Goal: Information Seeking & Learning: Learn about a topic

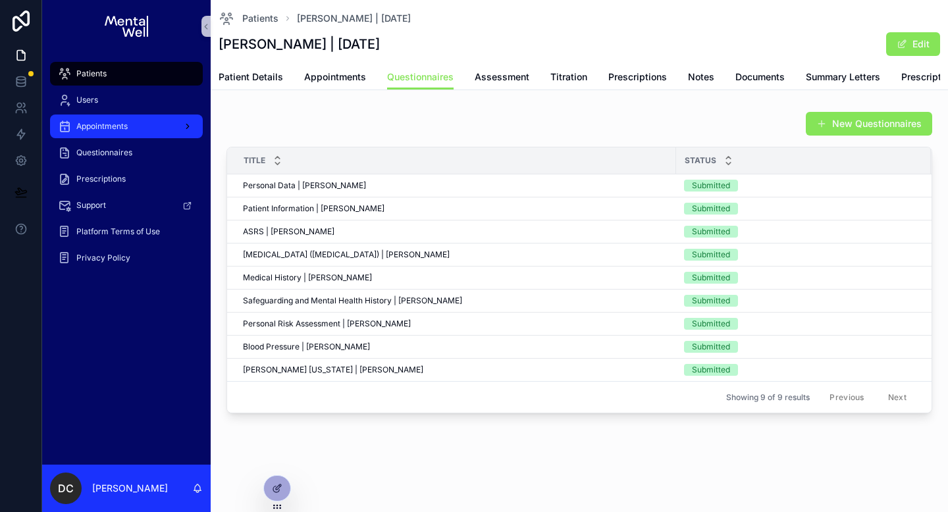
click at [159, 127] on div "Appointments" at bounding box center [126, 126] width 137 height 21
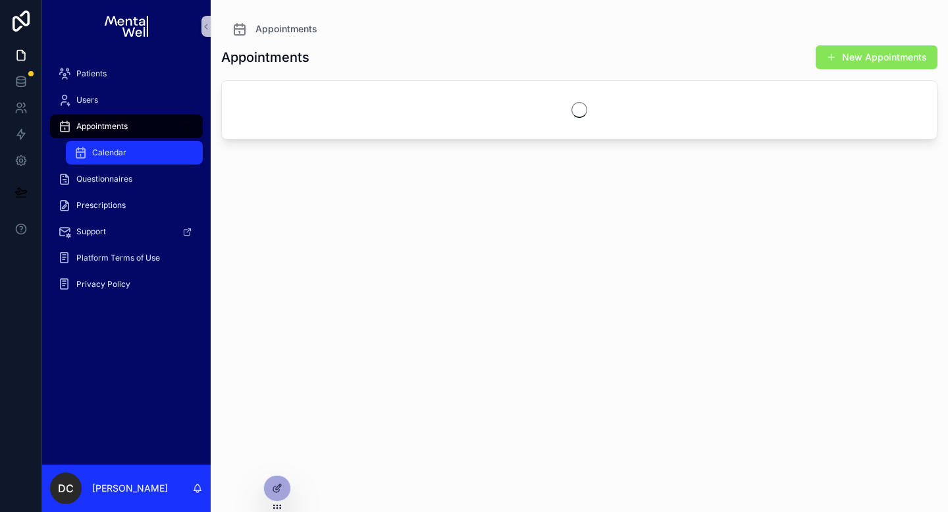
click at [159, 155] on div "Calendar" at bounding box center [134, 152] width 121 height 21
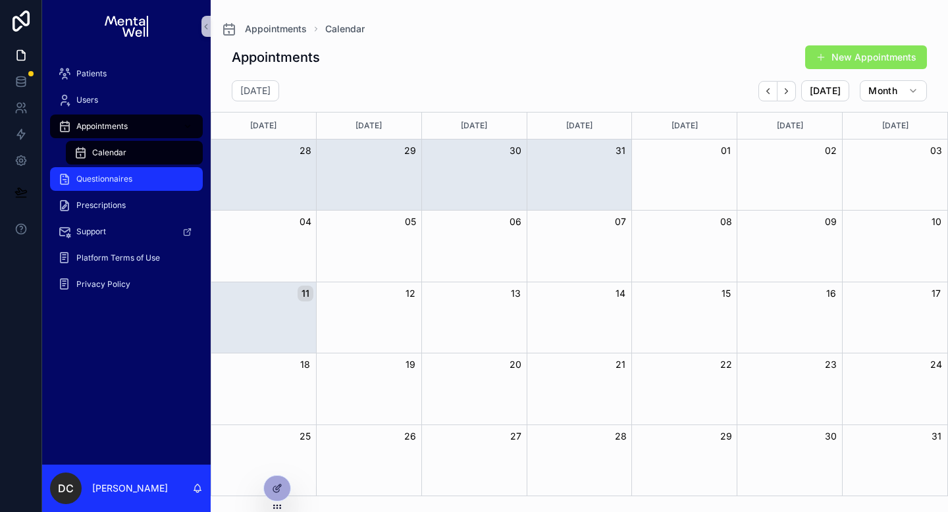
click at [152, 178] on div "Questionnaires" at bounding box center [126, 178] width 137 height 21
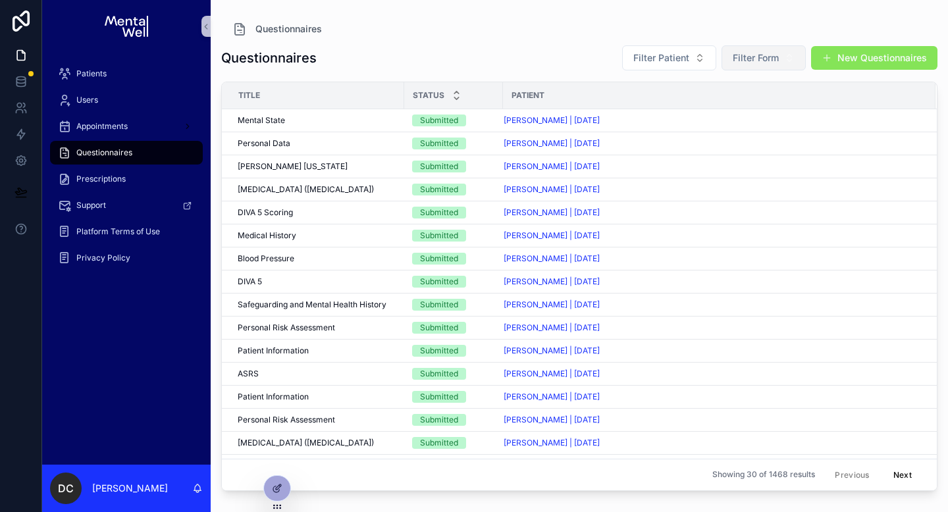
click at [776, 58] on span "Filter Form" at bounding box center [755, 57] width 46 height 13
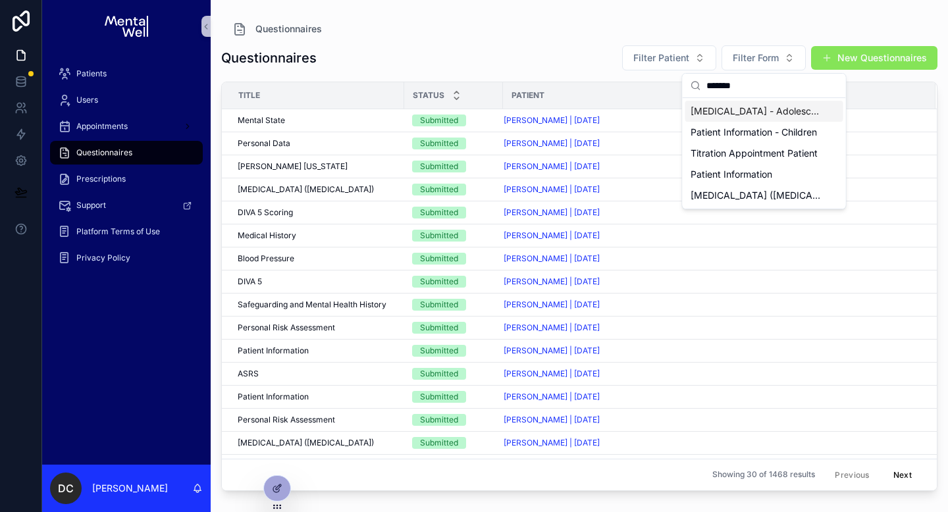
type input "*******"
click at [748, 112] on span "[MEDICAL_DATA] - Adolescent (PHQ-A)" at bounding box center [756, 111] width 132 height 13
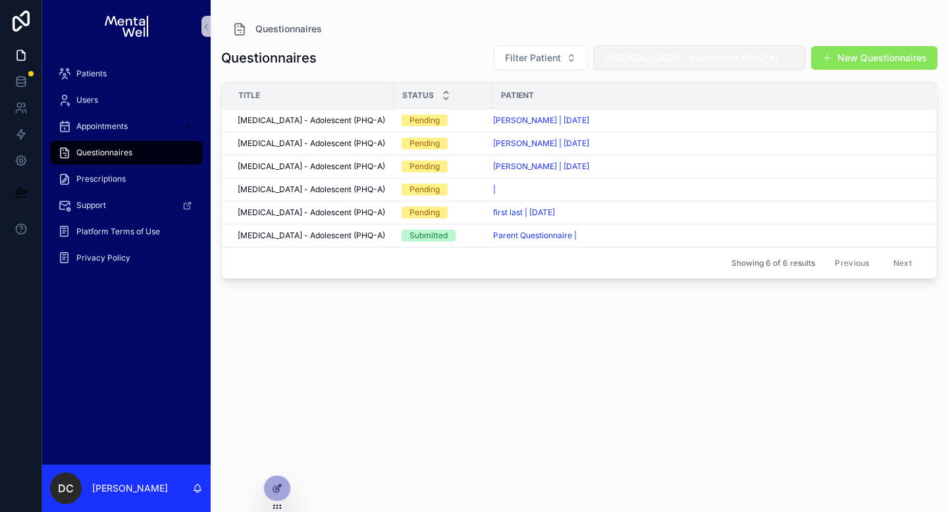
click at [772, 61] on span "[MEDICAL_DATA] - Adolescent (PHQ-A)" at bounding box center [691, 57] width 174 height 13
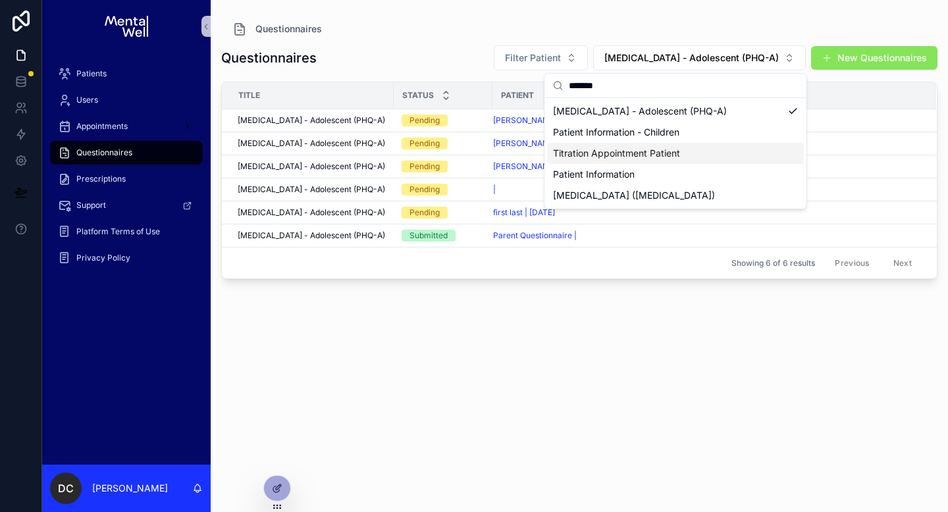
type input "*******"
click at [700, 151] on div "Titration Appointment Patient" at bounding box center [675, 153] width 256 height 21
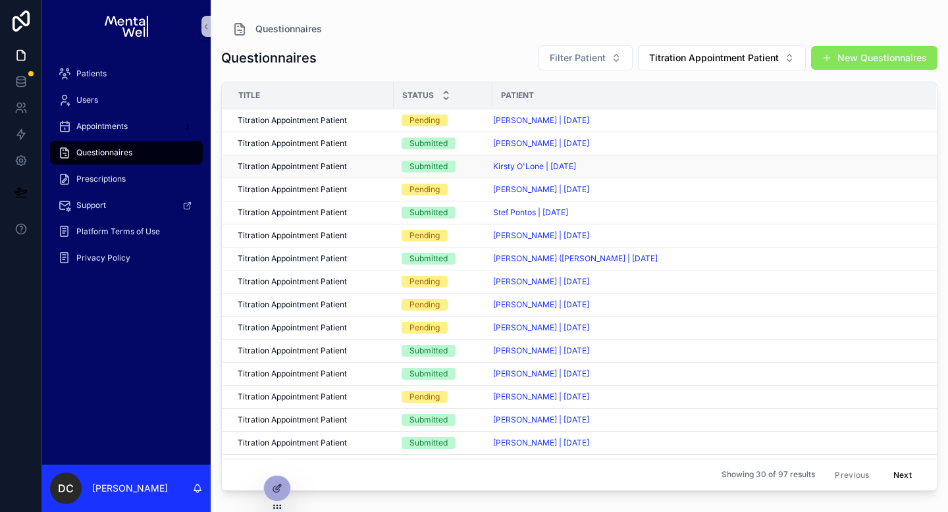
click at [635, 165] on div "Kirsty O'Lone | [DATE]" at bounding box center [706, 166] width 426 height 11
click at [316, 143] on span "Titration Appointment Patient" at bounding box center [292, 143] width 109 height 11
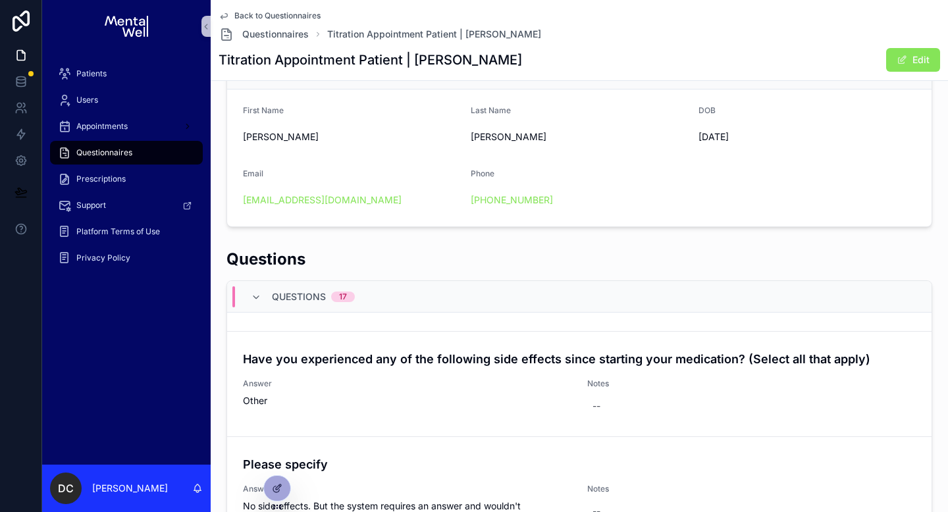
scroll to position [149, 0]
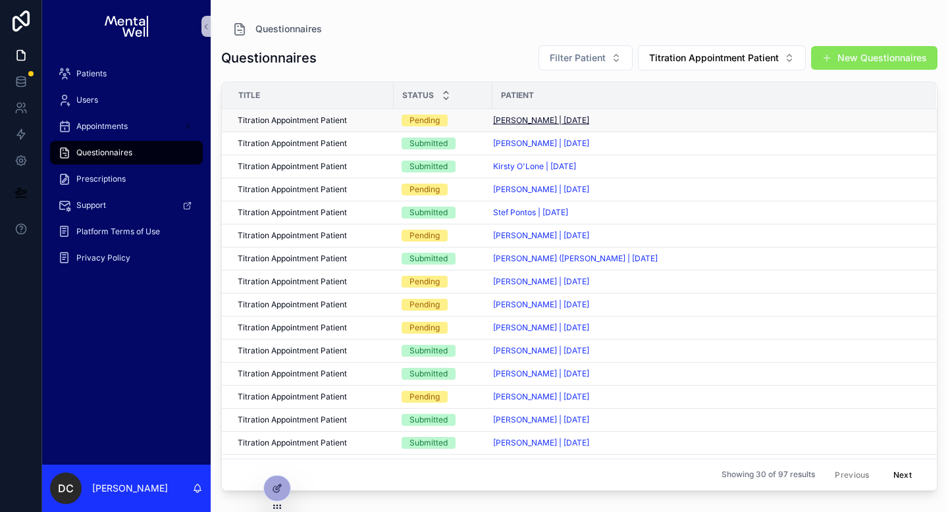
click at [507, 119] on span "[PERSON_NAME] | [DATE]" at bounding box center [541, 120] width 96 height 11
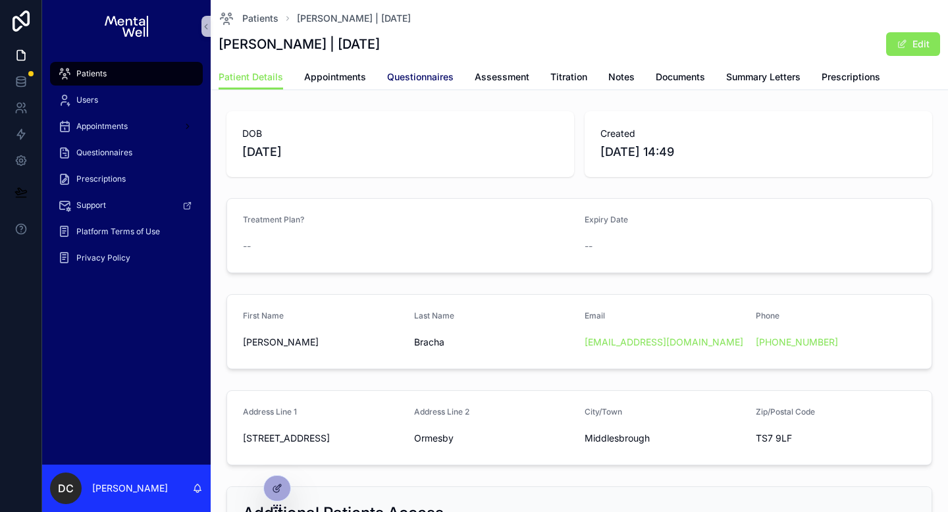
click at [435, 82] on span "Questionnaires" at bounding box center [420, 76] width 66 height 13
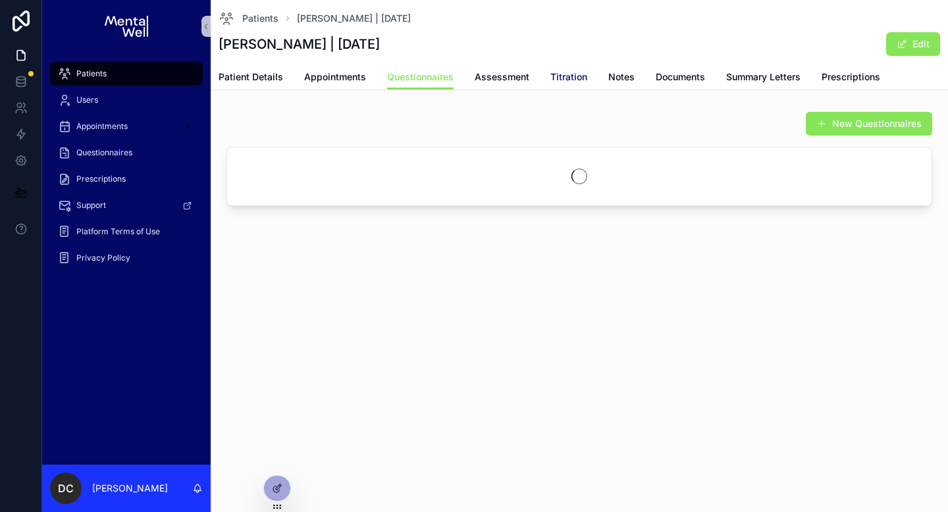
click at [563, 77] on span "Titration" at bounding box center [568, 76] width 37 height 13
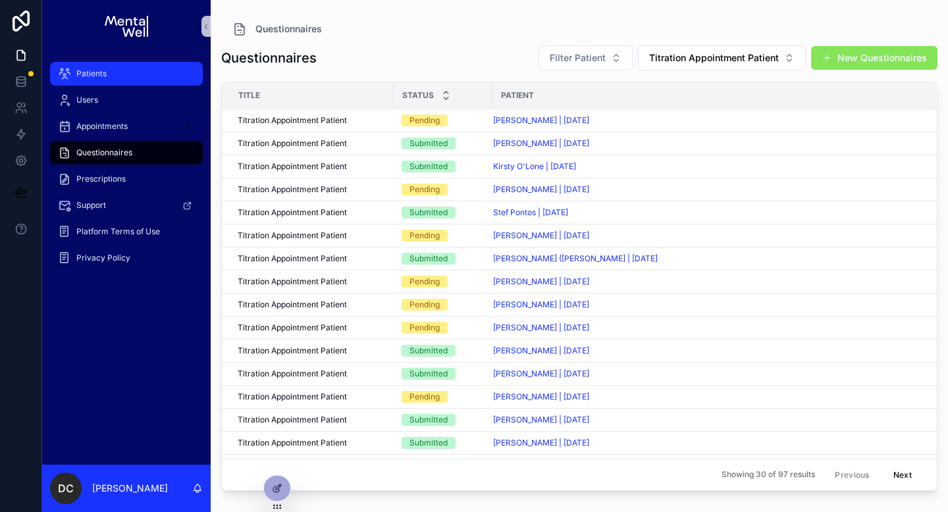
click at [108, 76] on div "Patients" at bounding box center [126, 73] width 137 height 21
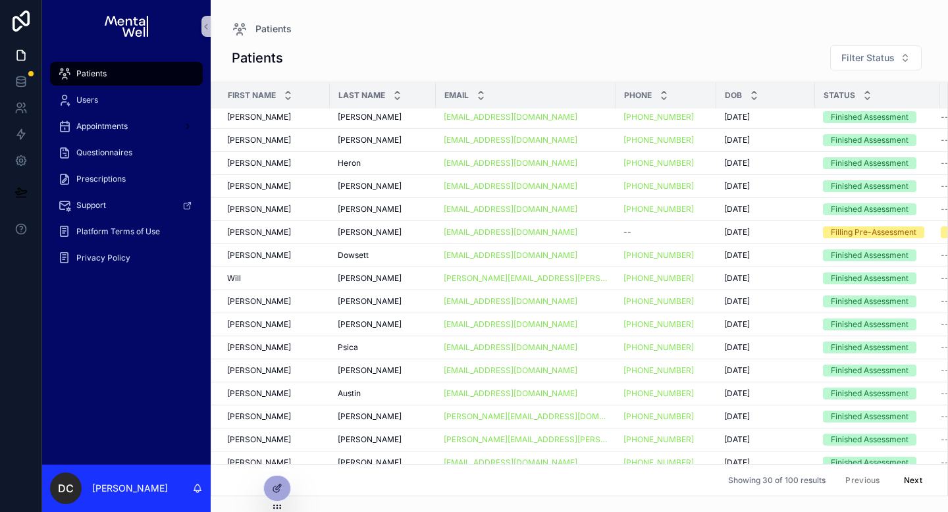
scroll to position [336, 0]
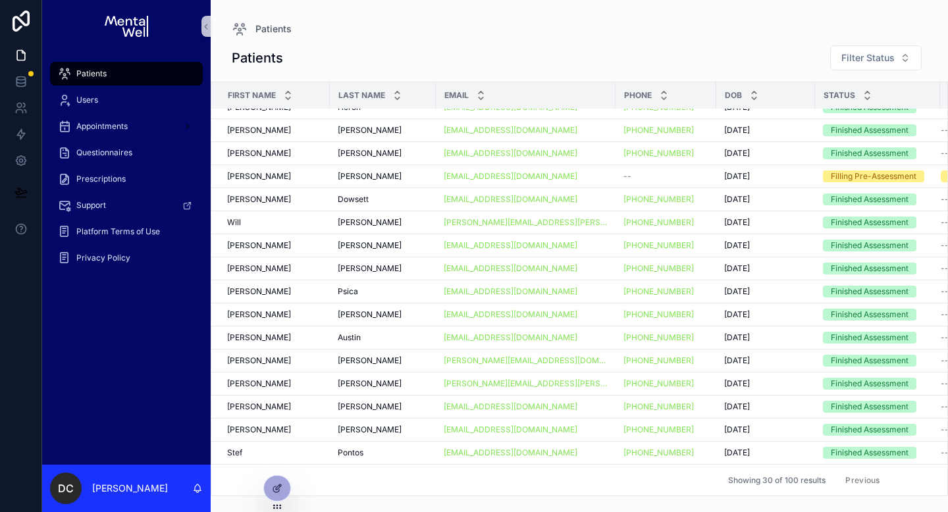
click at [926, 487] on button "Next" at bounding box center [912, 480] width 37 height 20
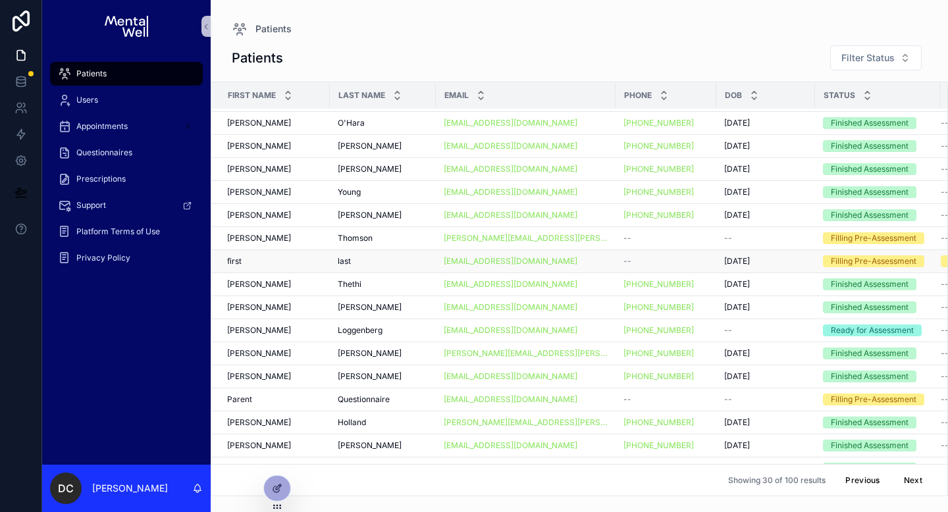
scroll to position [336, 0]
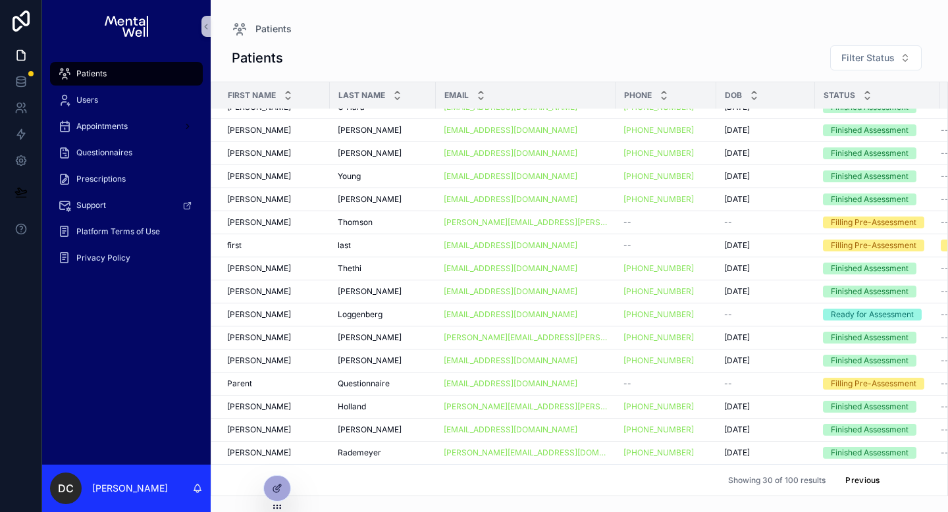
click at [896, 482] on button "Next" at bounding box center [912, 480] width 37 height 20
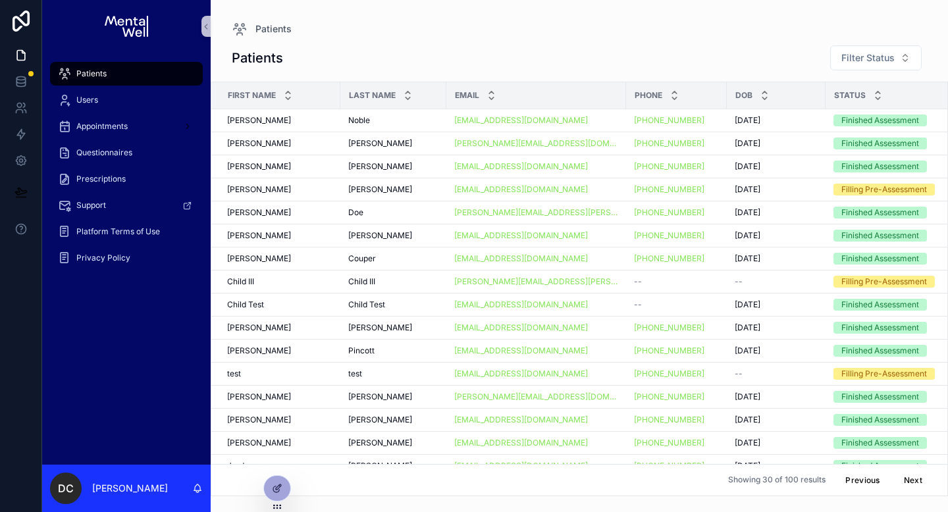
scroll to position [3, 0]
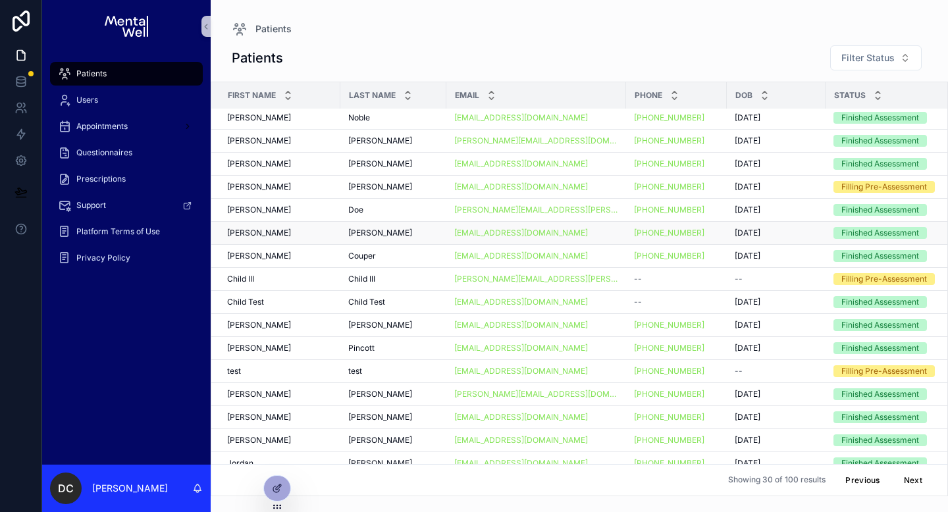
click at [284, 226] on td "Michael-Giles Michael-Giles" at bounding box center [275, 233] width 129 height 23
click at [284, 234] on div "Michael-Giles Michael-Giles" at bounding box center [279, 233] width 105 height 11
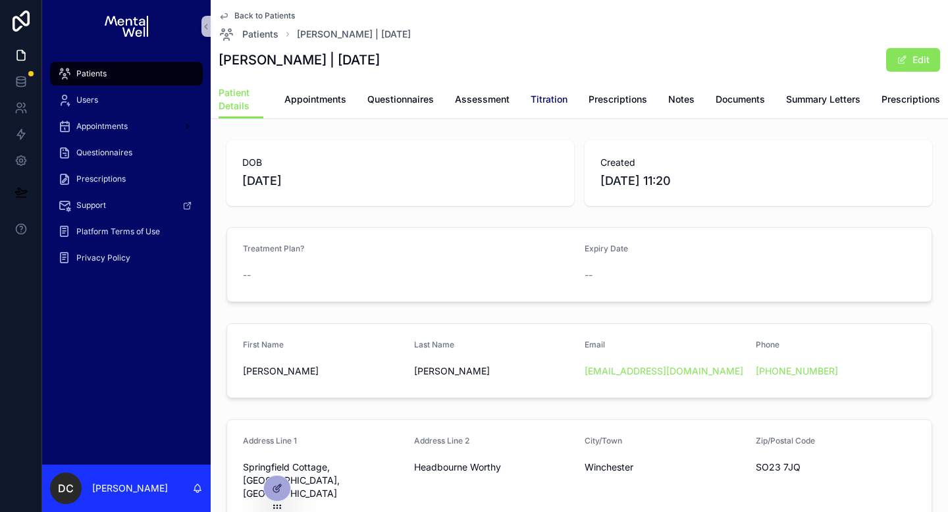
click at [564, 92] on link "Titration" at bounding box center [548, 101] width 37 height 26
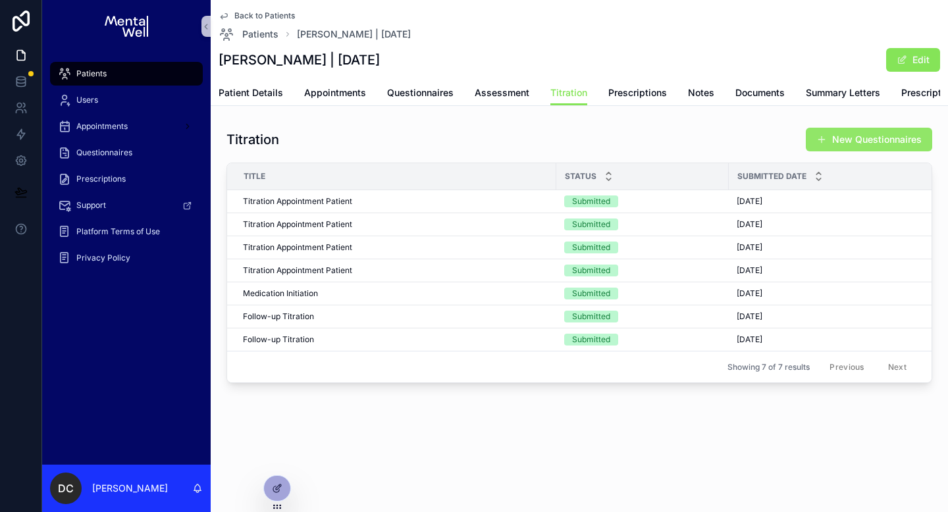
click at [821, 136] on span "scrollable content" at bounding box center [821, 139] width 11 height 11
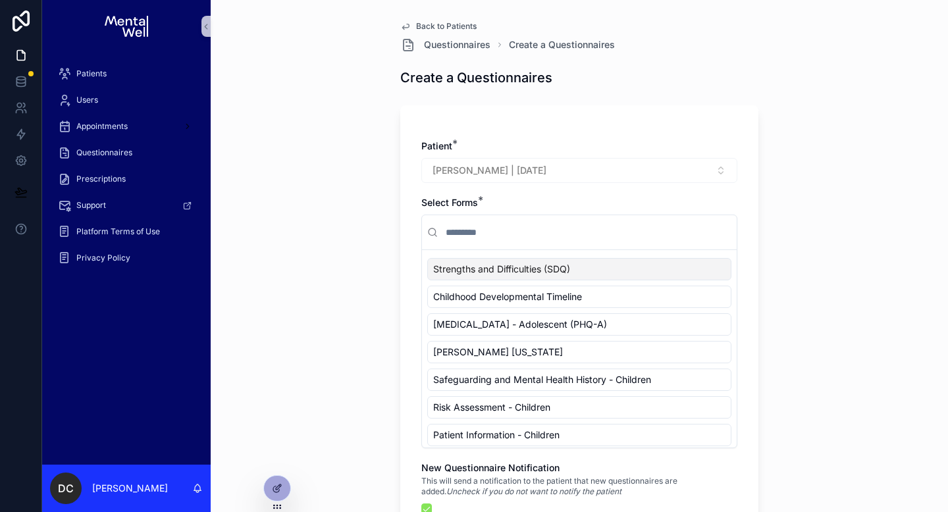
click at [533, 233] on input "scrollable content" at bounding box center [587, 232] width 288 height 24
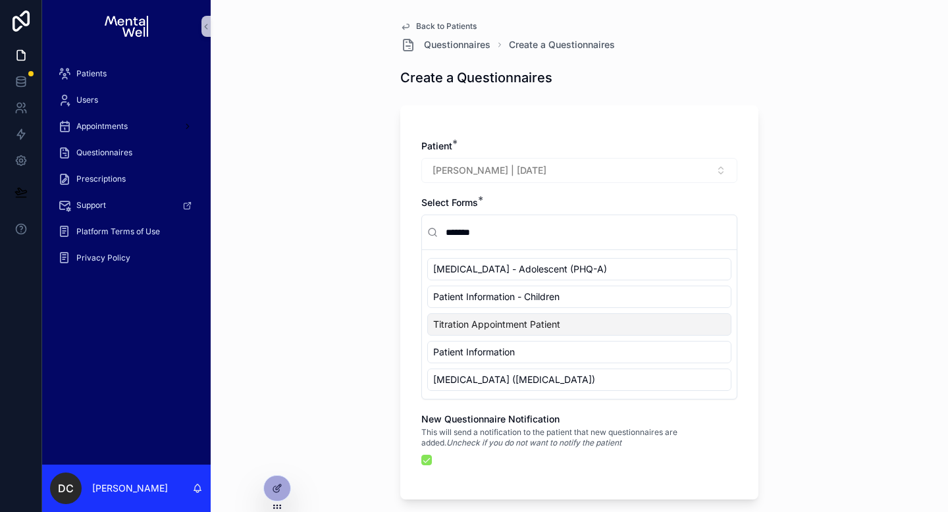
type input "*******"
click at [530, 325] on span "Titration Appointment Patient" at bounding box center [496, 324] width 127 height 13
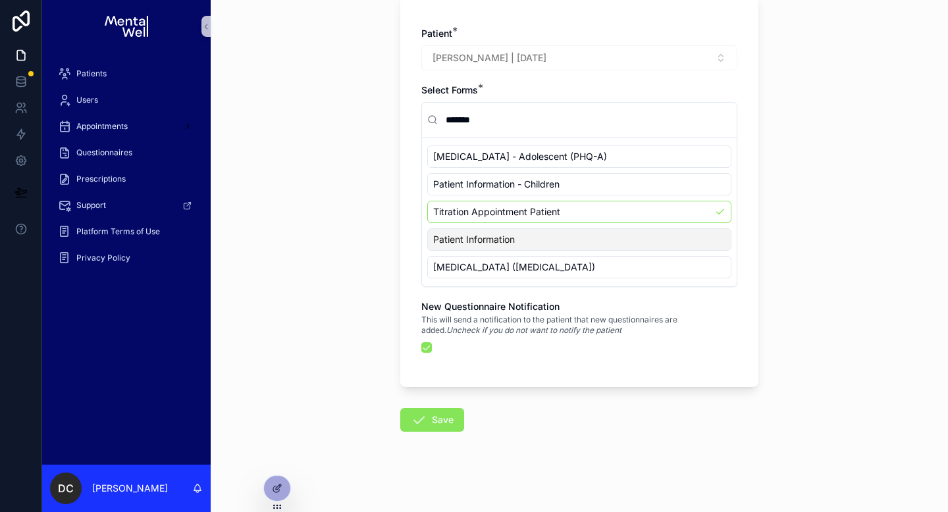
scroll to position [113, 0]
click at [415, 418] on icon "scrollable content" at bounding box center [419, 419] width 16 height 16
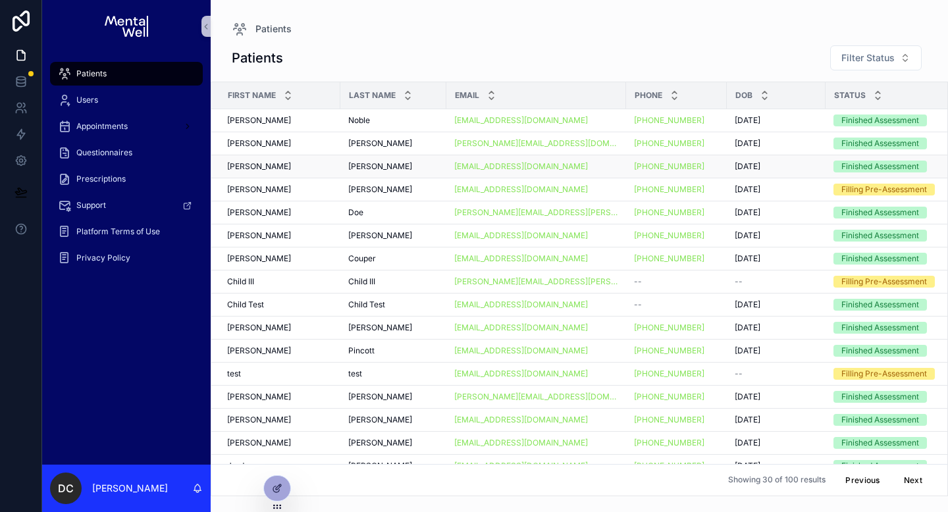
click at [313, 168] on div "[PERSON_NAME]" at bounding box center [279, 166] width 105 height 11
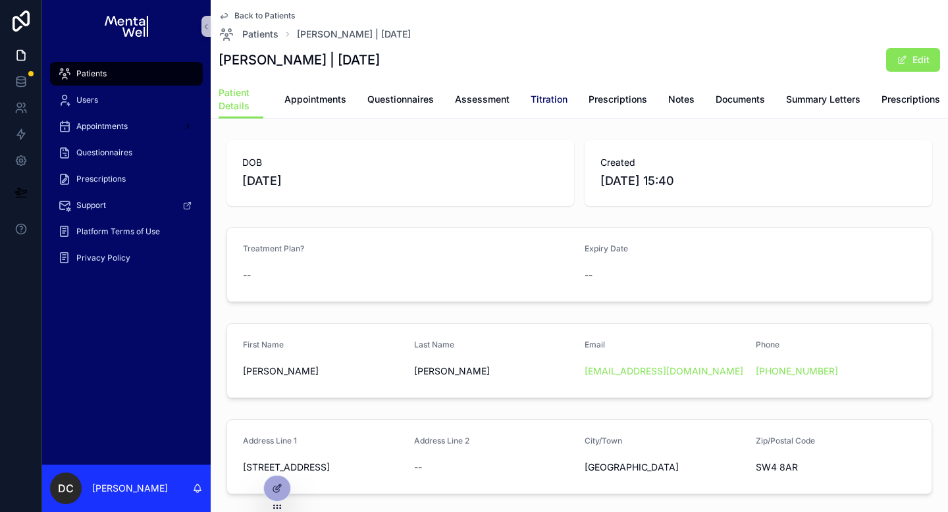
click at [562, 98] on span "Titration" at bounding box center [548, 99] width 37 height 13
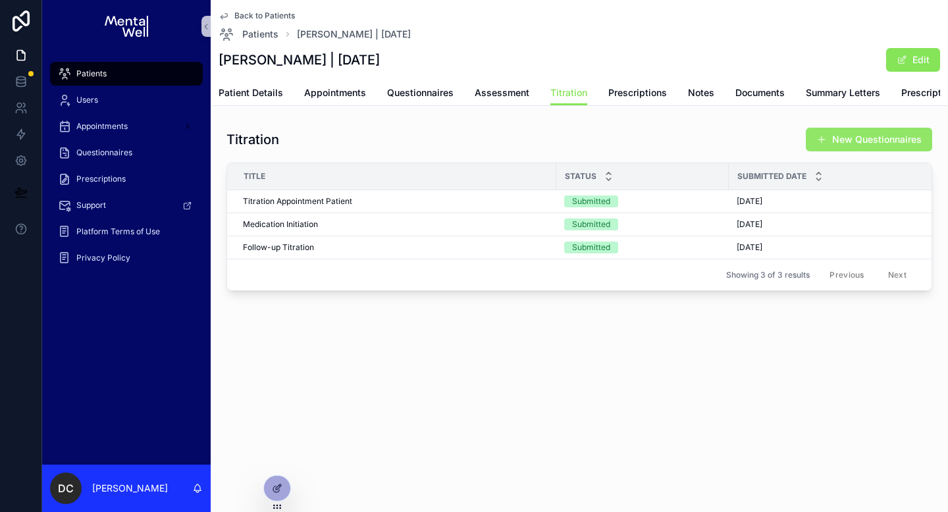
click at [855, 145] on button "New Questionnaires" at bounding box center [868, 140] width 126 height 24
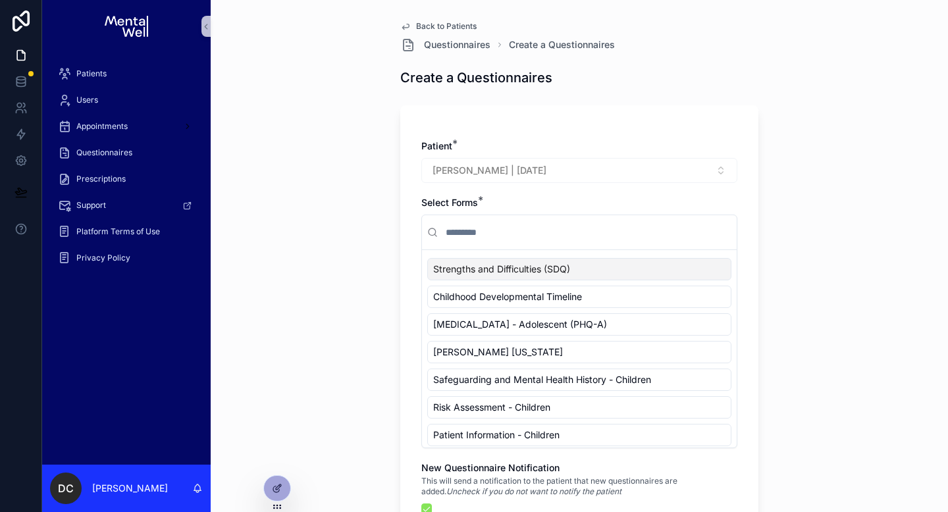
click at [549, 232] on input "scrollable content" at bounding box center [587, 232] width 288 height 24
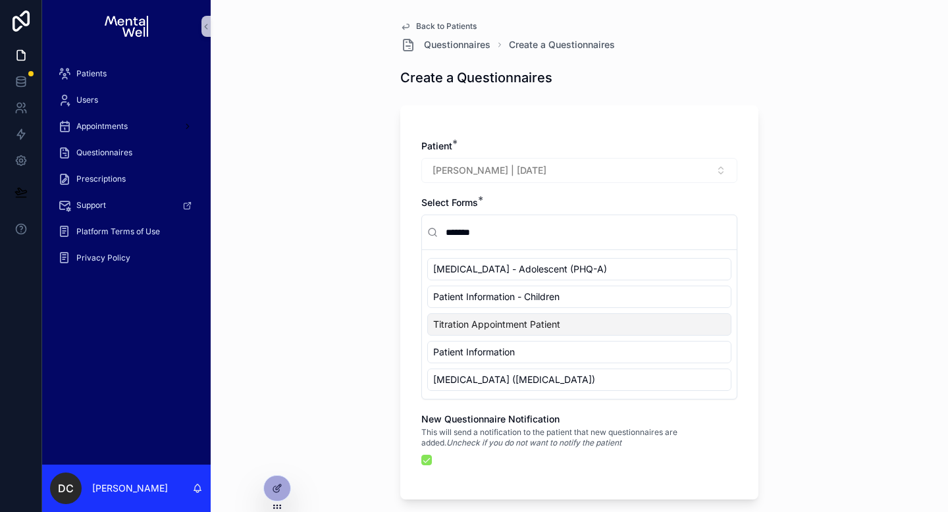
type input "*******"
click at [526, 318] on span "Titration Appointment Patient" at bounding box center [496, 324] width 127 height 13
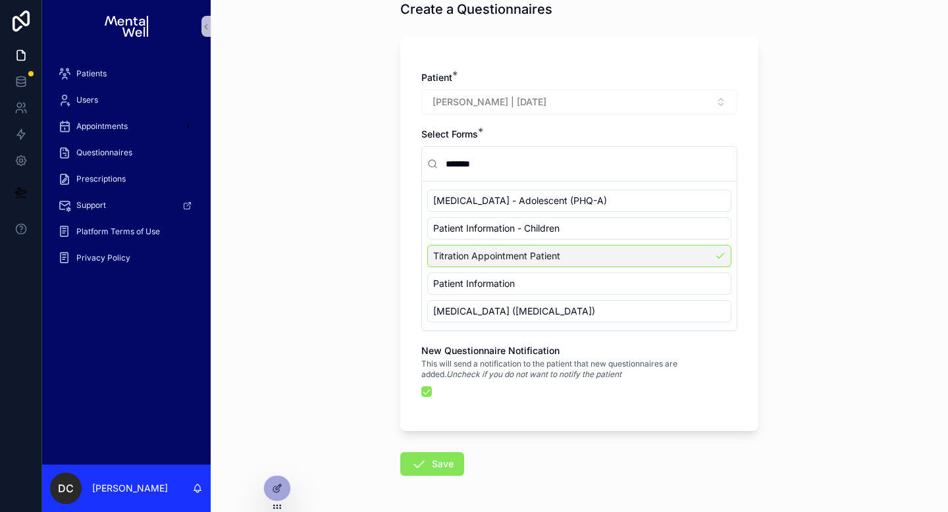
scroll to position [85, 0]
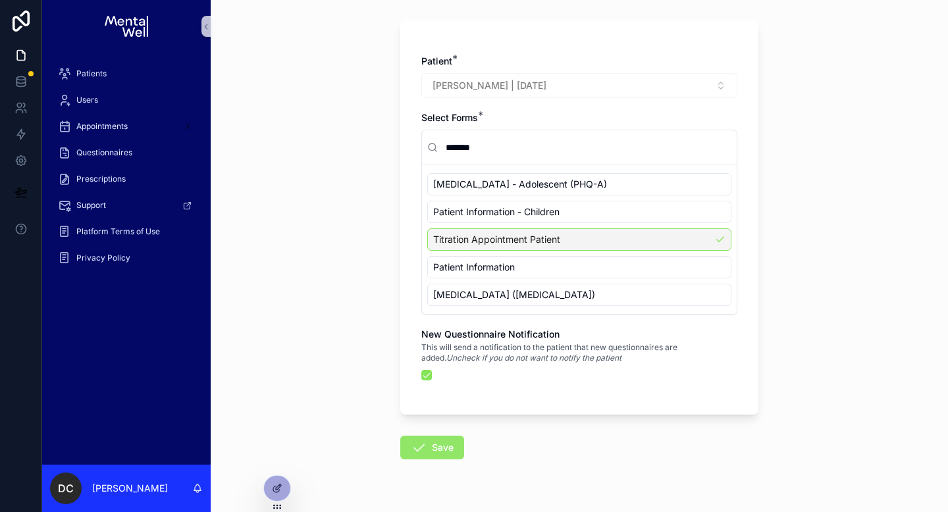
click at [417, 449] on icon "scrollable content" at bounding box center [419, 448] width 16 height 16
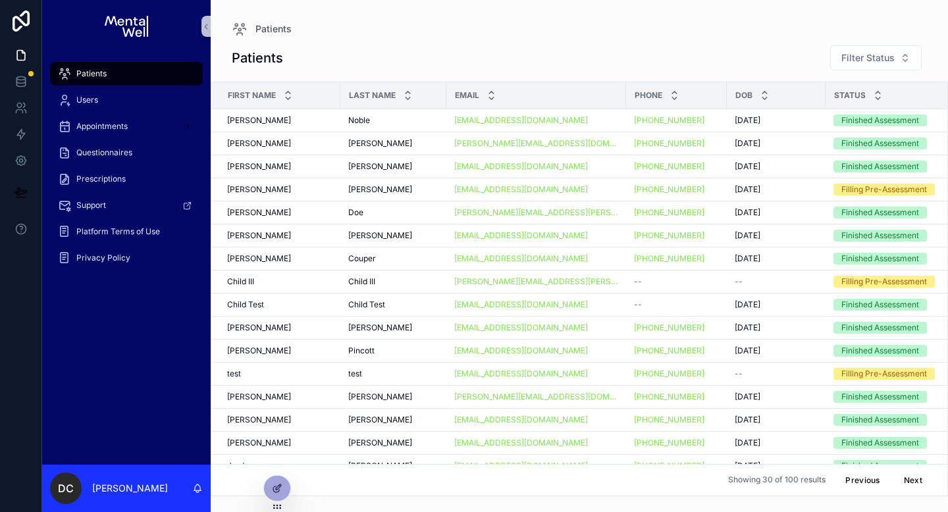
click at [282, 143] on div "[PERSON_NAME]" at bounding box center [279, 143] width 105 height 11
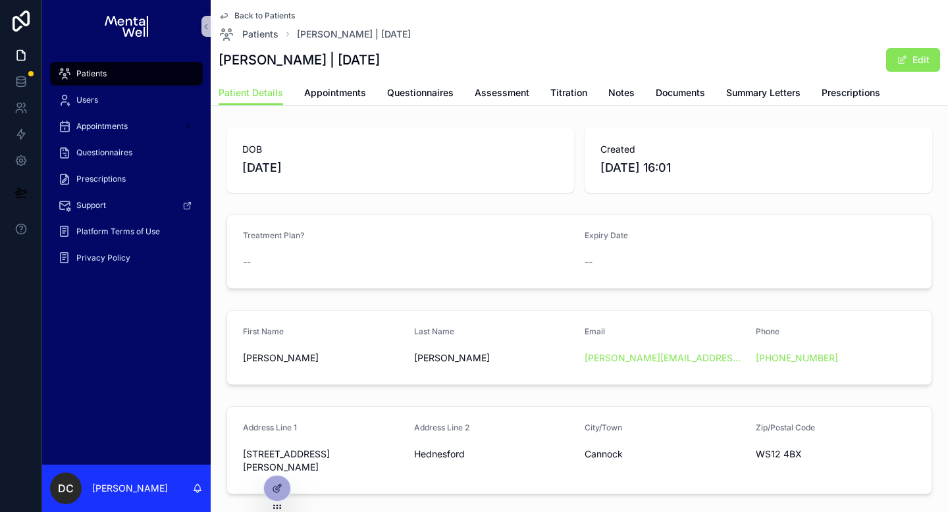
click at [562, 95] on span "Titration" at bounding box center [568, 92] width 37 height 13
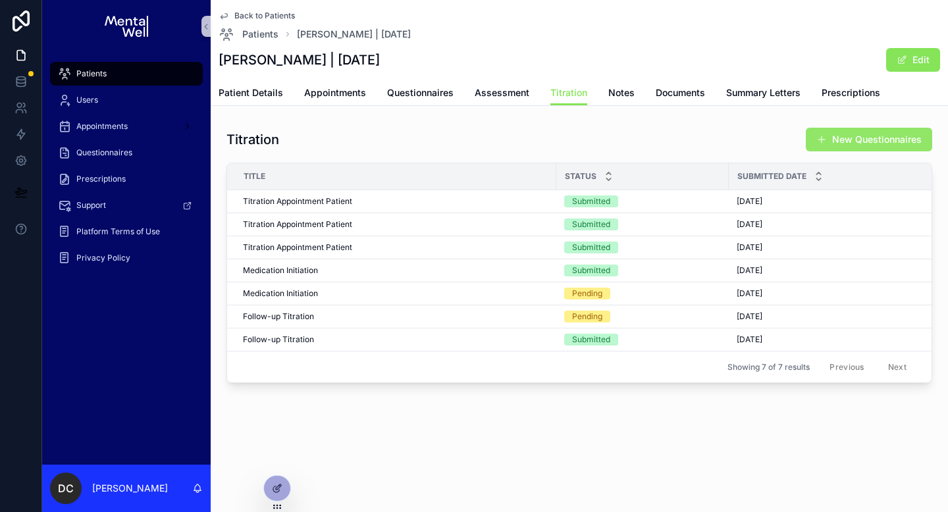
click at [817, 139] on span "scrollable content" at bounding box center [821, 139] width 11 height 11
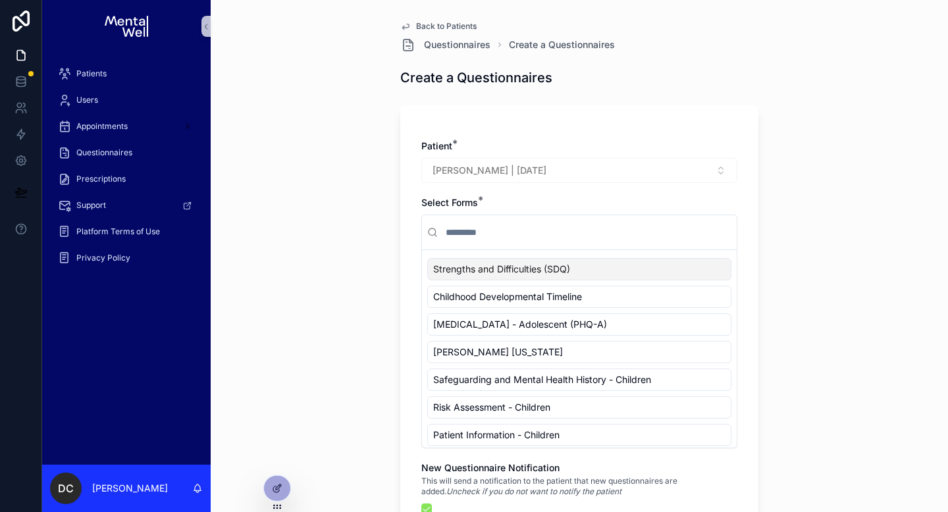
click at [542, 232] on input "scrollable content" at bounding box center [587, 232] width 288 height 24
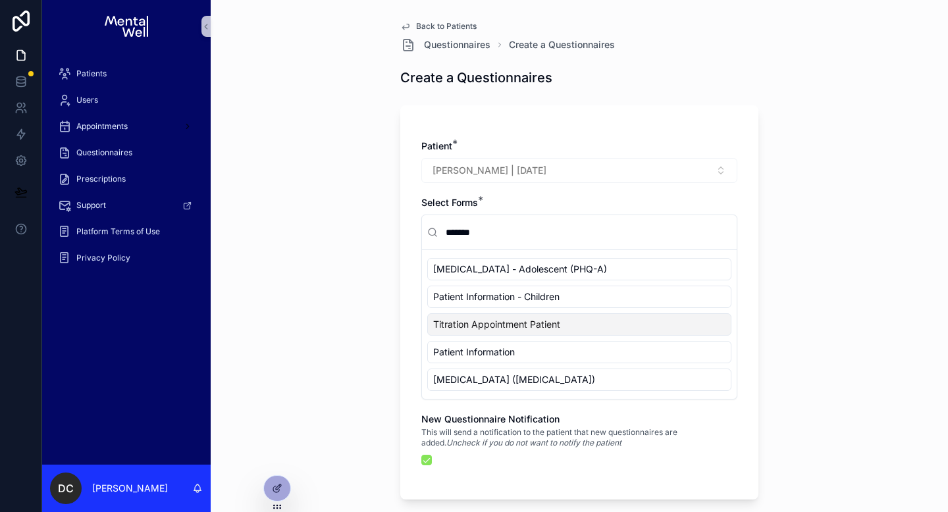
type input "*******"
click at [517, 320] on span "Titration Appointment Patient" at bounding box center [496, 324] width 127 height 13
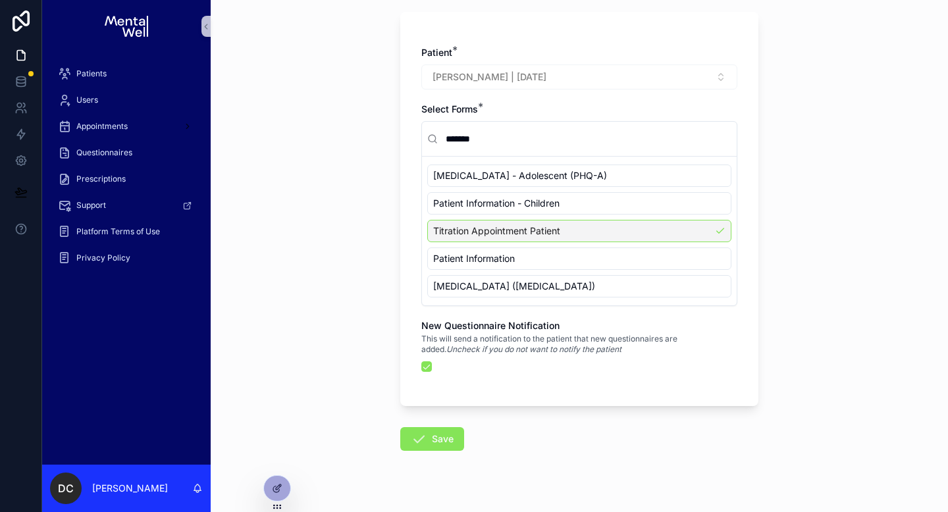
scroll to position [116, 0]
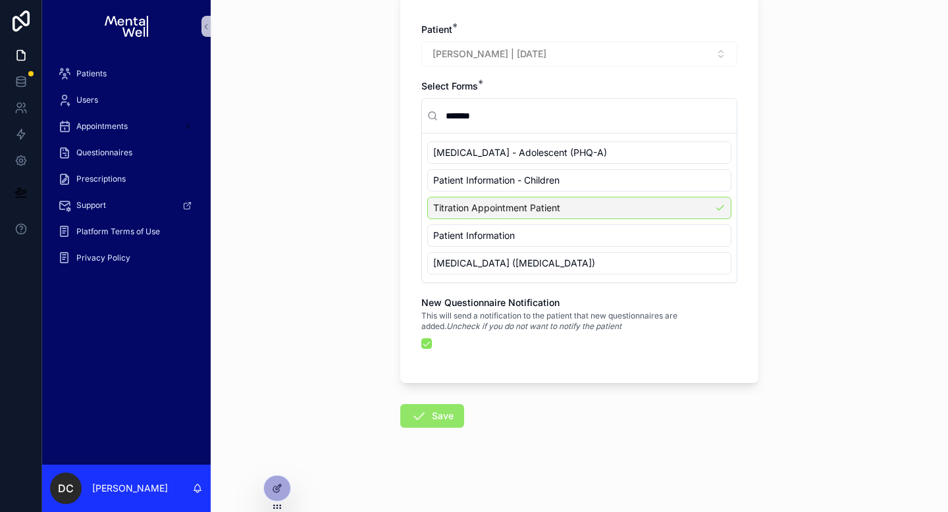
click at [411, 425] on button "Save" at bounding box center [432, 416] width 64 height 24
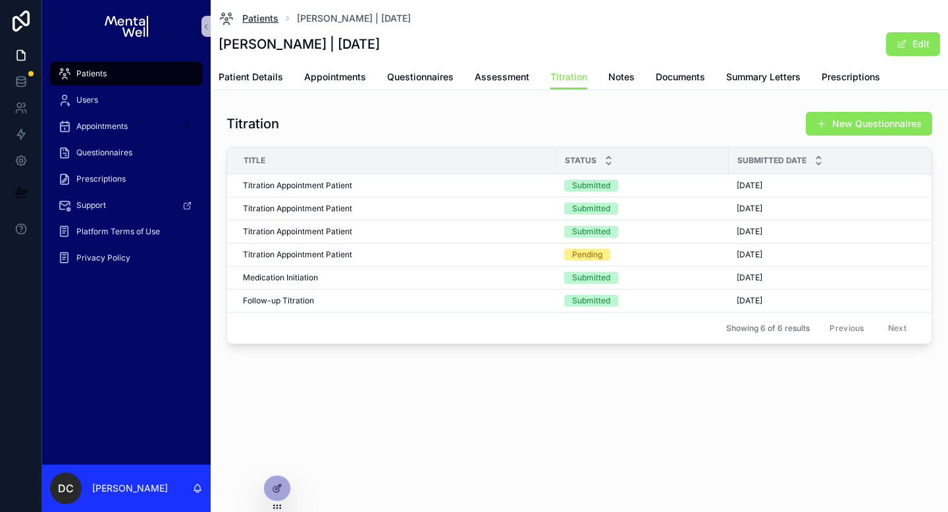
click at [261, 22] on span "Patients" at bounding box center [260, 18] width 36 height 13
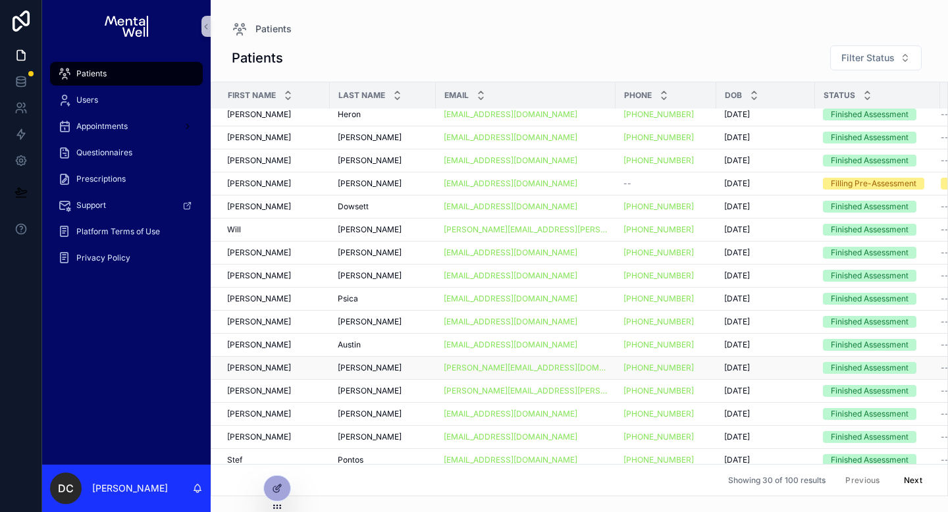
scroll to position [336, 0]
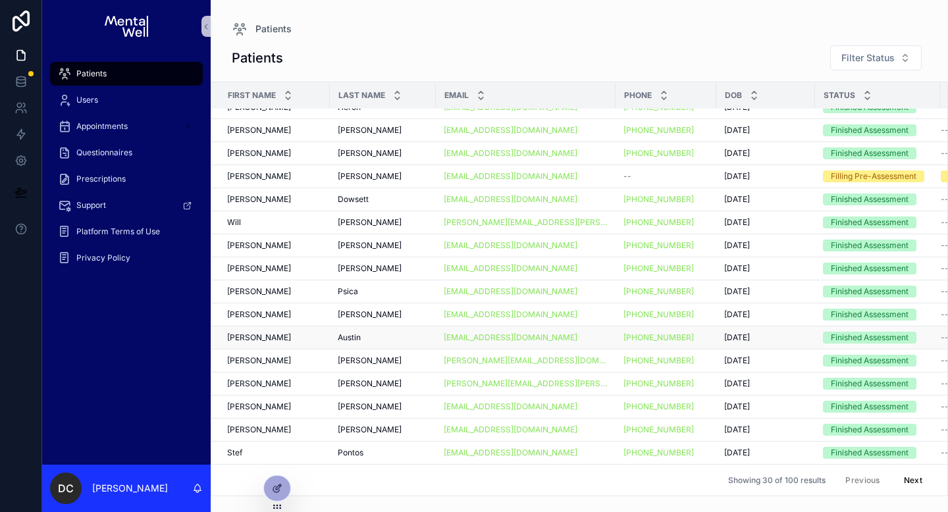
click at [275, 339] on div "[PERSON_NAME] [PERSON_NAME]" at bounding box center [274, 337] width 95 height 11
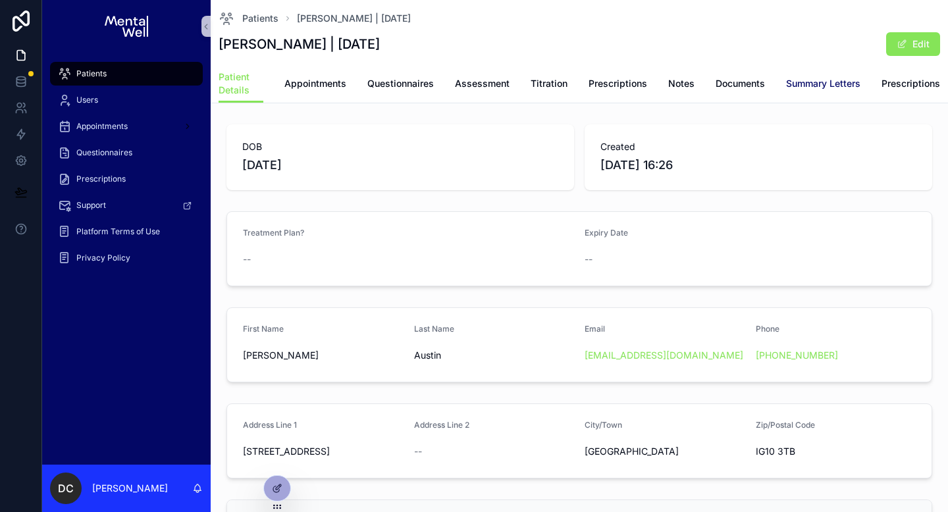
click at [802, 80] on span "Summary Letters" at bounding box center [823, 83] width 74 height 13
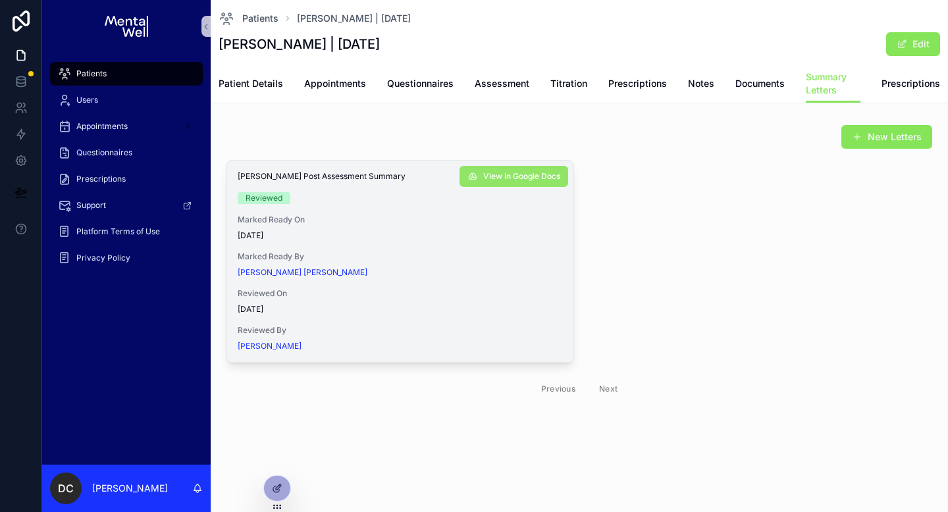
click at [534, 180] on span "View in Google Docs" at bounding box center [521, 176] width 77 height 11
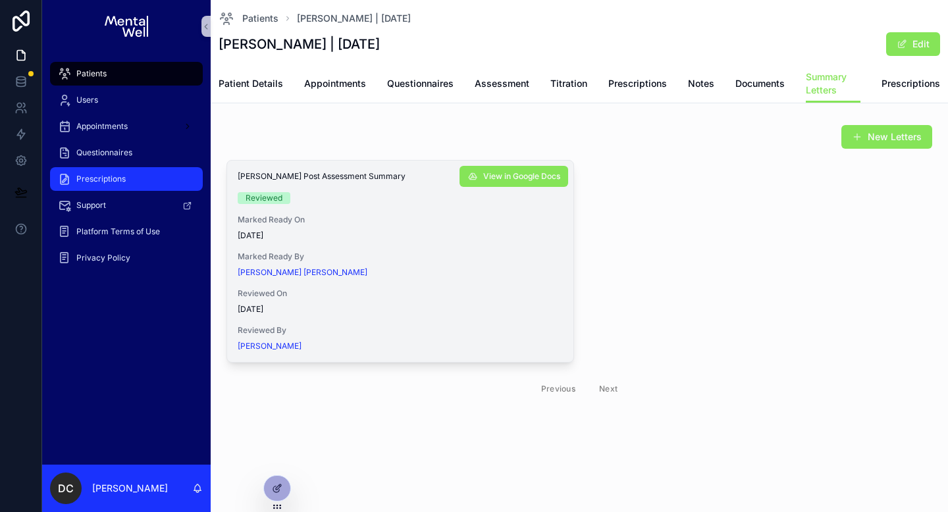
click at [132, 175] on div "Prescriptions" at bounding box center [126, 178] width 137 height 21
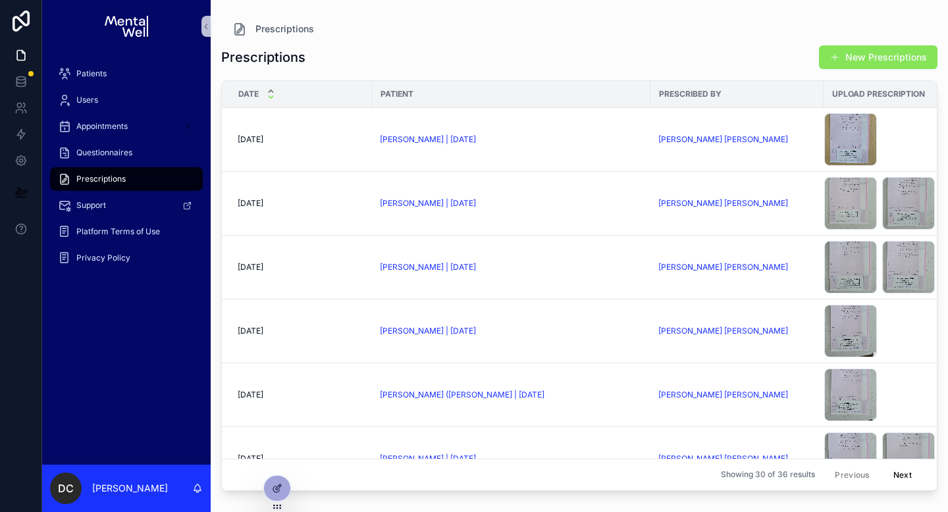
click at [272, 97] on icon "scrollable content" at bounding box center [271, 97] width 9 height 9
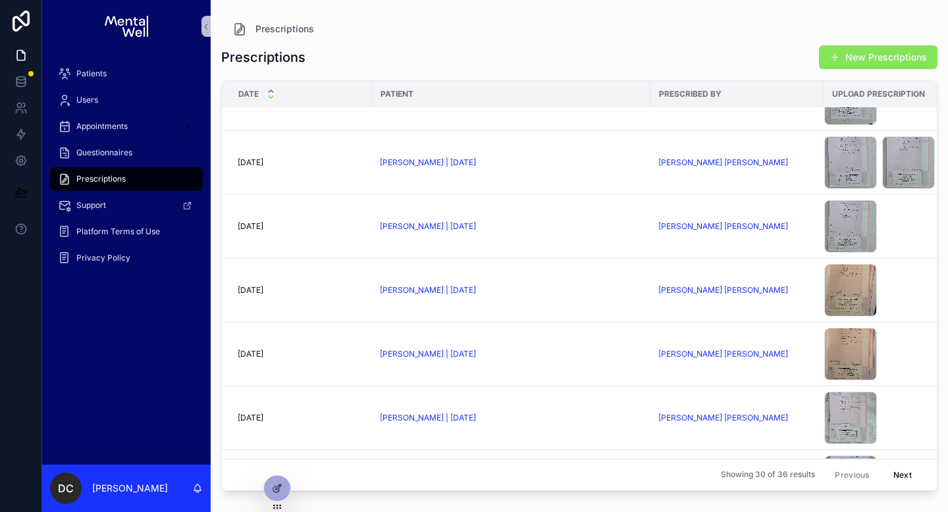
scroll to position [600, 0]
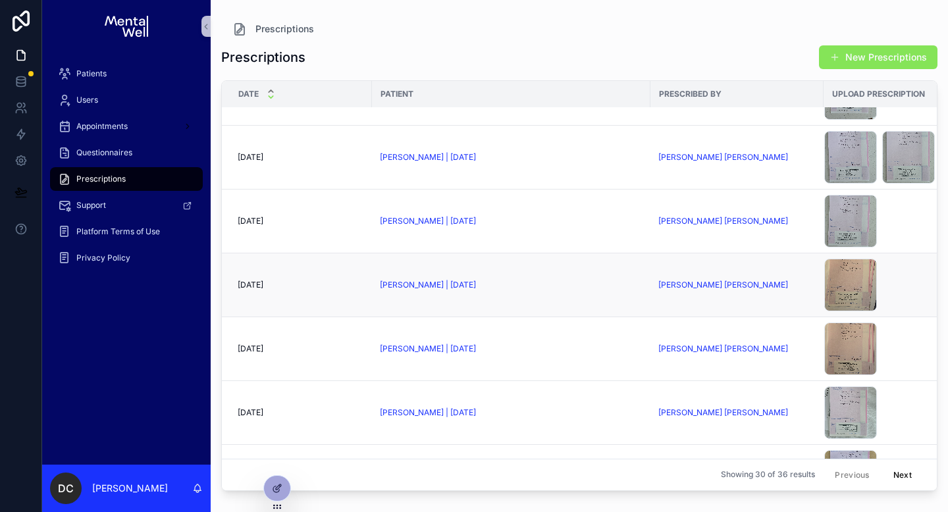
click at [329, 288] on div "[DATE] [DATE]" at bounding box center [301, 285] width 126 height 11
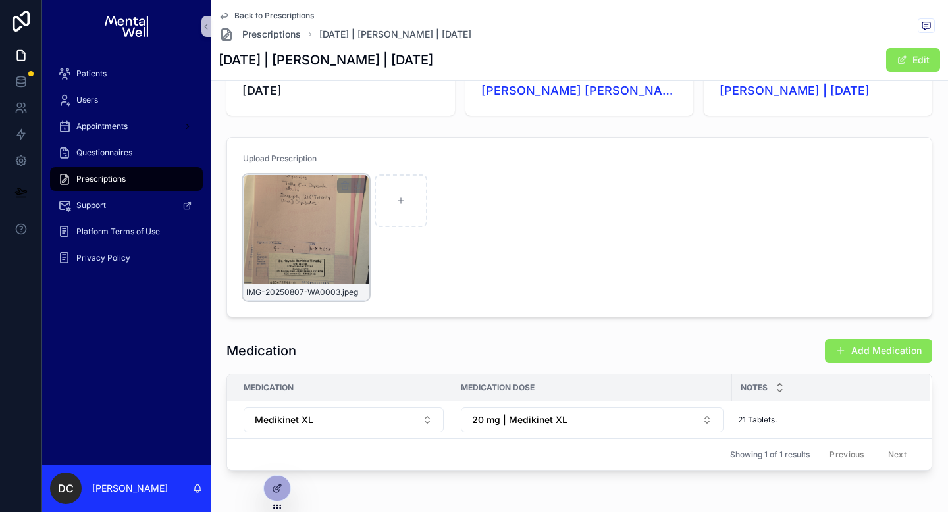
scroll to position [18, 0]
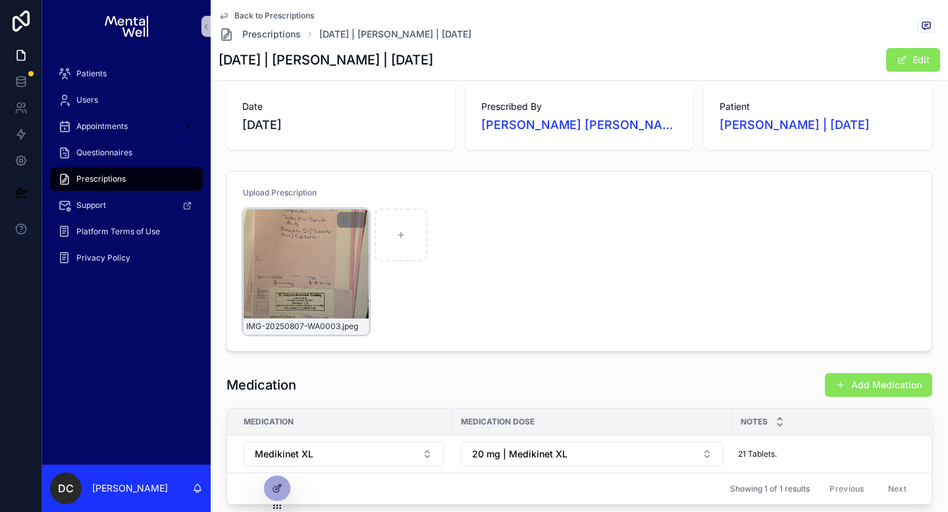
click at [332, 276] on div "IMG-20250807-WA0003 .jpeg" at bounding box center [306, 272] width 126 height 126
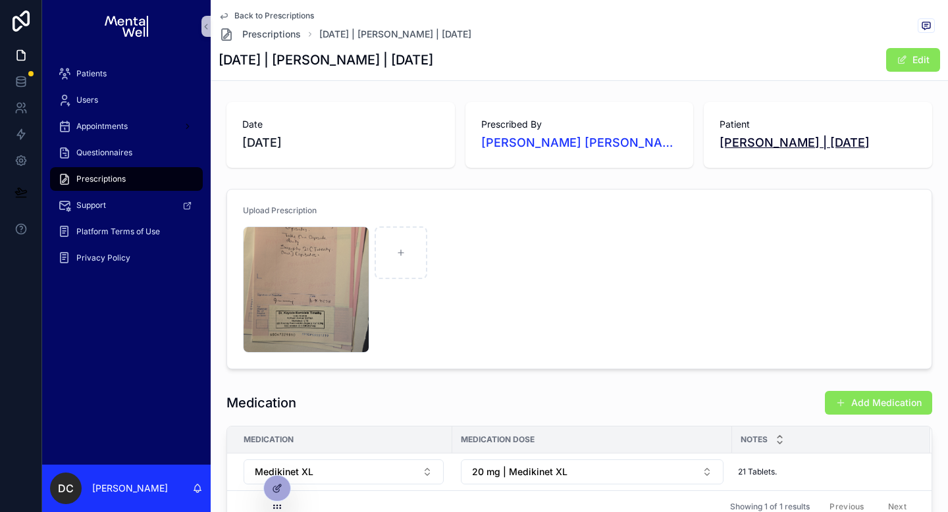
click at [792, 147] on span "[PERSON_NAME] | [DATE]" at bounding box center [794, 143] width 150 height 18
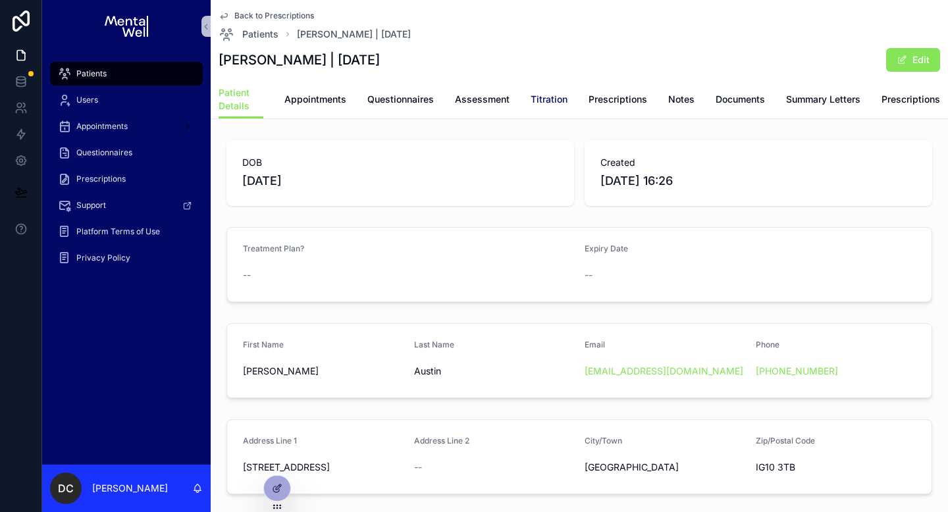
click at [532, 101] on span "Titration" at bounding box center [548, 99] width 37 height 13
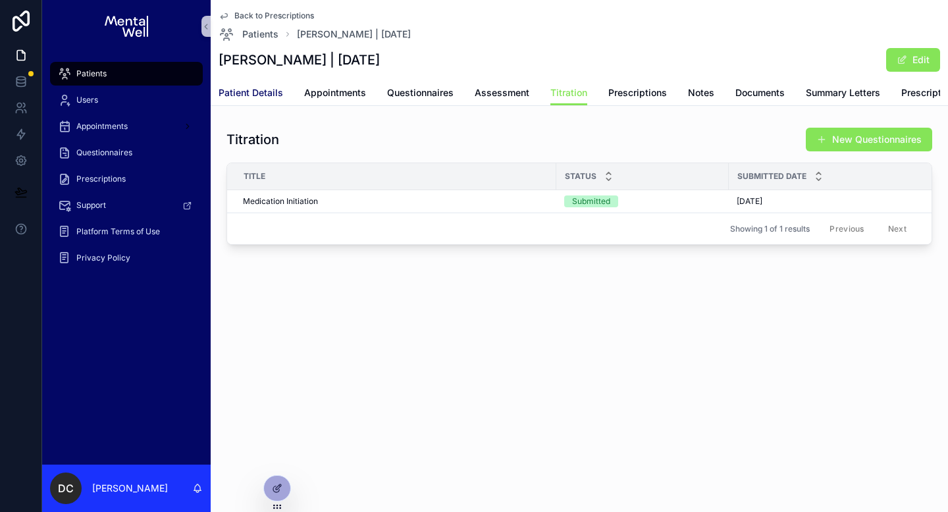
click at [274, 97] on span "Patient Details" at bounding box center [250, 92] width 64 height 13
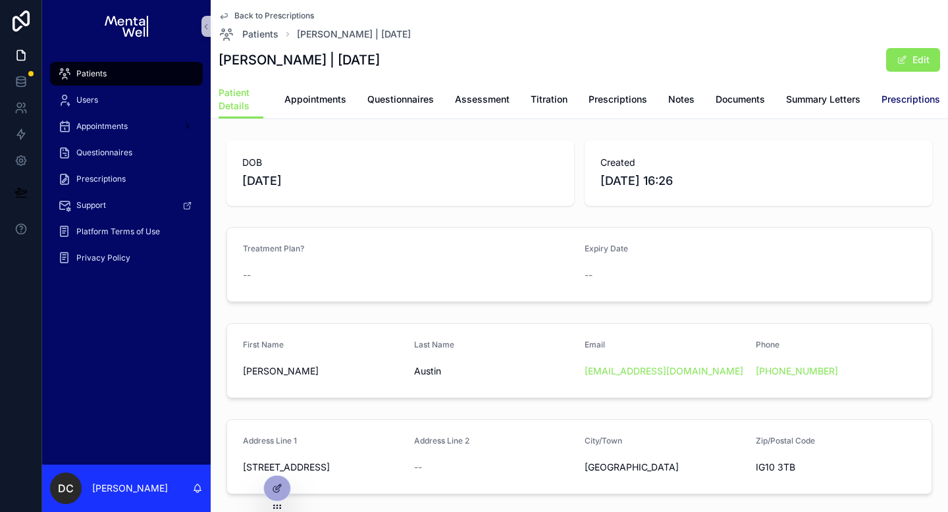
click at [892, 97] on span "Prescriptions" at bounding box center [910, 99] width 59 height 13
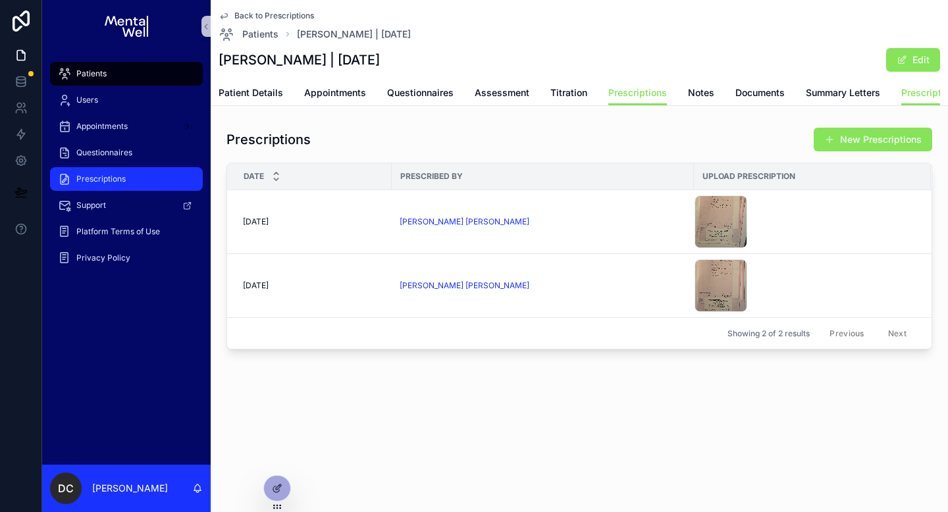
click at [143, 182] on div "Prescriptions" at bounding box center [126, 178] width 137 height 21
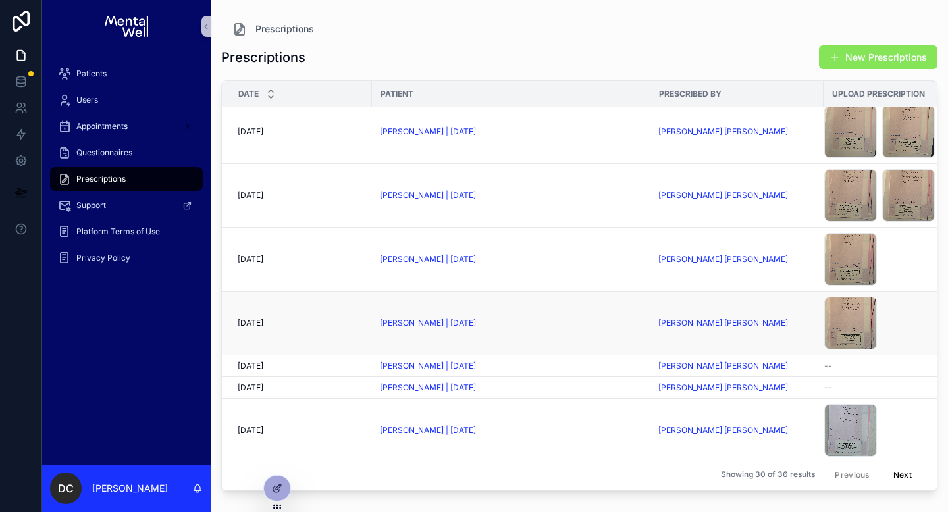
scroll to position [665, 0]
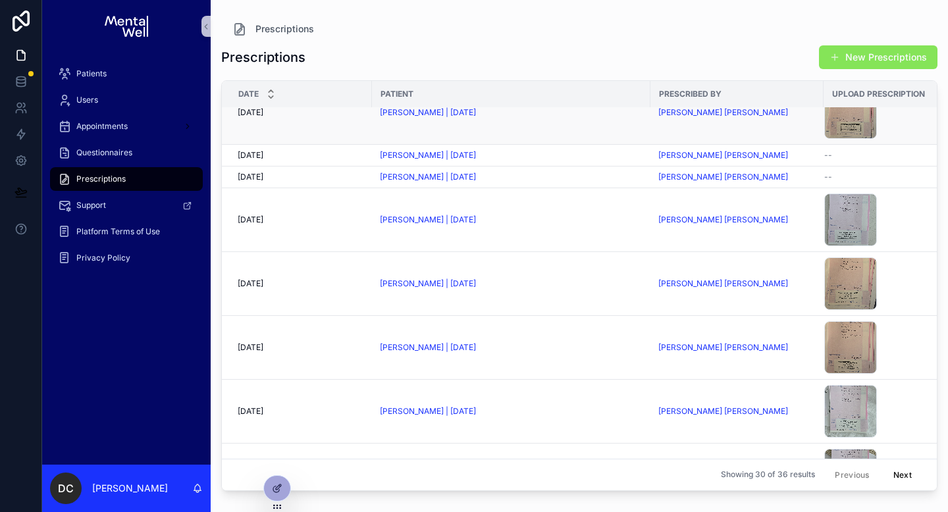
click at [321, 350] on div "[DATE] [DATE]" at bounding box center [301, 347] width 126 height 11
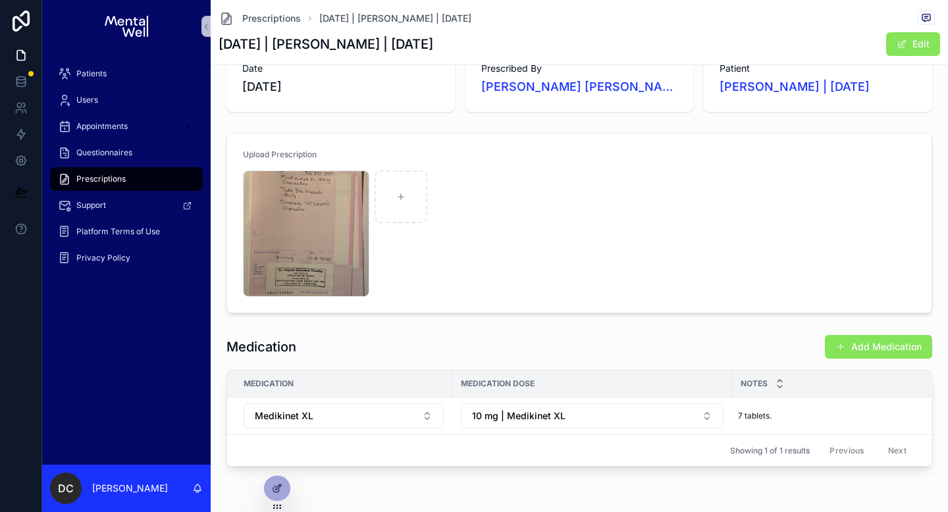
scroll to position [42, 0]
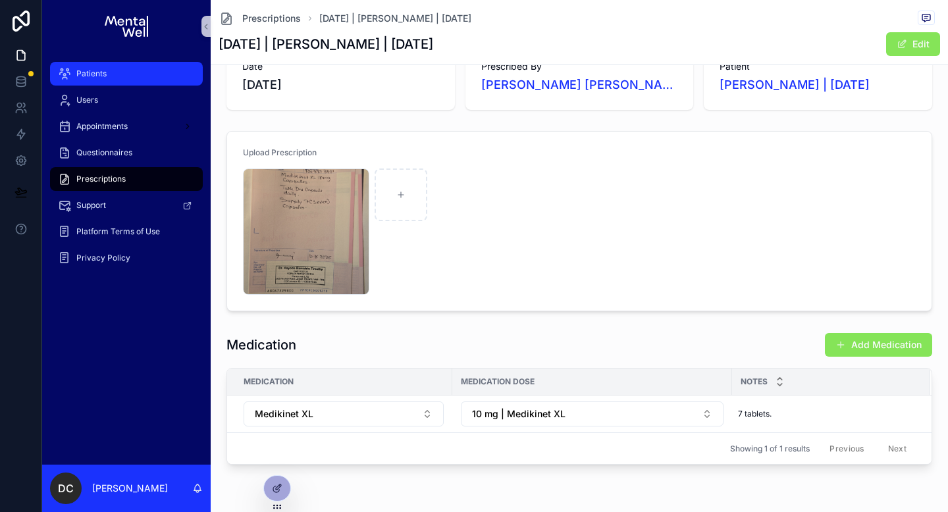
click at [126, 67] on div "Patients" at bounding box center [126, 73] width 137 height 21
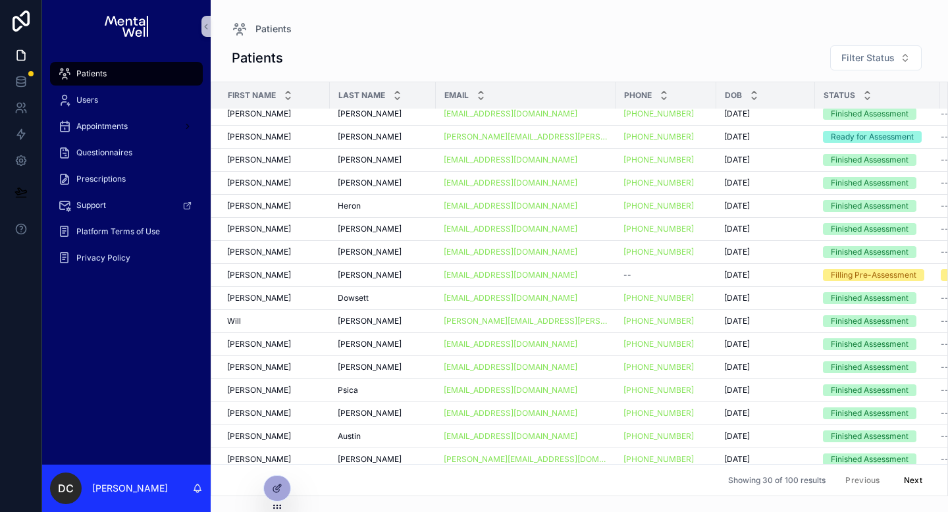
scroll to position [336, 0]
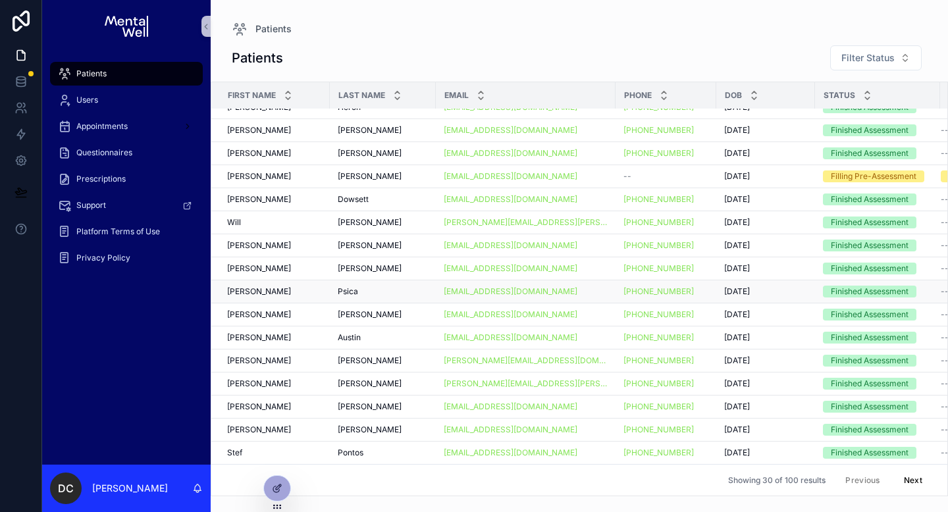
click at [369, 293] on div "Psica Psica" at bounding box center [383, 291] width 90 height 11
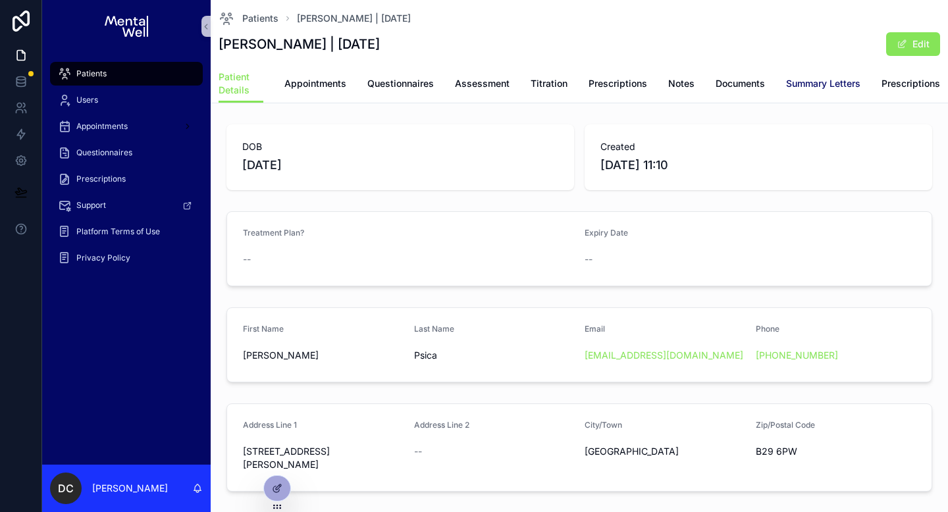
click at [803, 87] on span "Summary Letters" at bounding box center [823, 83] width 74 height 13
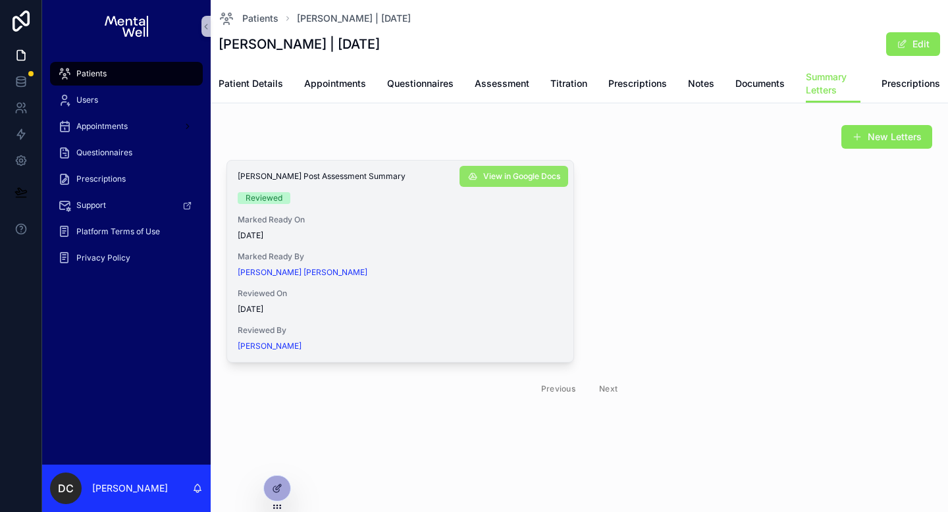
click at [517, 180] on span "View in Google Docs" at bounding box center [521, 176] width 77 height 11
click at [255, 11] on link "Patients" at bounding box center [248, 19] width 60 height 16
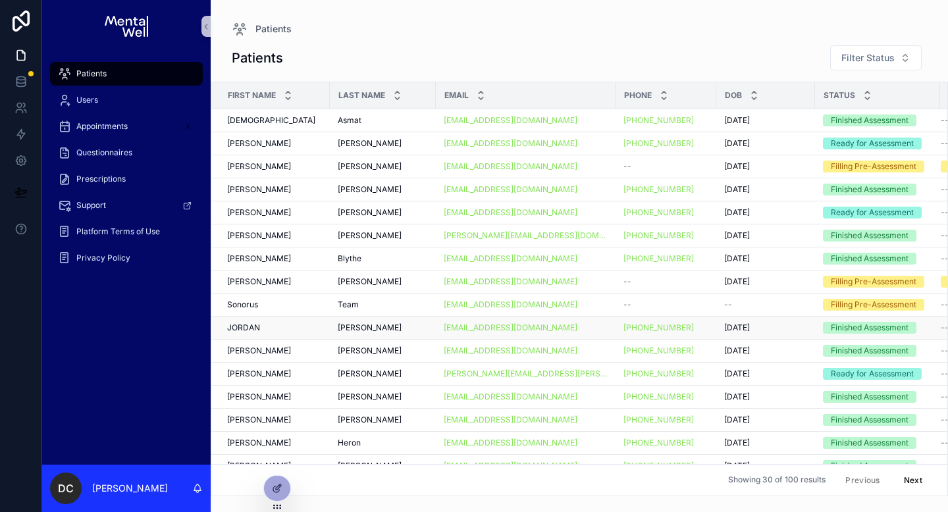
scroll to position [15, 0]
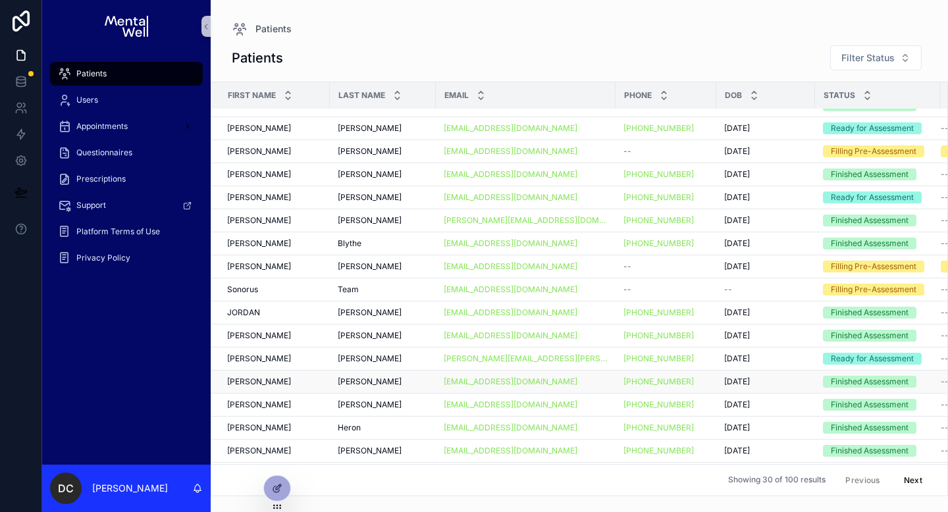
click at [315, 384] on div "[PERSON_NAME]" at bounding box center [274, 381] width 95 height 11
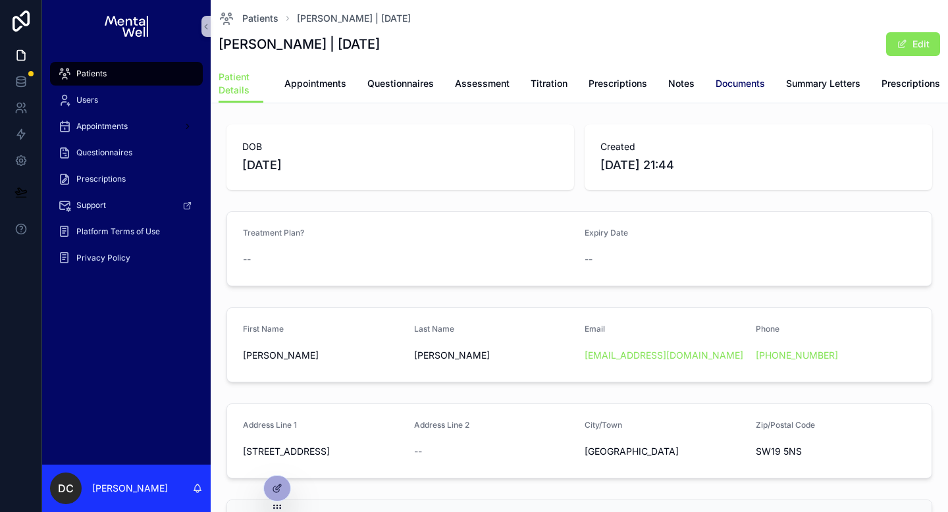
click at [747, 81] on span "Documents" at bounding box center [739, 83] width 49 height 13
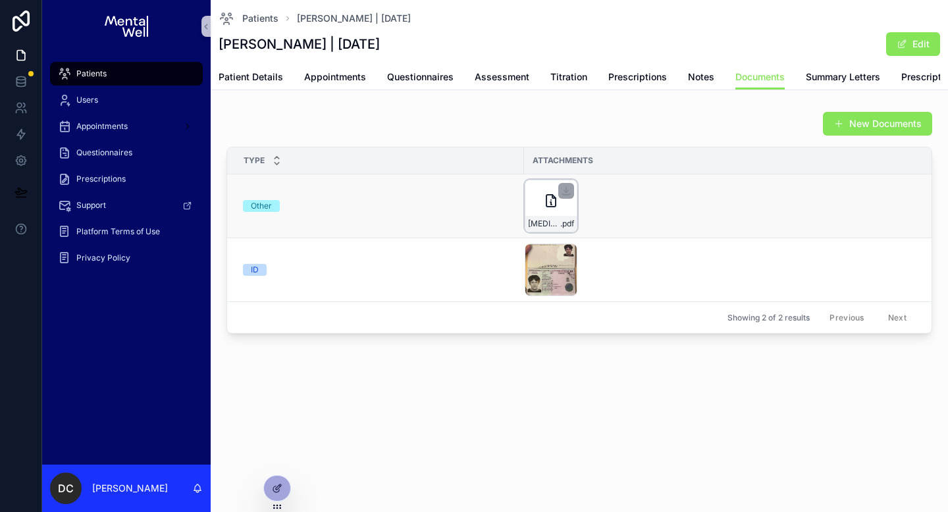
click at [547, 202] on icon "scrollable content" at bounding box center [551, 201] width 16 height 16
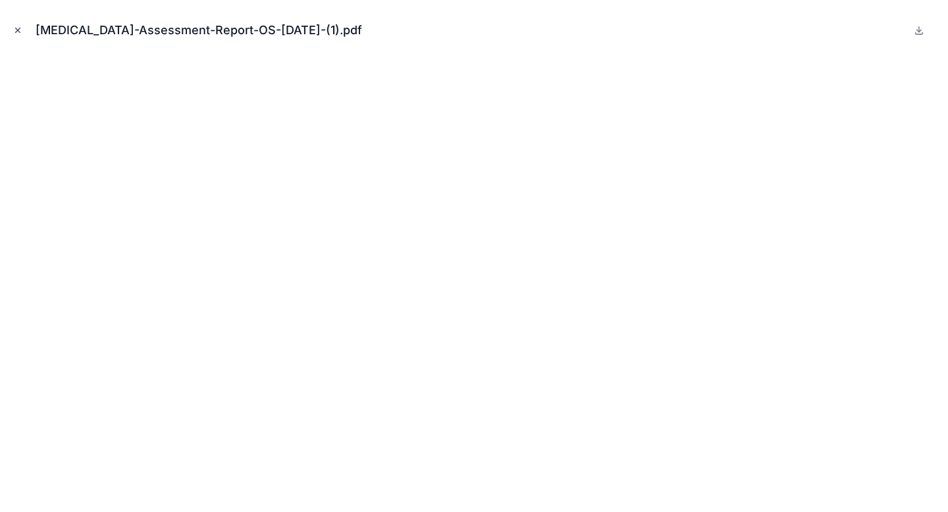
click at [23, 27] on button "Close modal" at bounding box center [18, 30] width 14 height 14
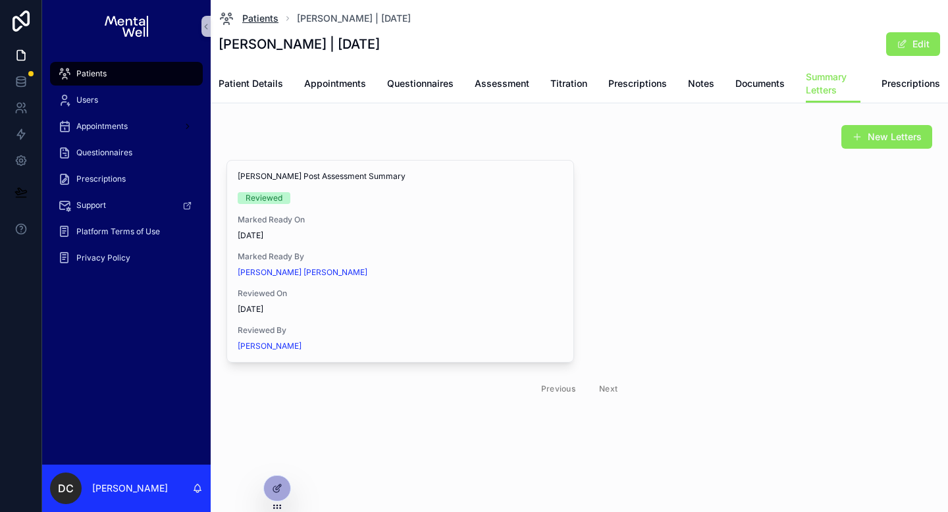
click at [258, 23] on span "Patients" at bounding box center [260, 18] width 36 height 13
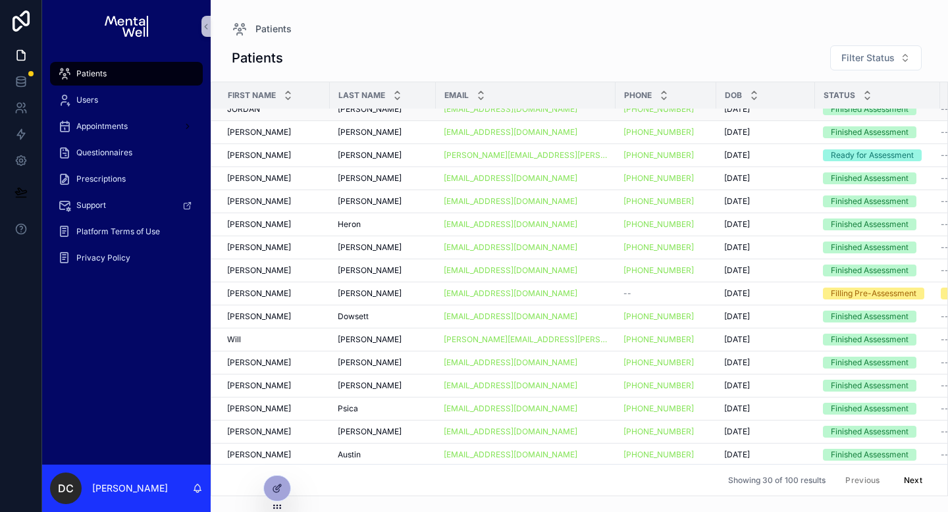
scroll to position [224, 0]
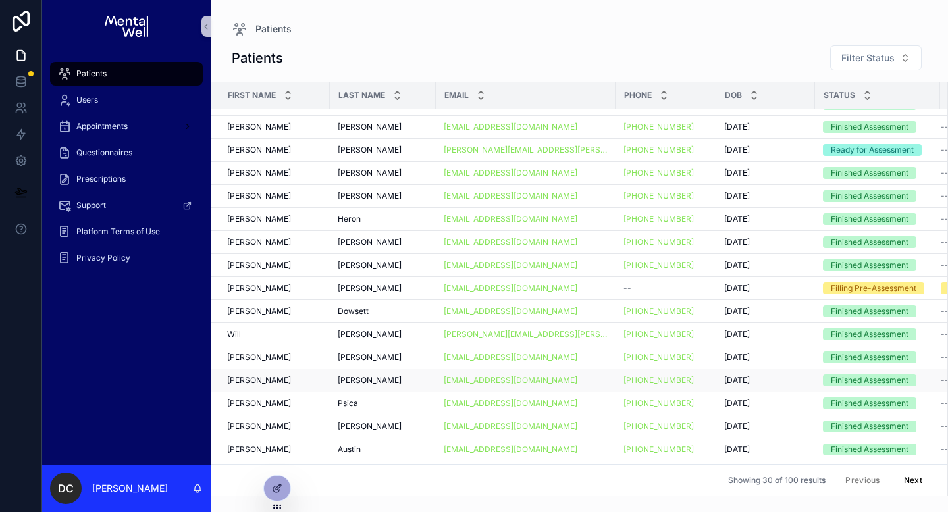
click at [305, 377] on div "[PERSON_NAME]" at bounding box center [274, 380] width 95 height 11
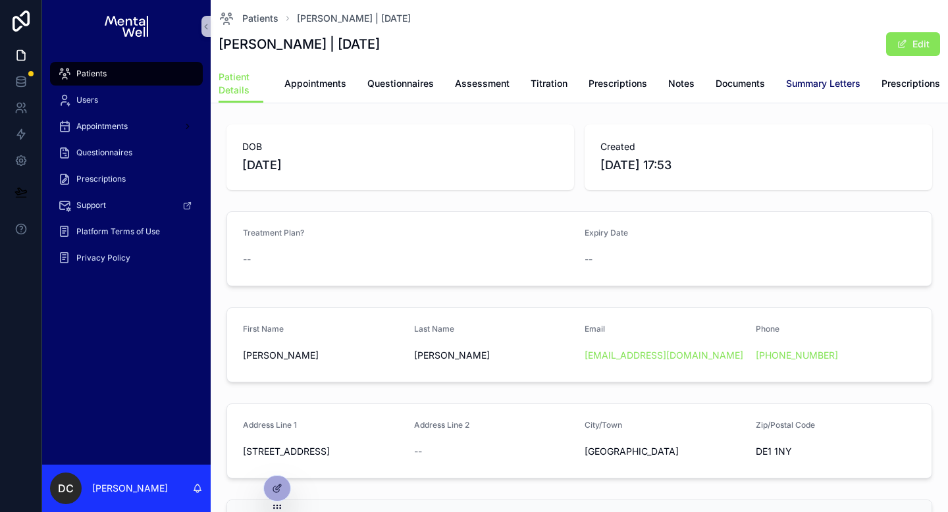
click at [792, 84] on span "Summary Letters" at bounding box center [823, 83] width 74 height 13
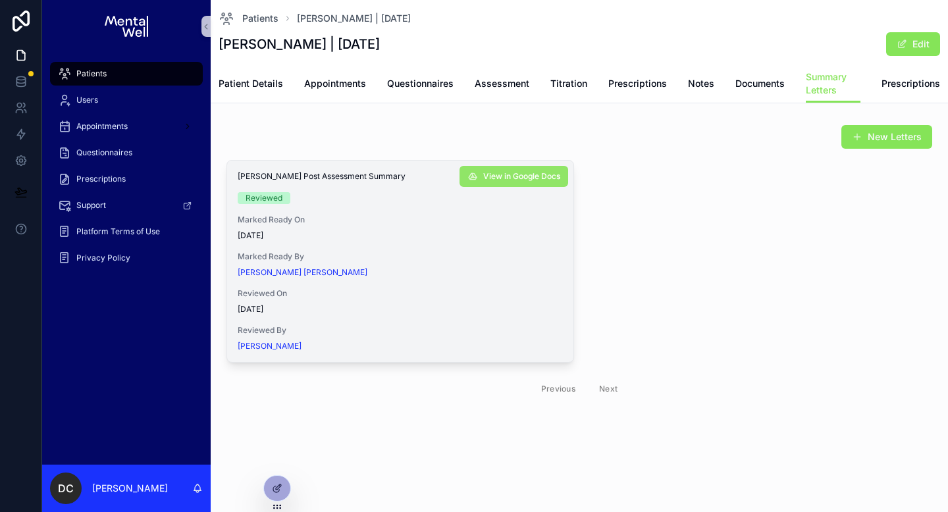
click at [511, 178] on span "View in Google Docs" at bounding box center [521, 176] width 77 height 11
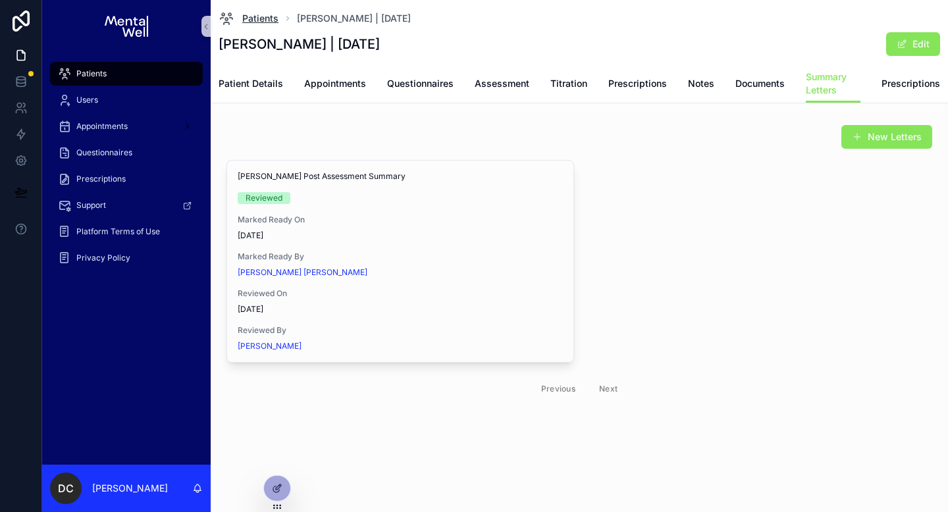
click at [263, 24] on span "Patients" at bounding box center [260, 18] width 36 height 13
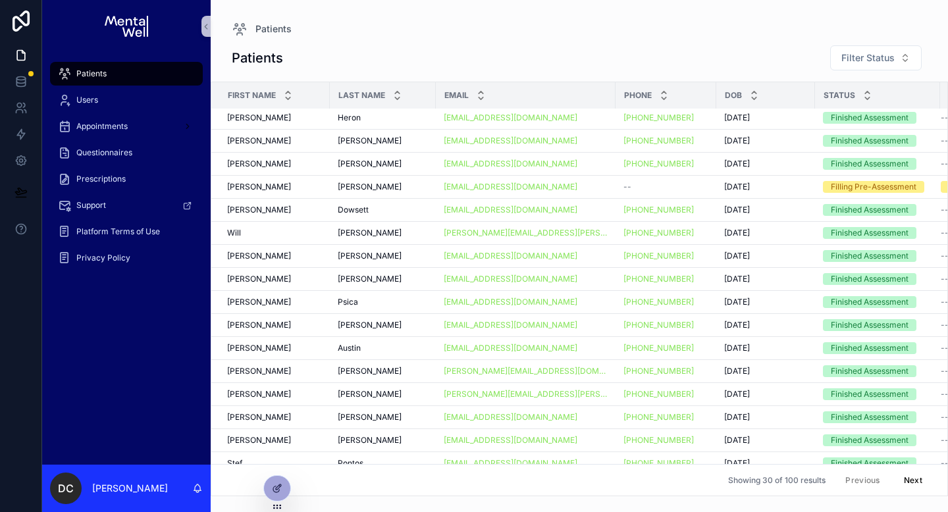
scroll to position [336, 0]
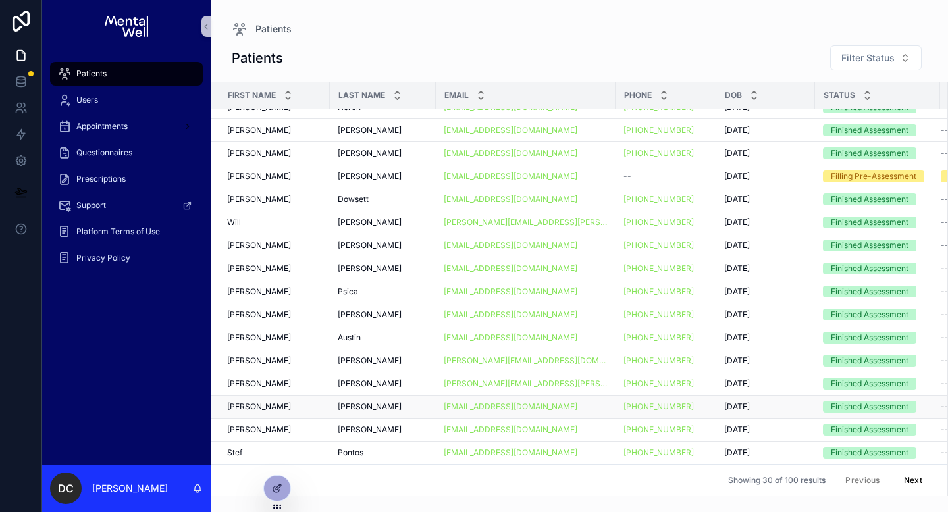
click at [293, 405] on div "[PERSON_NAME]" at bounding box center [274, 406] width 95 height 11
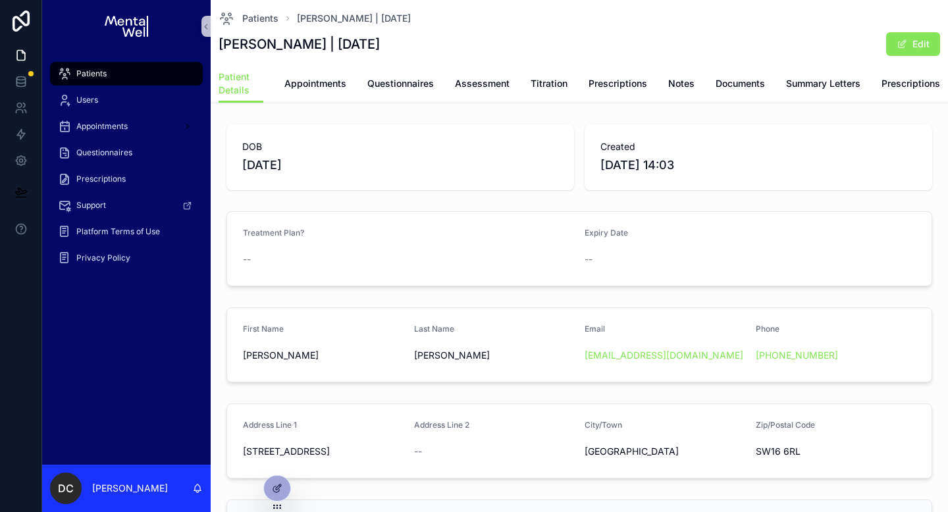
click at [780, 85] on div "Patient Details Appointments Questionnaires Assessment Titration Prescriptions …" at bounding box center [578, 83] width 721 height 38
click at [798, 83] on span "Summary Letters" at bounding box center [823, 83] width 74 height 13
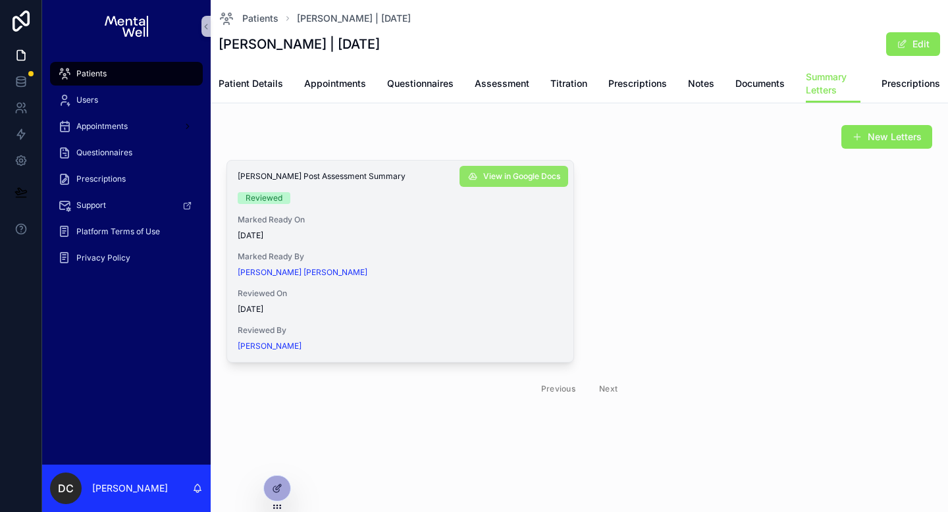
click at [510, 184] on button "View in Google Docs" at bounding box center [513, 176] width 109 height 21
click at [493, 84] on span "Assessment" at bounding box center [501, 83] width 55 height 13
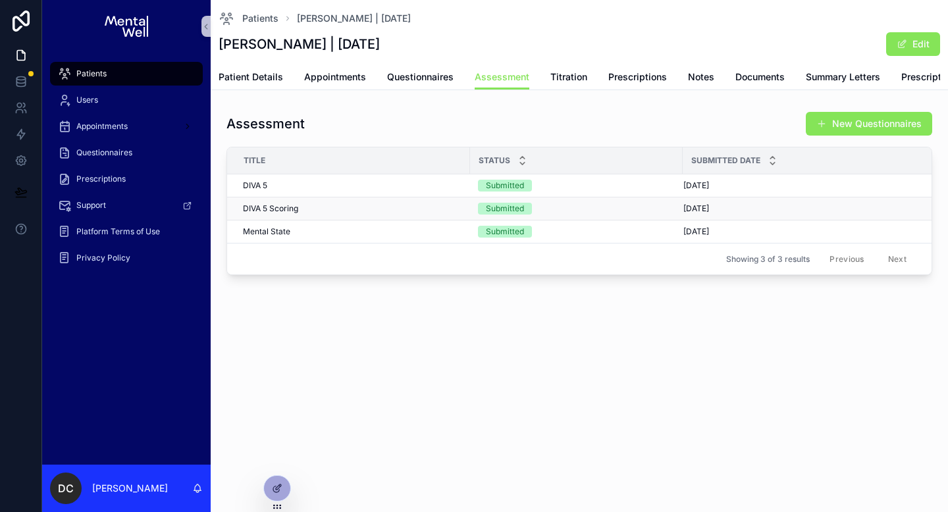
click at [317, 211] on td "DIVA 5 Scoring DIVA 5 Scoring" at bounding box center [348, 208] width 243 height 23
click at [318, 213] on td "DIVA 5 Scoring DIVA 5 Scoring" at bounding box center [348, 208] width 243 height 23
click at [322, 214] on div "DIVA 5 Scoring DIVA 5 Scoring" at bounding box center [352, 208] width 219 height 11
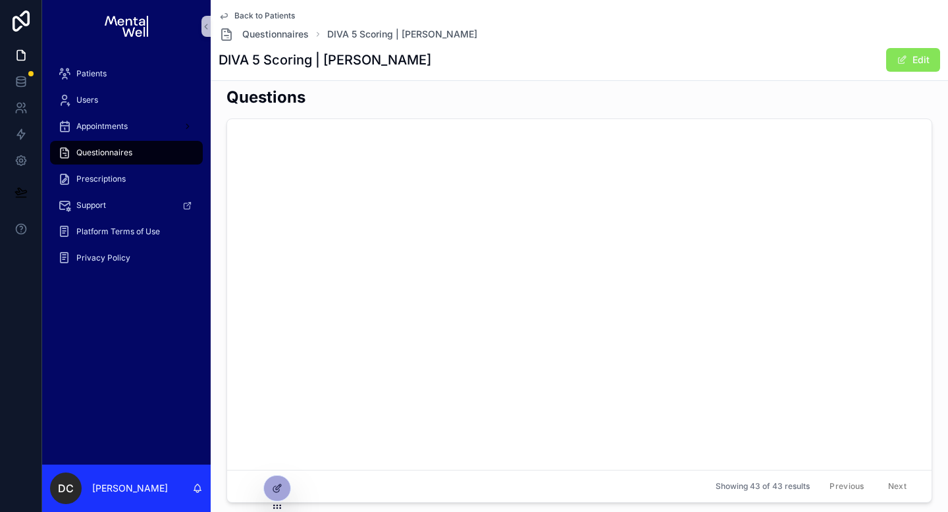
scroll to position [4313, 0]
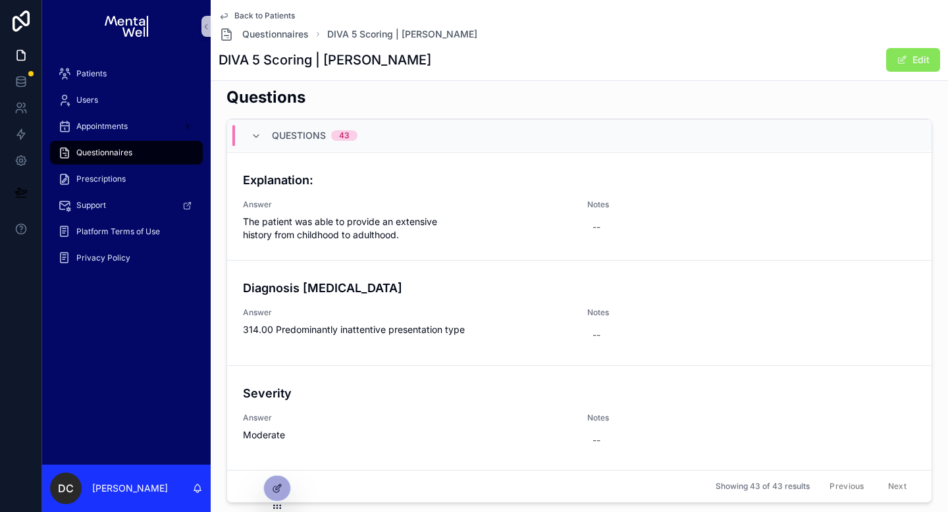
click at [246, 13] on span "Back to Patients" at bounding box center [264, 16] width 61 height 11
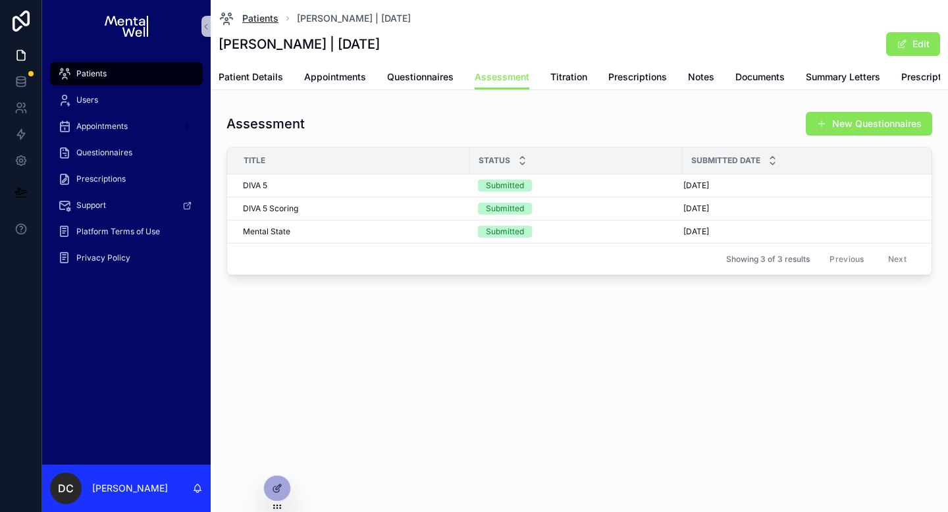
click at [265, 23] on span "Patients" at bounding box center [260, 18] width 36 height 13
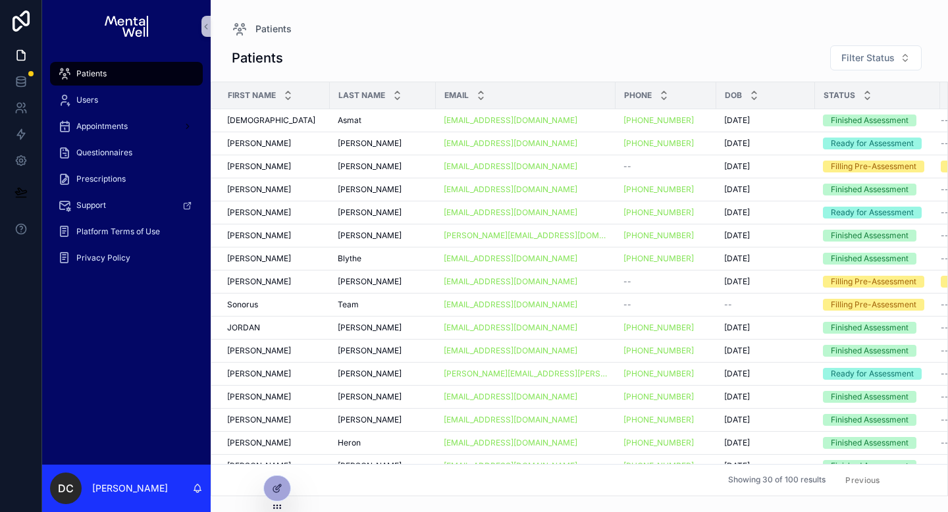
click at [900, 471] on button "Next" at bounding box center [912, 480] width 37 height 20
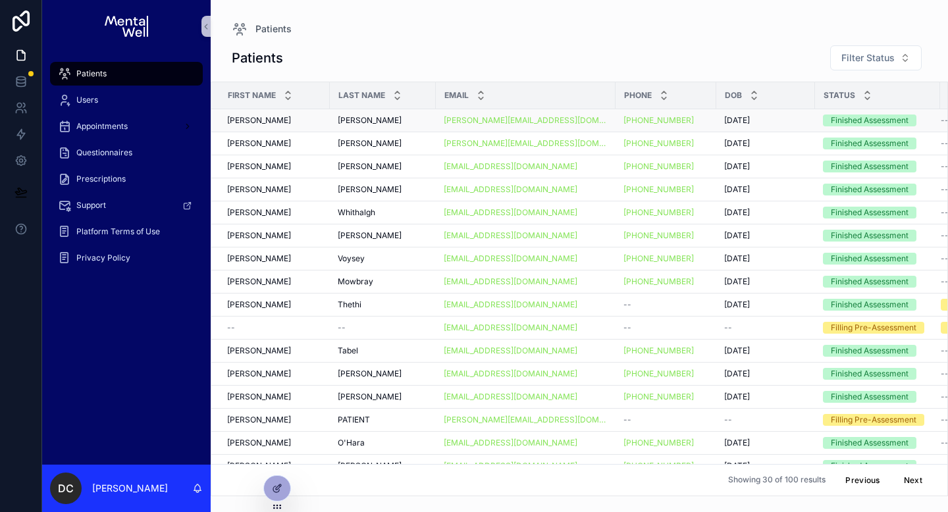
click at [307, 120] on div "[PERSON_NAME] [PERSON_NAME]" at bounding box center [274, 120] width 95 height 11
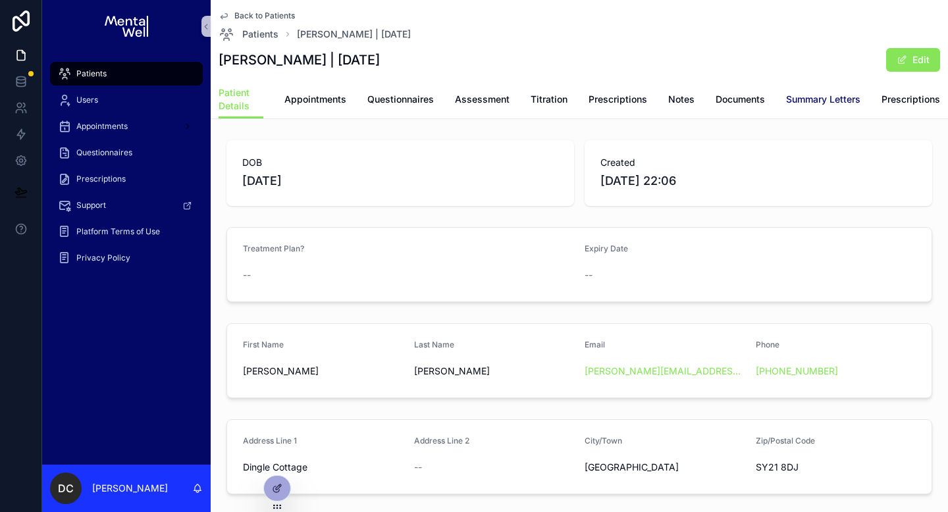
click at [800, 105] on span "Summary Letters" at bounding box center [823, 99] width 74 height 13
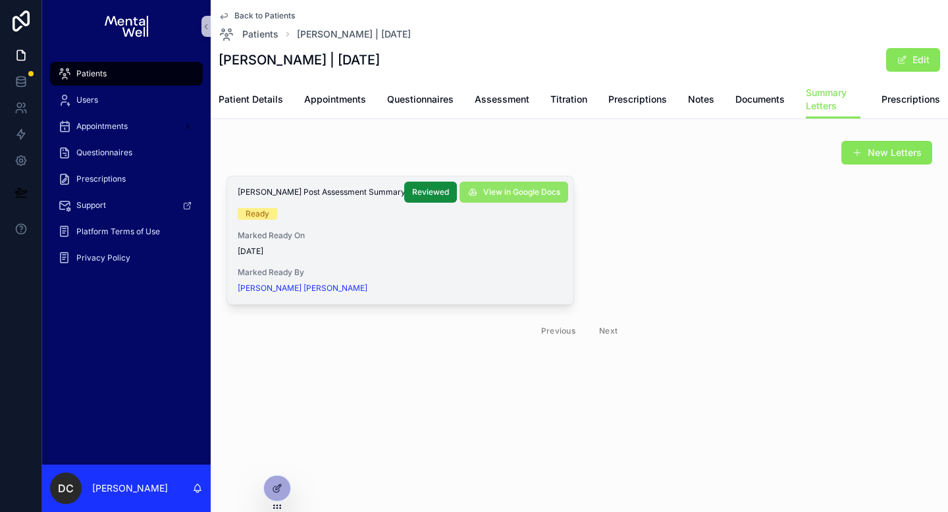
click at [526, 191] on span "View in Google Docs" at bounding box center [521, 192] width 77 height 11
click at [507, 105] on span "Assessment" at bounding box center [501, 99] width 55 height 13
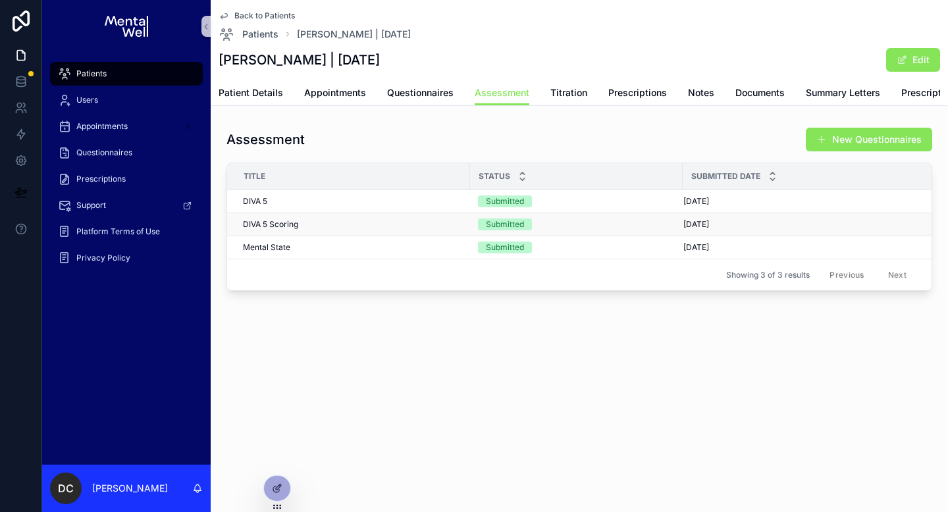
click at [318, 230] on div "DIVA 5 Scoring DIVA 5 Scoring" at bounding box center [352, 224] width 219 height 11
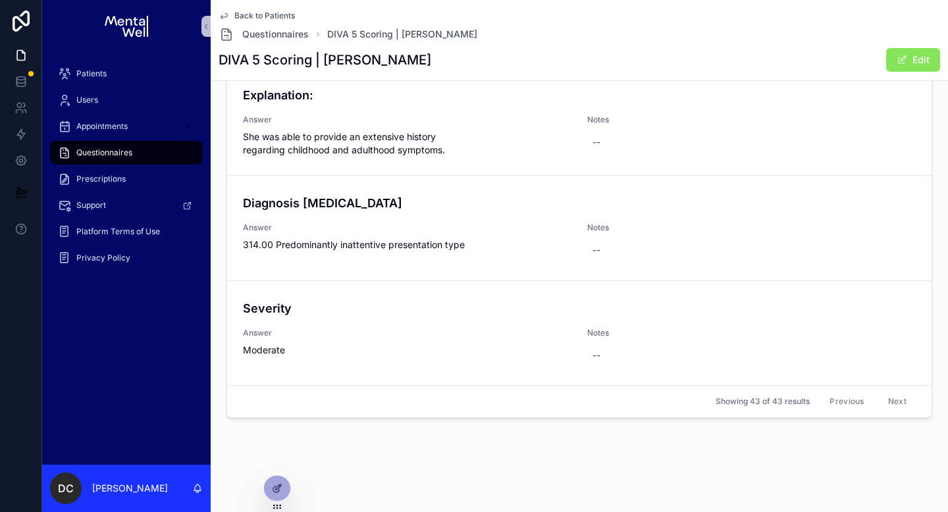
scroll to position [4310, 0]
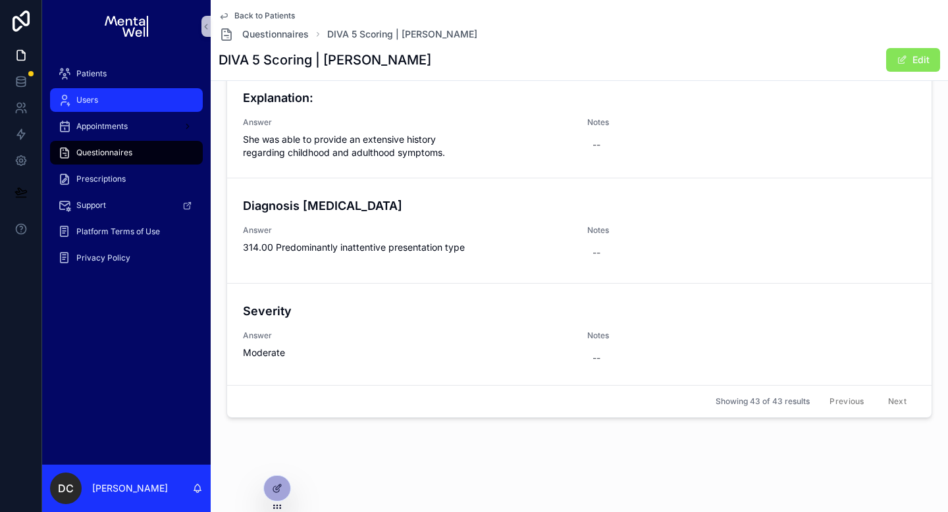
click at [104, 93] on div "Users" at bounding box center [126, 99] width 137 height 21
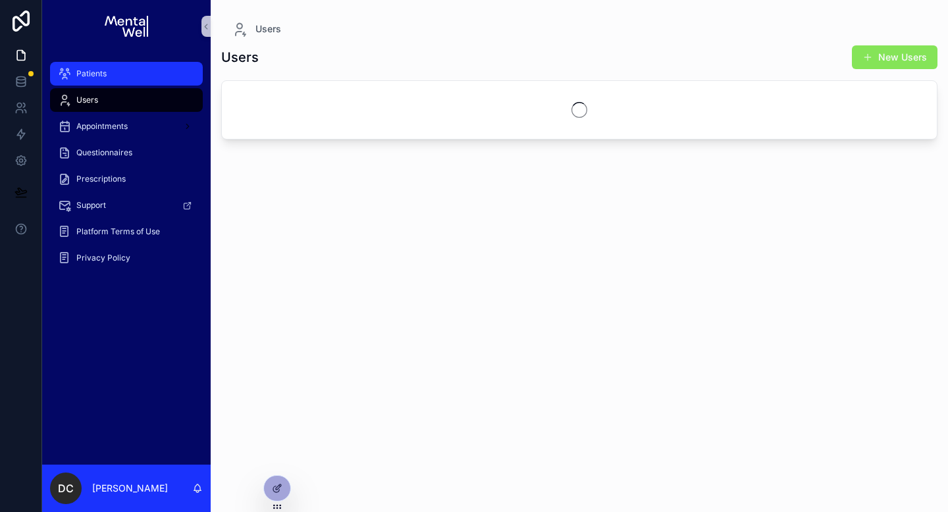
click at [117, 75] on div "Patients" at bounding box center [126, 73] width 137 height 21
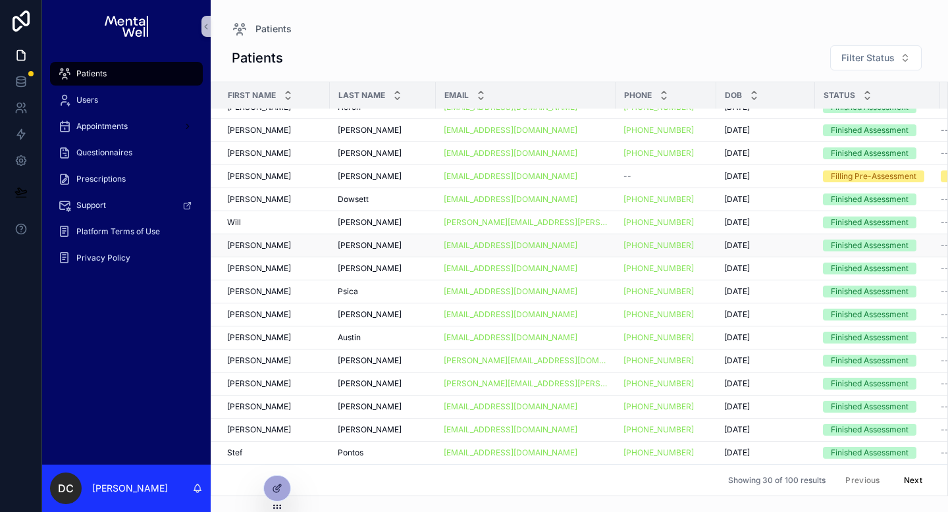
scroll to position [343, 0]
click at [270, 194] on div "[PERSON_NAME] [PERSON_NAME]" at bounding box center [274, 199] width 95 height 11
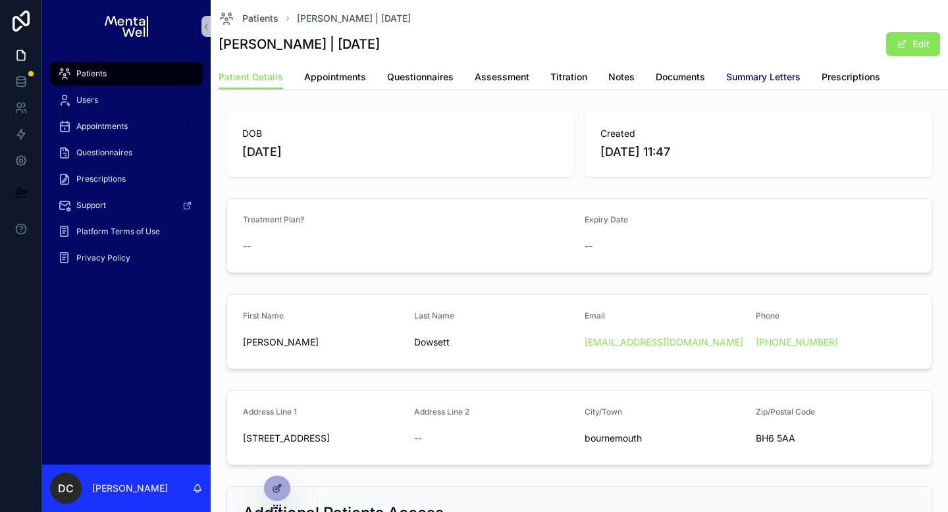
click at [763, 74] on span "Summary Letters" at bounding box center [763, 76] width 74 height 13
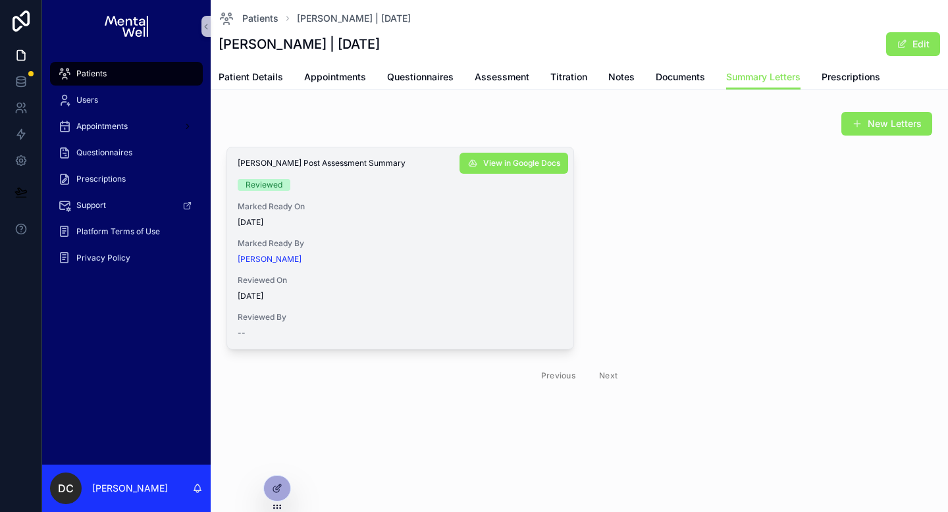
click at [513, 174] on div "[PERSON_NAME] Post Assessment Summary Reviewed Marked Ready On [DATE] Marked Re…" at bounding box center [400, 247] width 346 height 201
click at [515, 171] on button "View in Google Docs" at bounding box center [513, 163] width 109 height 21
click at [501, 79] on span "Assessment" at bounding box center [501, 76] width 55 height 13
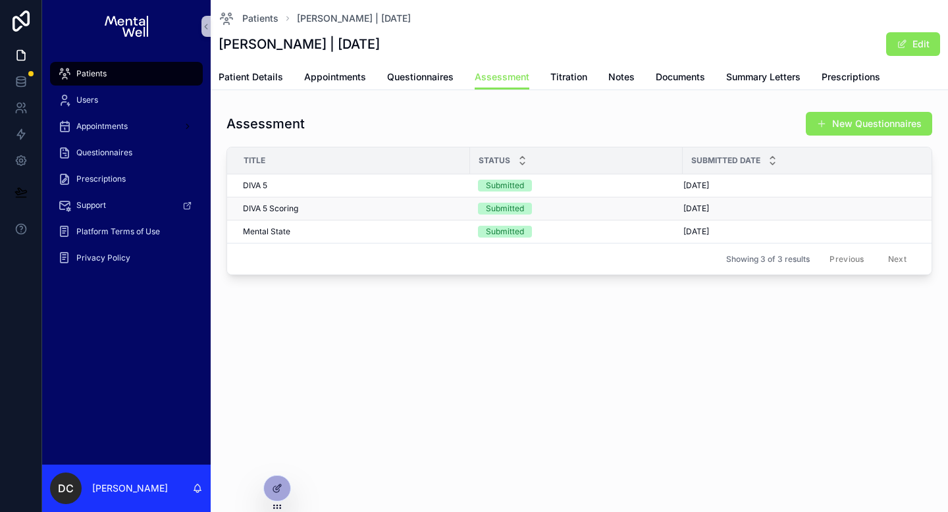
click at [372, 217] on td "DIVA 5 Scoring DIVA 5 Scoring" at bounding box center [348, 208] width 243 height 23
click at [372, 211] on div "DIVA 5 Scoring DIVA 5 Scoring" at bounding box center [352, 208] width 219 height 11
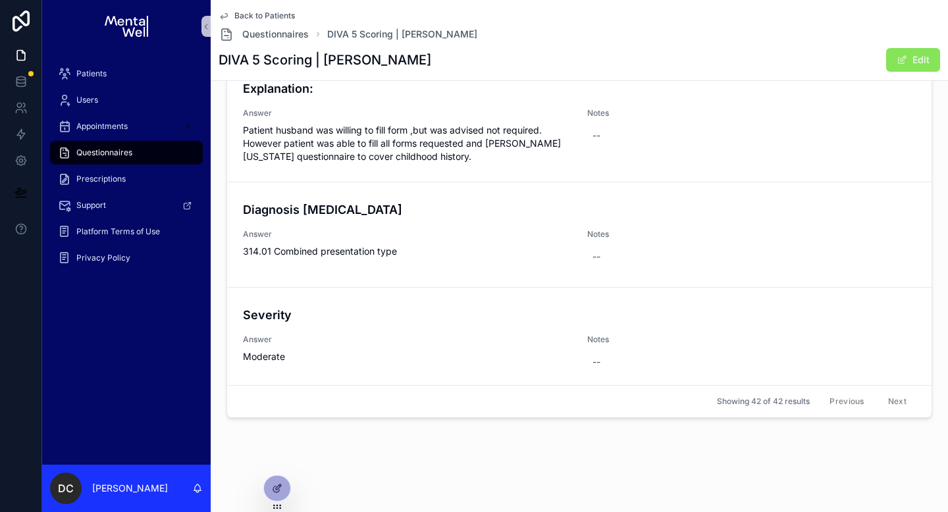
scroll to position [4210, 0]
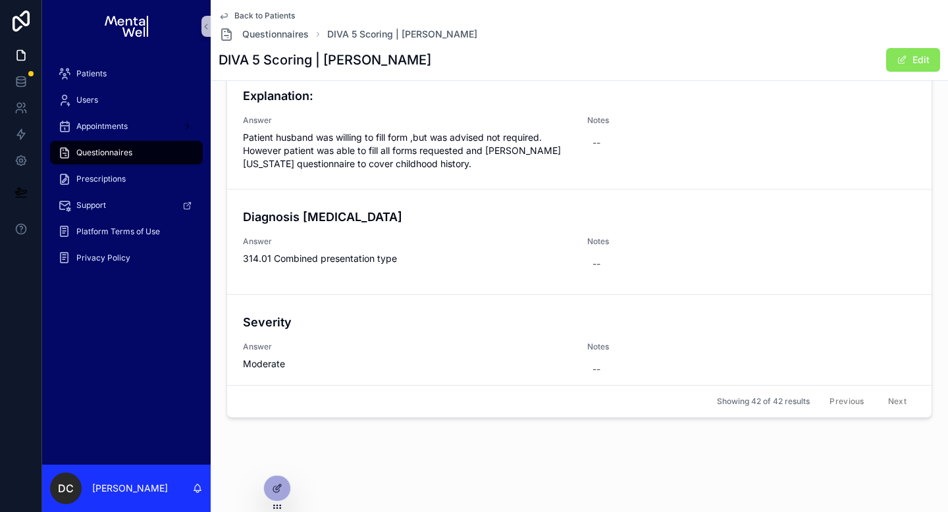
click at [274, 16] on span "Back to Patients" at bounding box center [264, 16] width 61 height 11
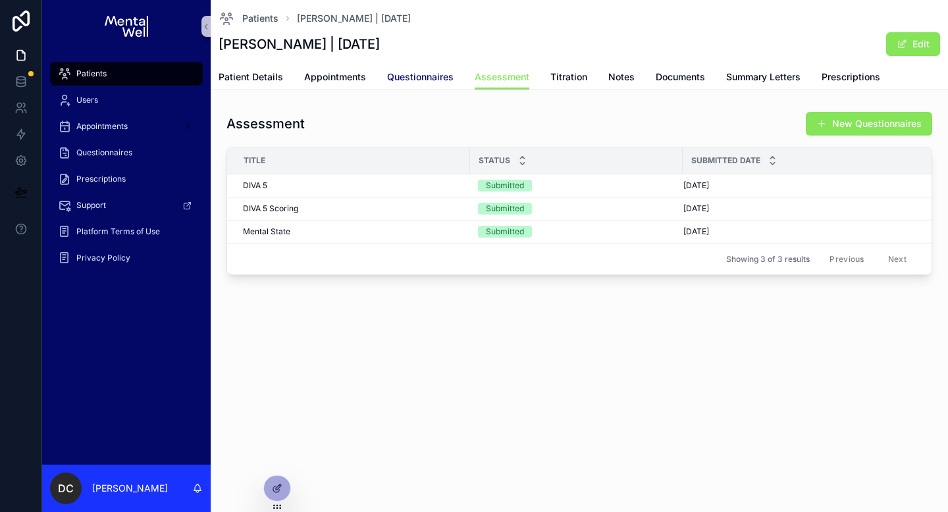
click at [395, 76] on span "Questionnaires" at bounding box center [420, 76] width 66 height 13
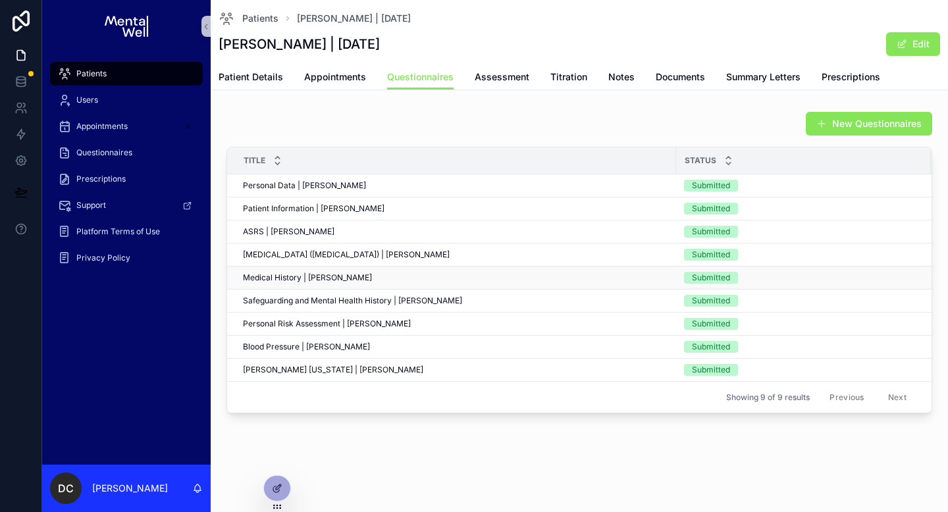
click at [307, 273] on span "Medical History | [PERSON_NAME]" at bounding box center [307, 277] width 129 height 11
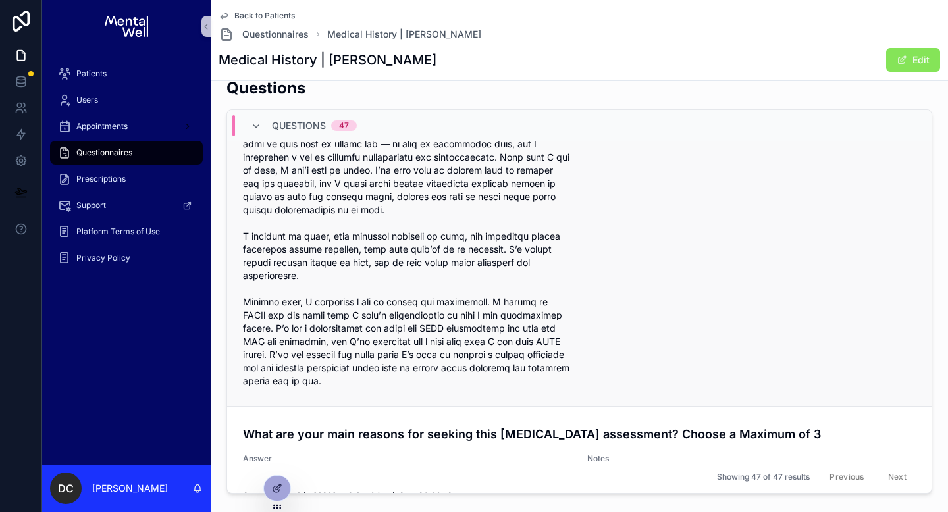
scroll to position [93, 0]
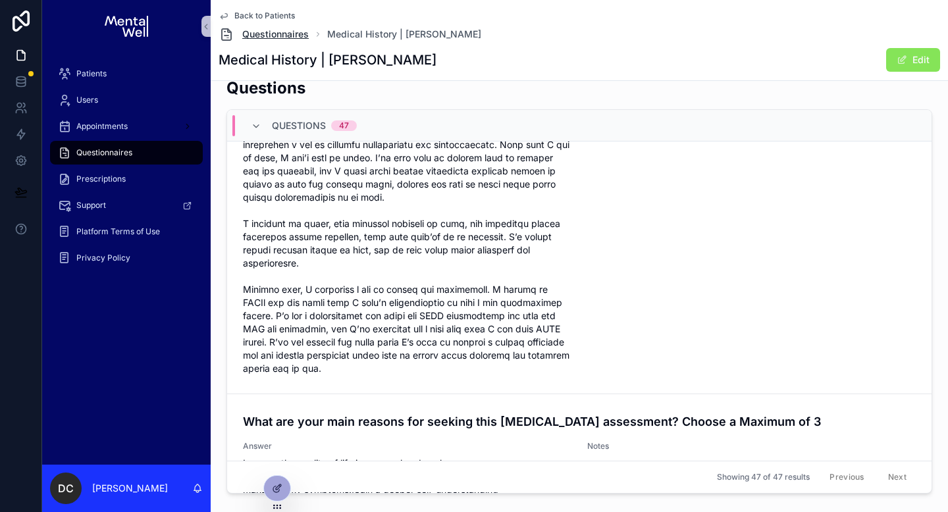
click at [264, 32] on span "Questionnaires" at bounding box center [275, 34] width 66 height 13
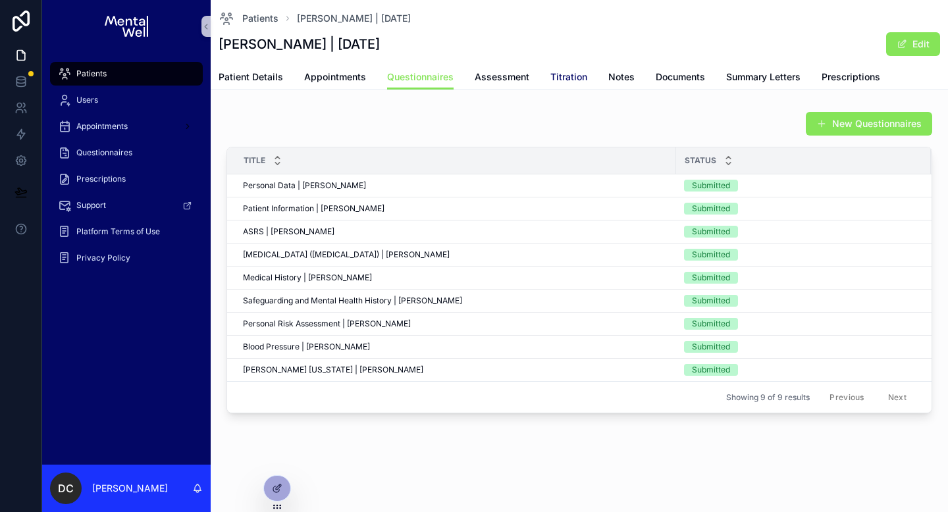
click at [583, 77] on span "Titration" at bounding box center [568, 76] width 37 height 13
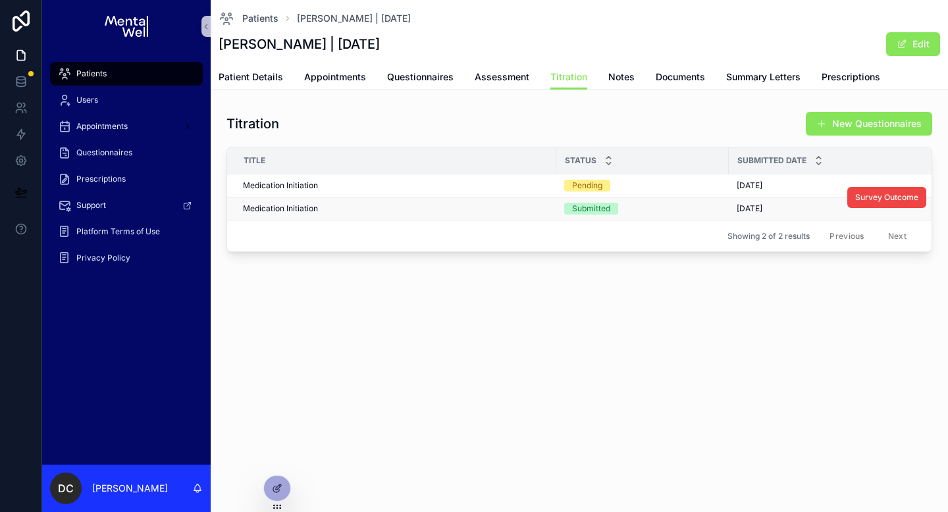
click at [338, 207] on div "Medication Initiation Medication Initiation" at bounding box center [395, 208] width 305 height 11
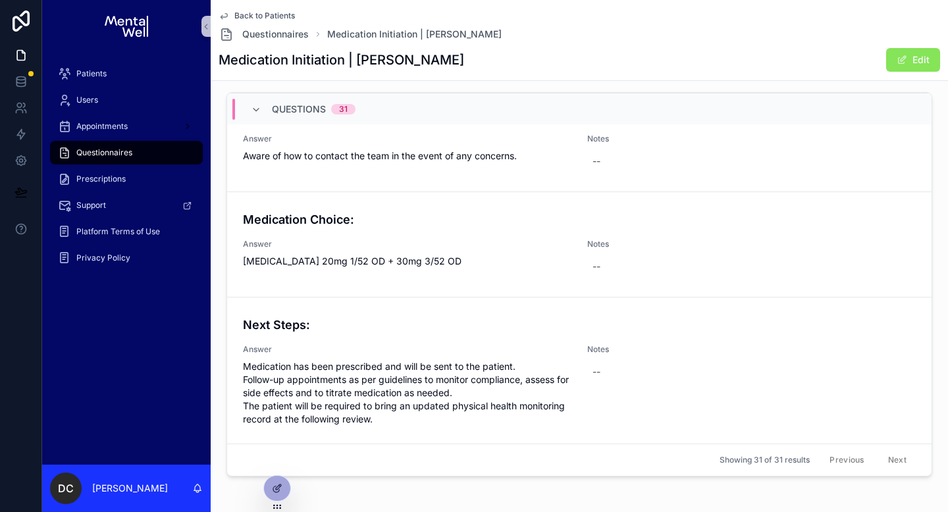
scroll to position [347, 0]
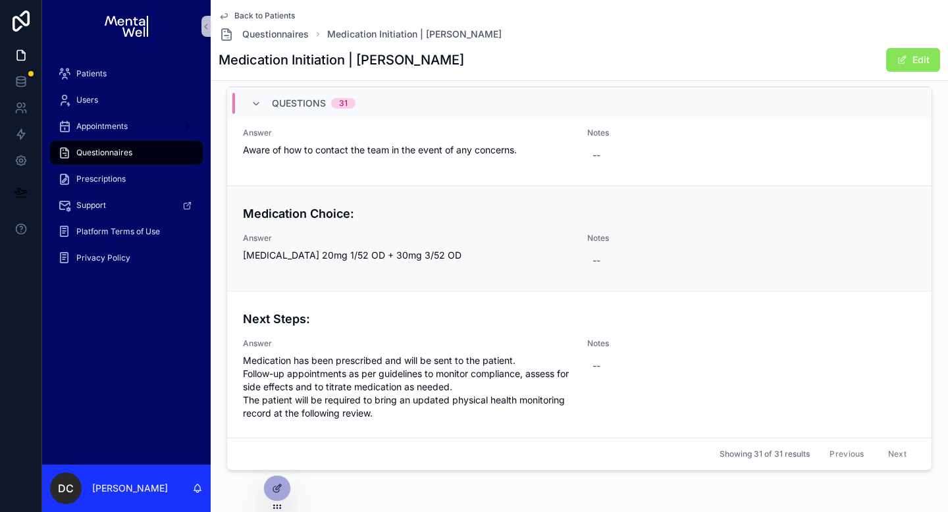
click at [265, 256] on span "[MEDICAL_DATA] 20mg 1/52 OD + 30mg 3/52 OD" at bounding box center [407, 255] width 328 height 13
click at [103, 72] on span "Patients" at bounding box center [91, 73] width 30 height 11
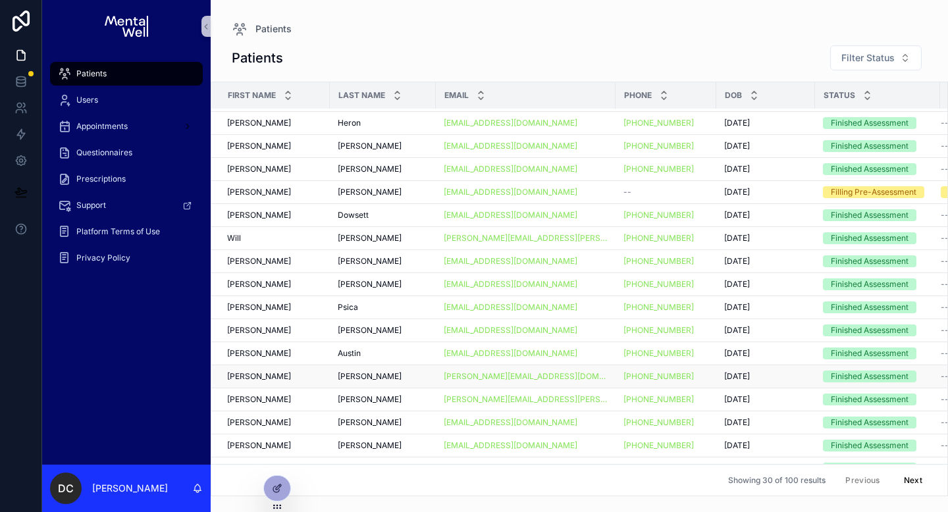
scroll to position [313, 0]
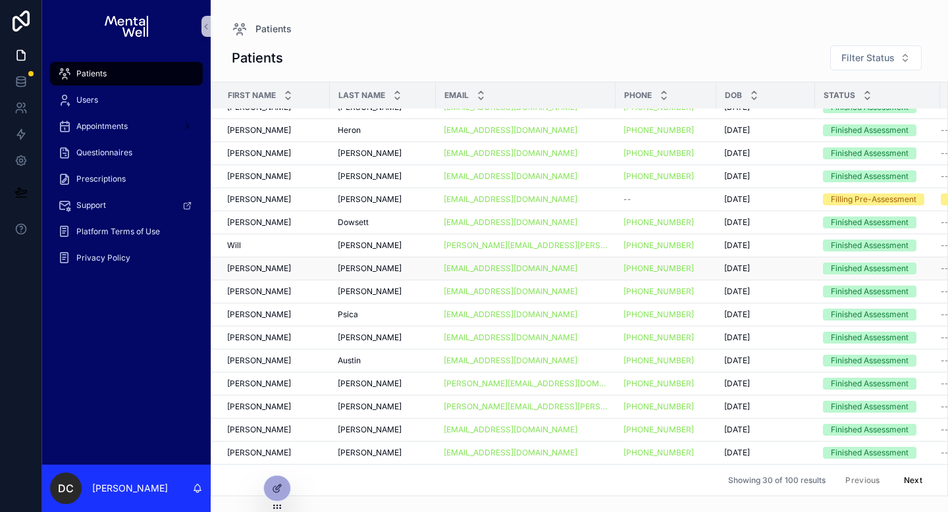
click at [330, 257] on td "[PERSON_NAME]" at bounding box center [383, 268] width 106 height 23
click at [330, 265] on td "[PERSON_NAME]" at bounding box center [383, 268] width 106 height 23
click at [354, 265] on span "[PERSON_NAME]" at bounding box center [370, 268] width 64 height 11
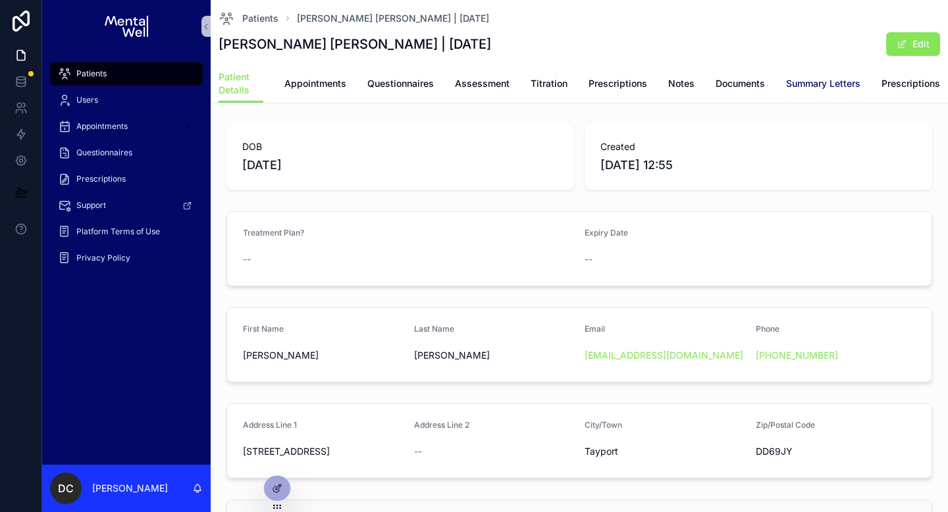
click at [824, 86] on span "Summary Letters" at bounding box center [823, 83] width 74 height 13
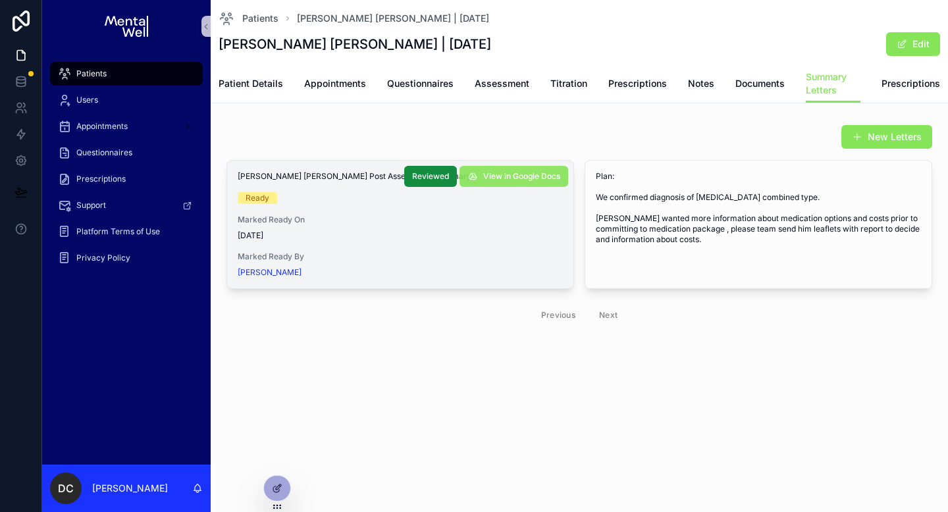
click at [521, 174] on span "View in Google Docs" at bounding box center [521, 176] width 77 height 11
click at [472, 87] on div "Patient Details Appointments Questionnaires Assessment Titration Prescriptions …" at bounding box center [578, 83] width 721 height 38
click at [494, 83] on span "Assessment" at bounding box center [501, 83] width 55 height 13
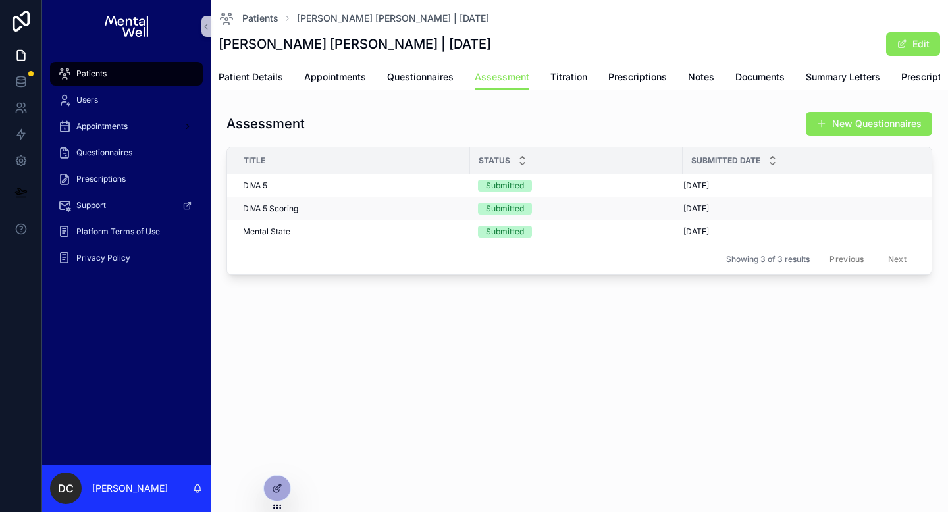
click at [314, 214] on div "DIVA 5 Scoring DIVA 5 Scoring" at bounding box center [352, 208] width 219 height 11
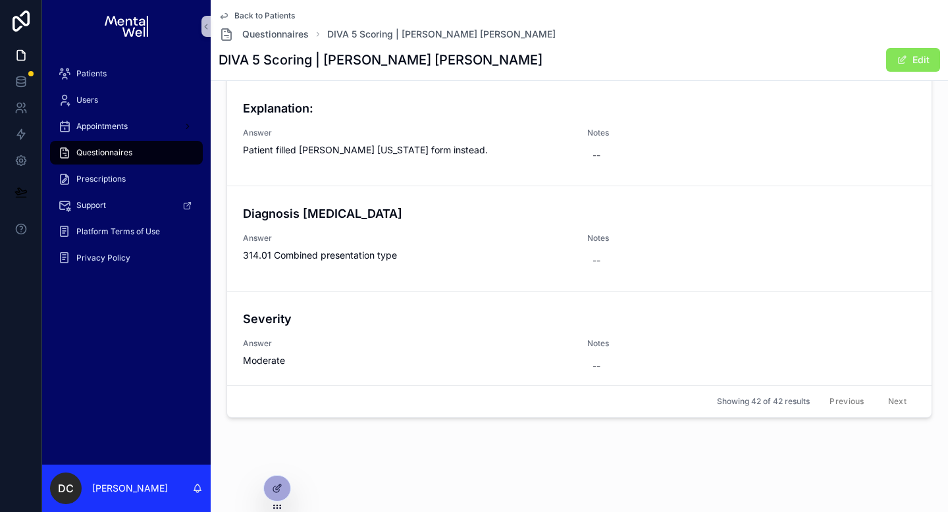
scroll to position [4205, 0]
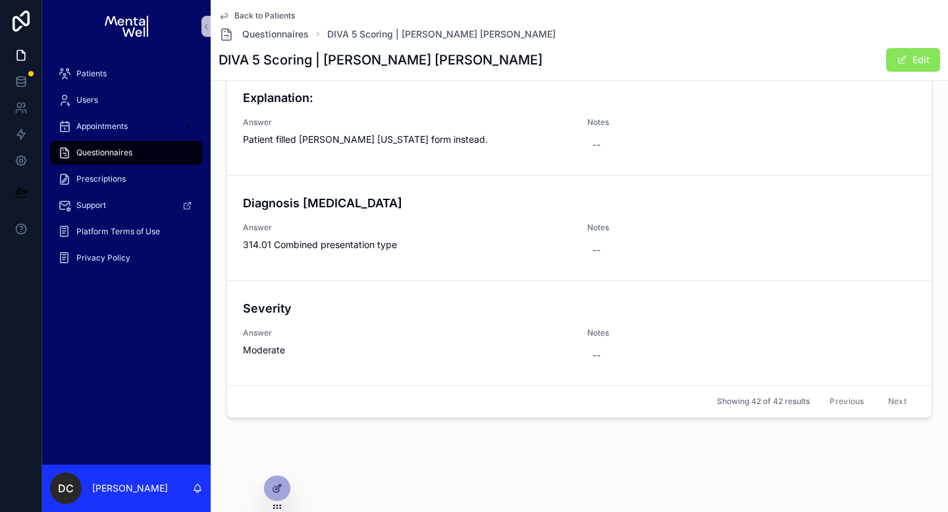
click at [273, 14] on span "Back to Patients" at bounding box center [264, 16] width 61 height 11
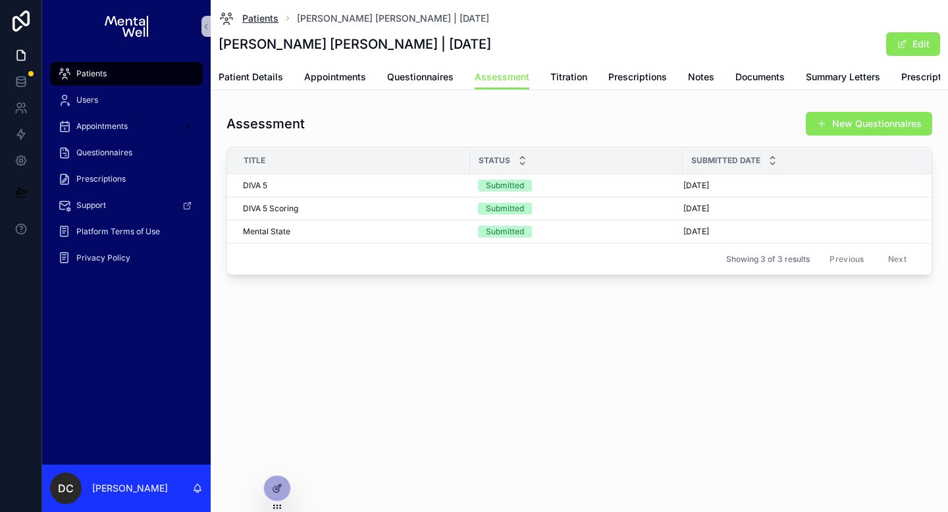
click at [270, 18] on span "Patients" at bounding box center [260, 18] width 36 height 13
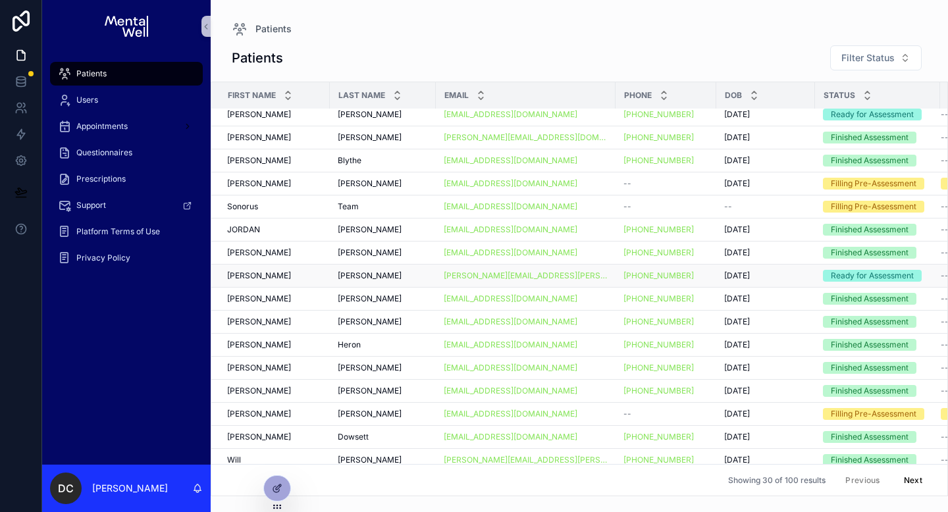
scroll to position [101, 0]
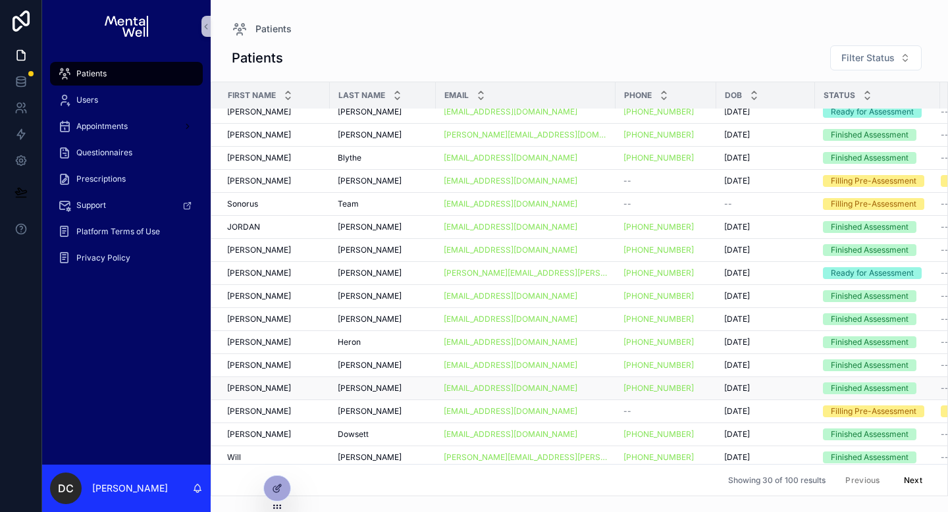
click at [292, 388] on div "[PERSON_NAME] [PERSON_NAME]" at bounding box center [274, 388] width 95 height 11
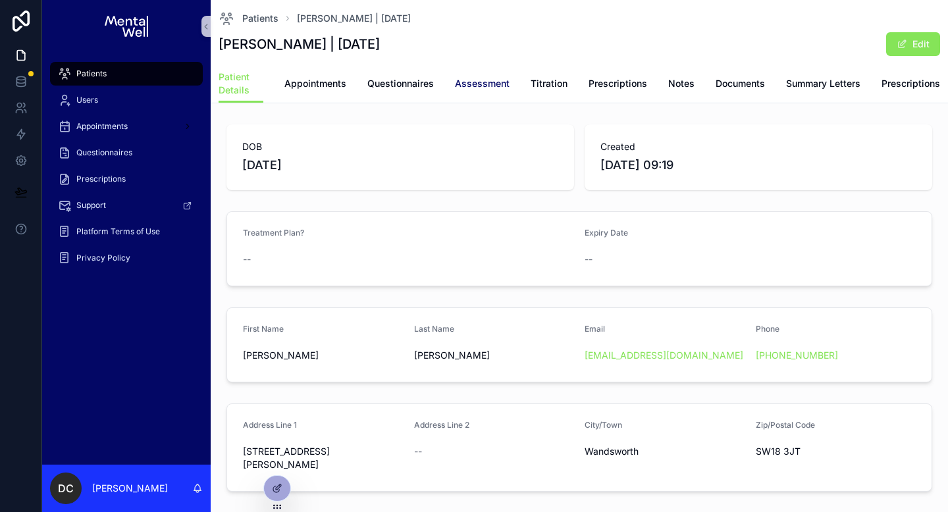
click at [494, 82] on span "Assessment" at bounding box center [482, 83] width 55 height 13
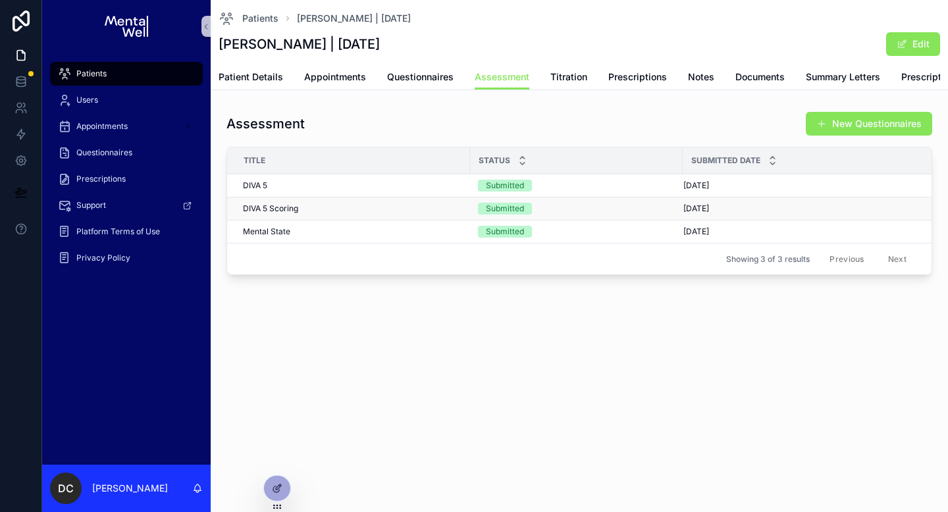
click at [311, 213] on td "DIVA 5 Scoring DIVA 5 Scoring" at bounding box center [348, 208] width 243 height 23
click at [313, 214] on div "DIVA 5 Scoring DIVA 5 Scoring" at bounding box center [352, 208] width 219 height 11
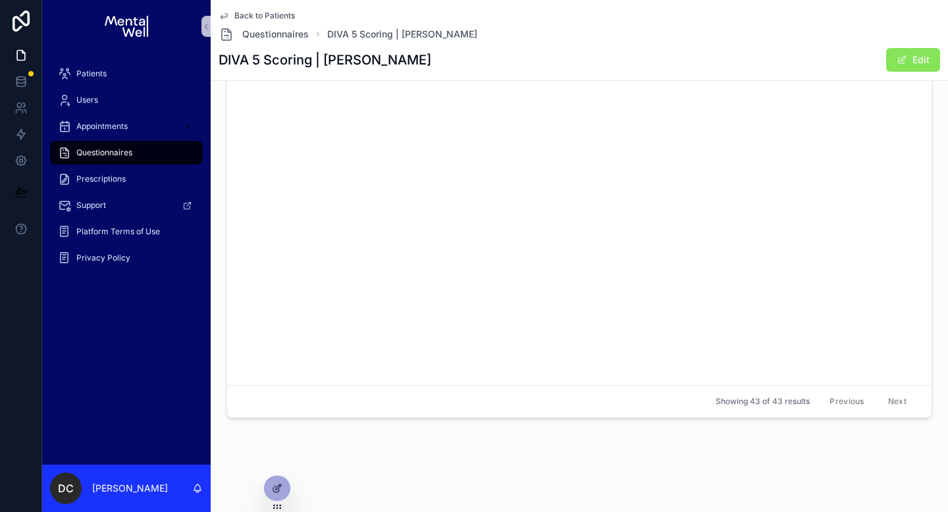
scroll to position [4313, 0]
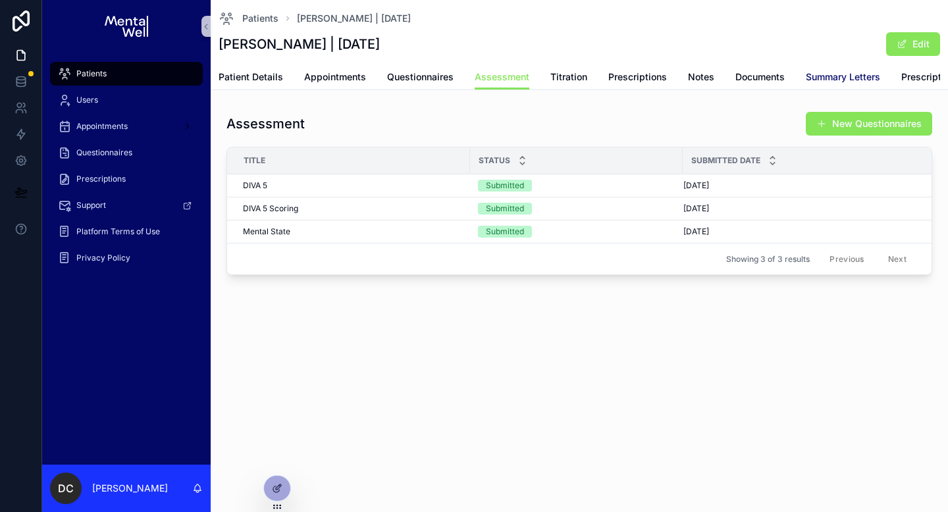
click at [847, 82] on span "Summary Letters" at bounding box center [842, 76] width 74 height 13
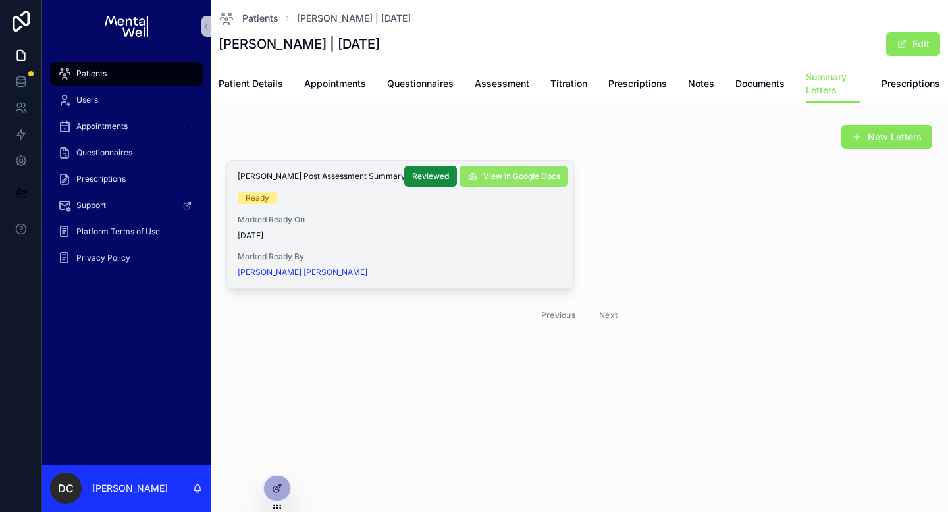
click at [501, 182] on button "View in Google Docs" at bounding box center [513, 176] width 109 height 21
click at [264, 18] on span "Patients" at bounding box center [260, 18] width 36 height 13
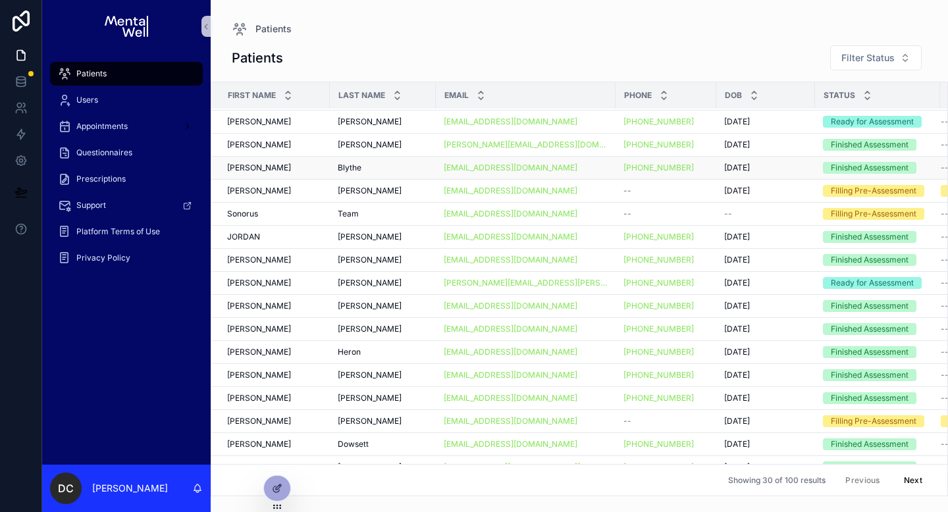
scroll to position [111, 0]
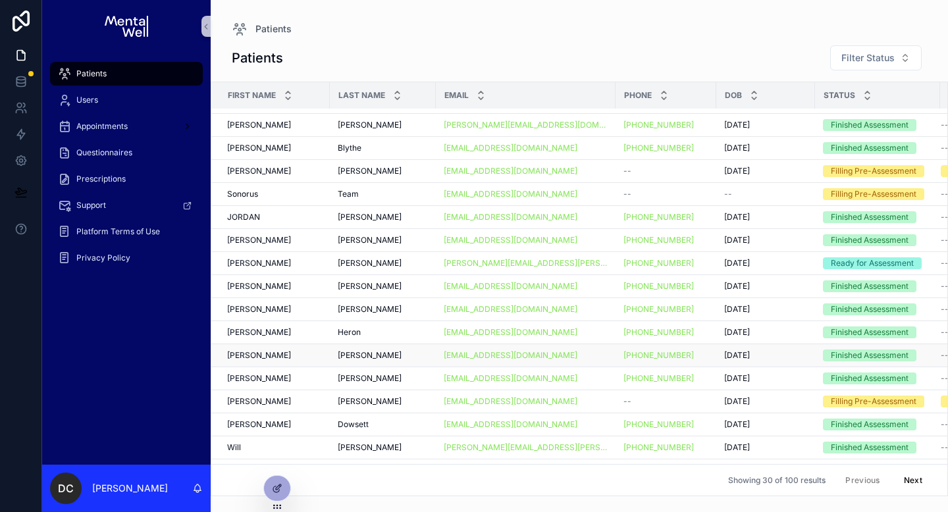
click at [306, 351] on div "[PERSON_NAME]" at bounding box center [274, 355] width 95 height 11
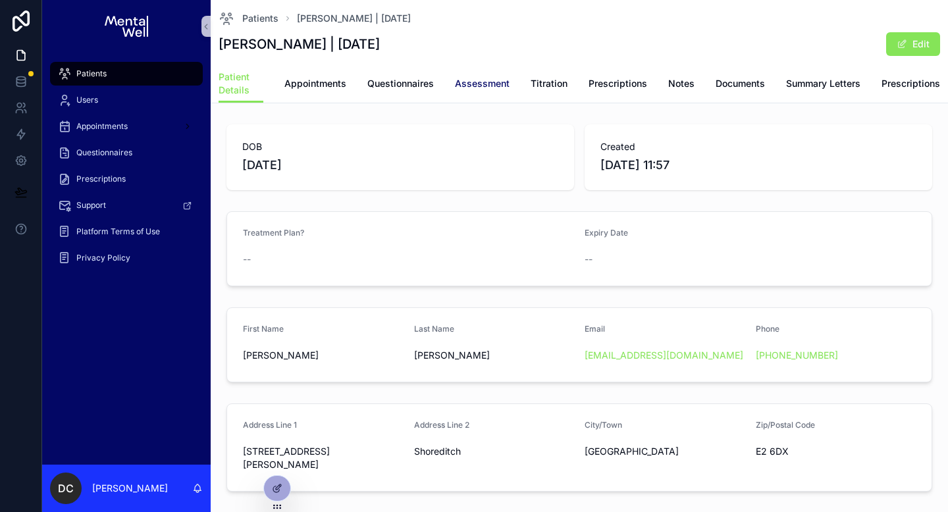
click at [498, 87] on span "Assessment" at bounding box center [482, 83] width 55 height 13
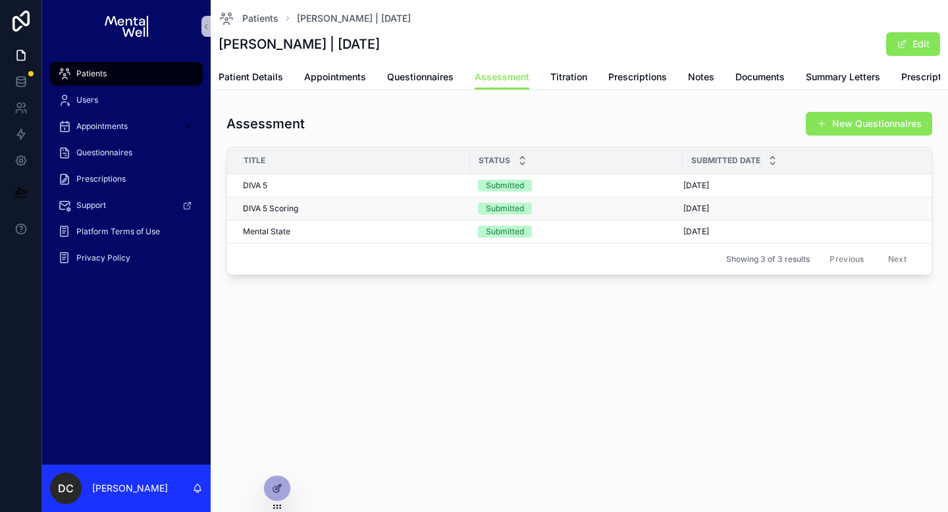
click at [311, 214] on div "DIVA 5 Scoring DIVA 5 Scoring" at bounding box center [352, 208] width 219 height 11
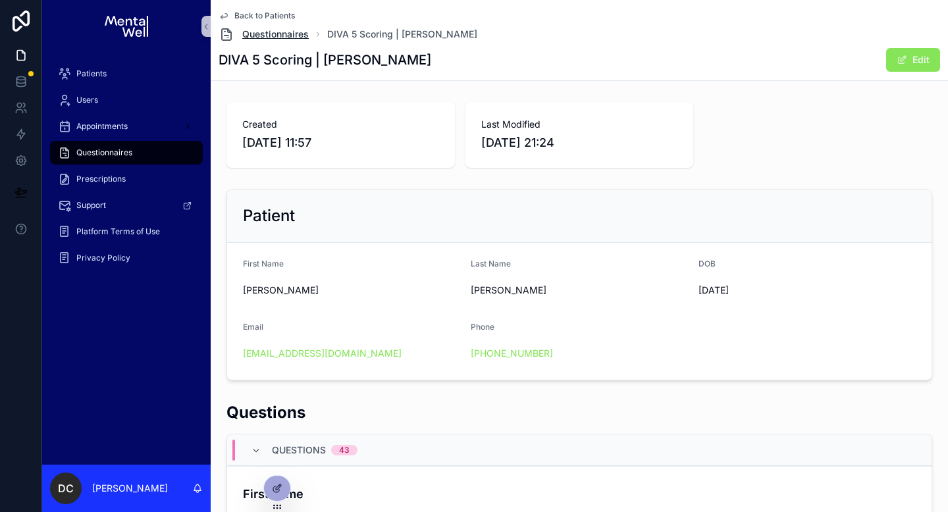
click at [302, 33] on span "Questionnaires" at bounding box center [275, 34] width 66 height 13
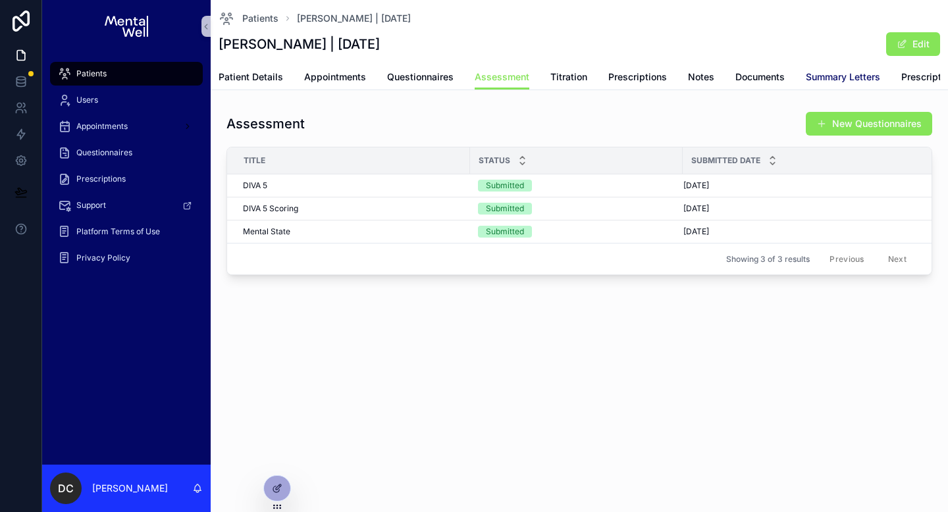
click at [805, 72] on span "Summary Letters" at bounding box center [842, 76] width 74 height 13
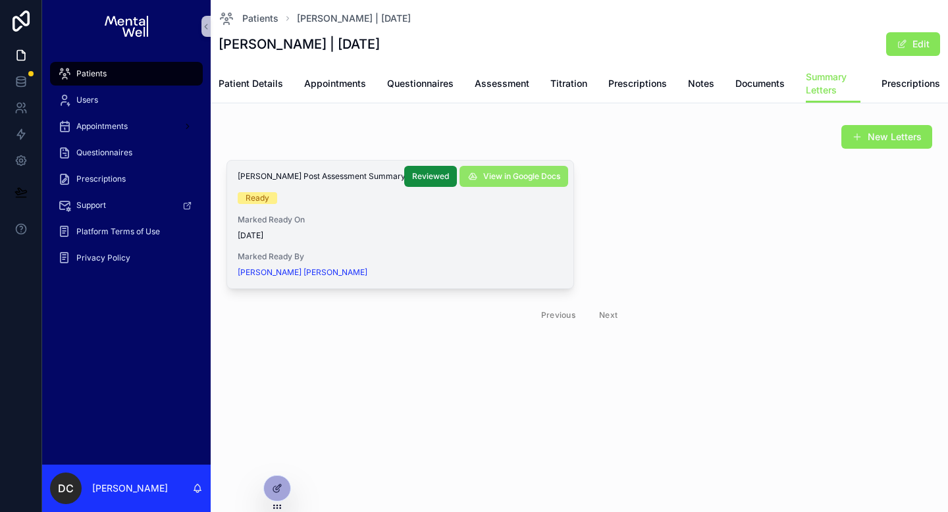
click at [502, 178] on span "View in Google Docs" at bounding box center [521, 176] width 77 height 11
click at [261, 13] on span "Patients" at bounding box center [260, 18] width 36 height 13
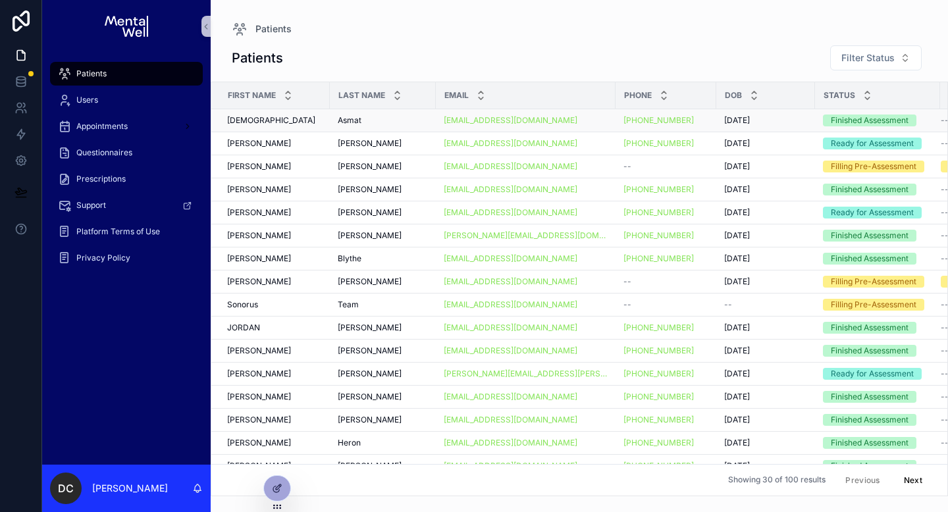
click at [303, 124] on div "Hafsah Hafsah" at bounding box center [274, 120] width 95 height 11
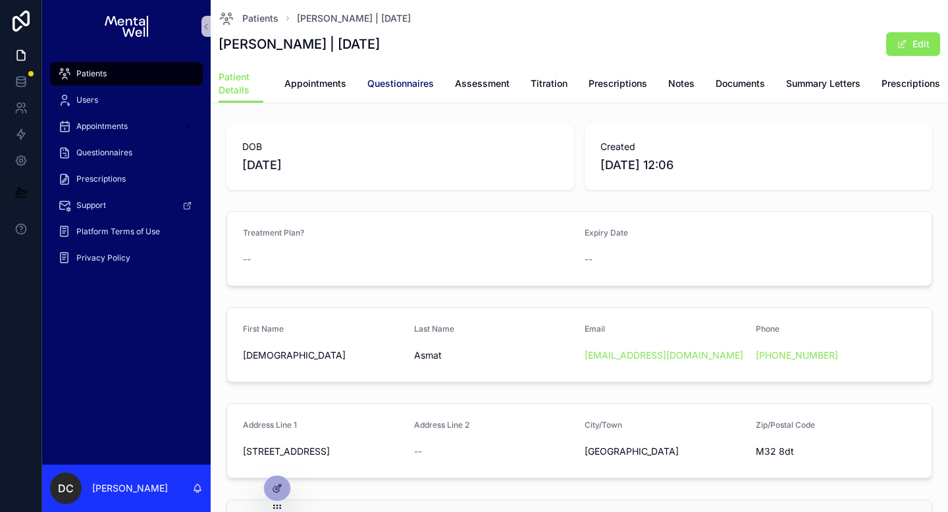
click at [398, 79] on span "Questionnaires" at bounding box center [400, 83] width 66 height 13
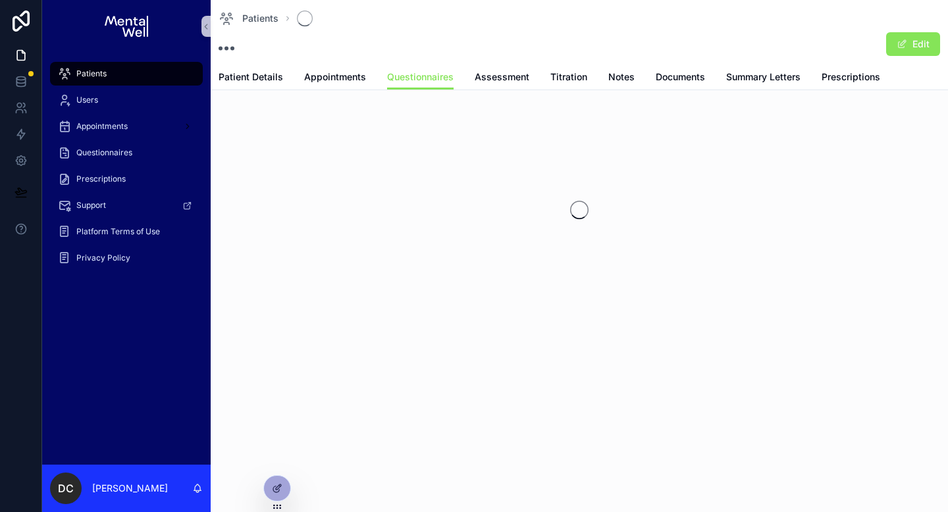
click at [471, 82] on div "Patient Details Appointments Questionnaires Assessment Titration Notes Document…" at bounding box center [578, 76] width 721 height 25
click at [486, 78] on span "Assessment" at bounding box center [501, 76] width 55 height 13
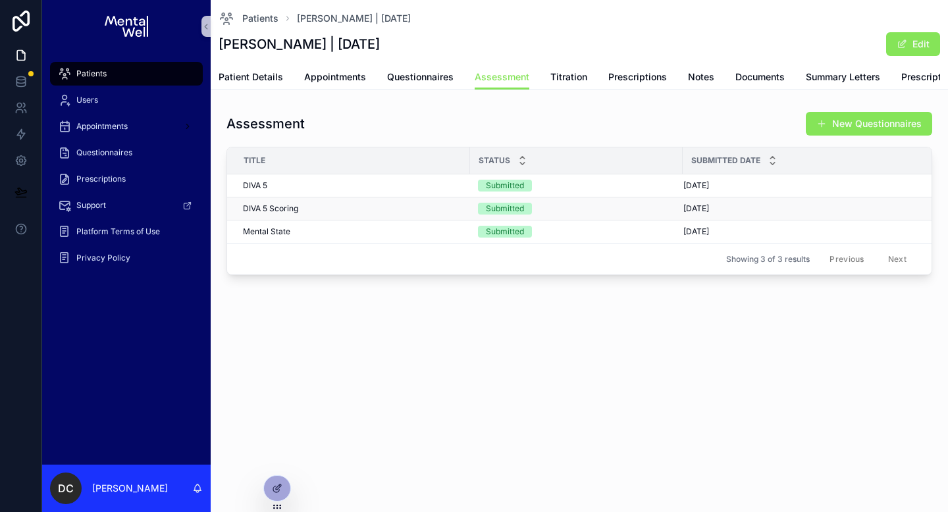
click at [305, 214] on div "DIVA 5 Scoring DIVA 5 Scoring" at bounding box center [352, 208] width 219 height 11
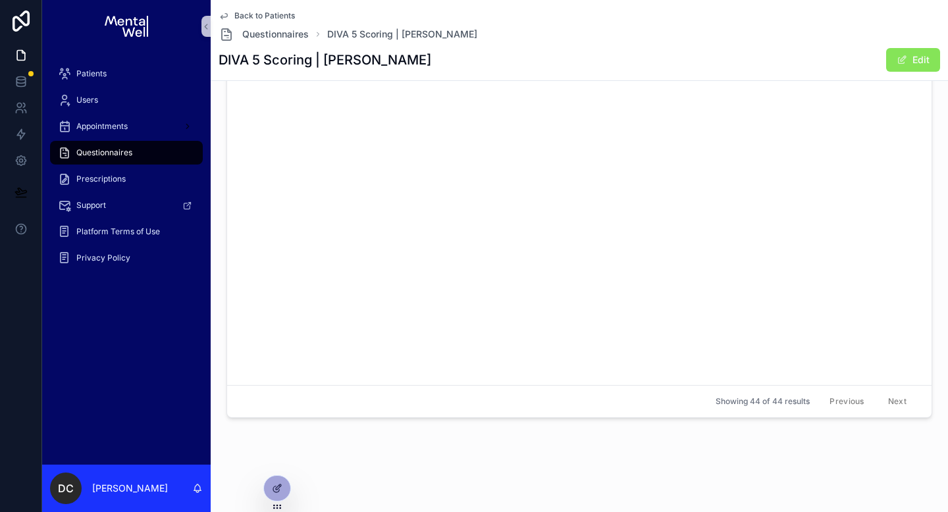
scroll to position [4415, 0]
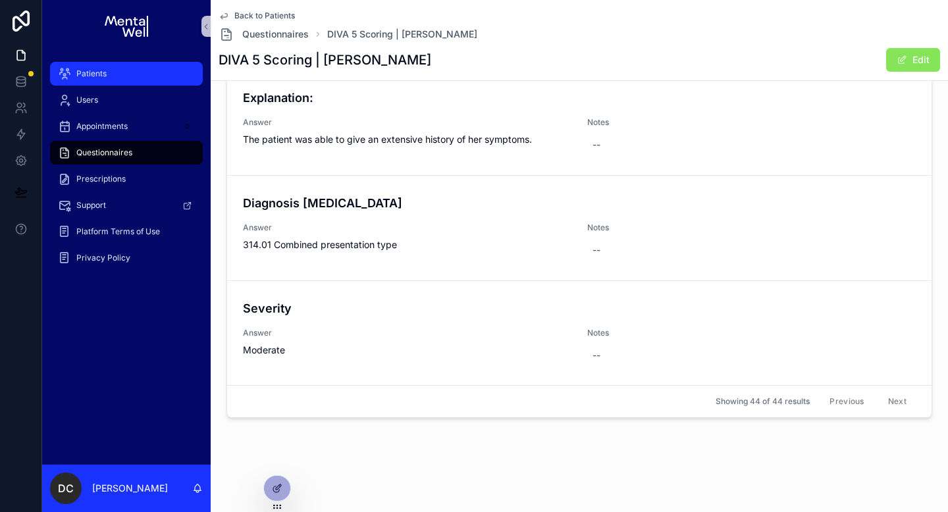
click at [116, 77] on div "Patients" at bounding box center [126, 73] width 137 height 21
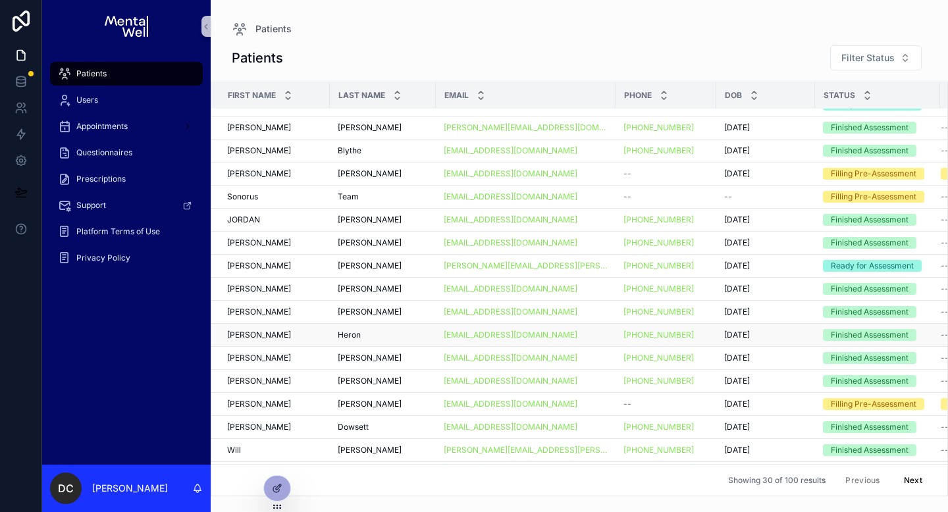
scroll to position [97, 0]
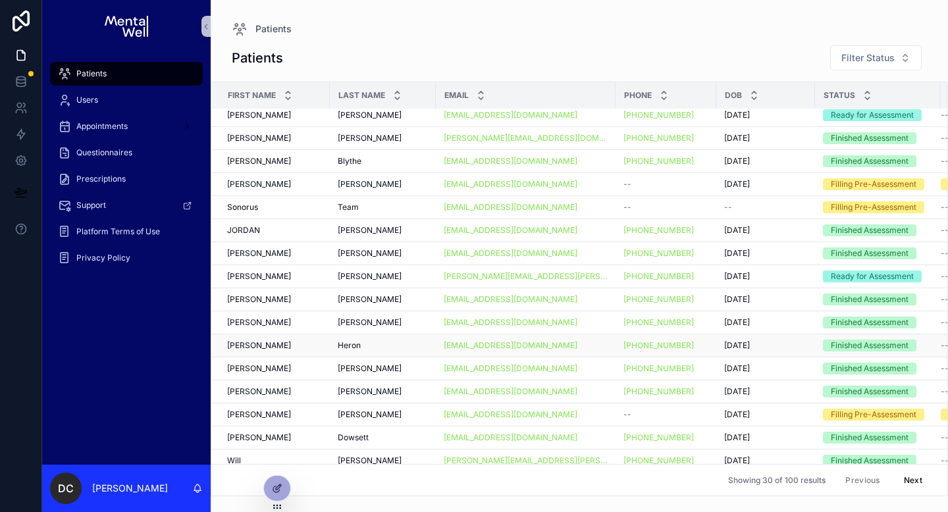
click at [324, 342] on td "[PERSON_NAME] [PERSON_NAME]" at bounding box center [270, 345] width 118 height 23
click at [296, 345] on div "[PERSON_NAME] [PERSON_NAME]" at bounding box center [274, 345] width 95 height 11
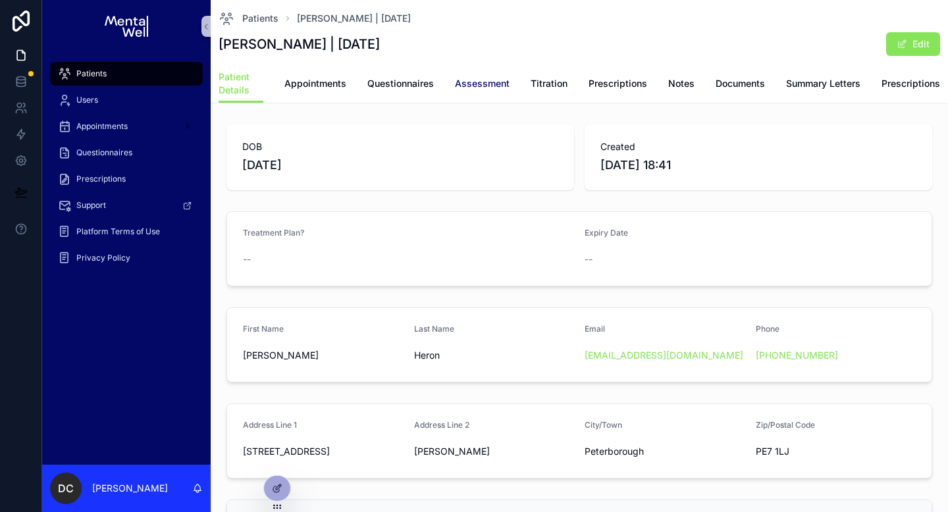
click at [484, 95] on link "Assessment" at bounding box center [482, 85] width 55 height 26
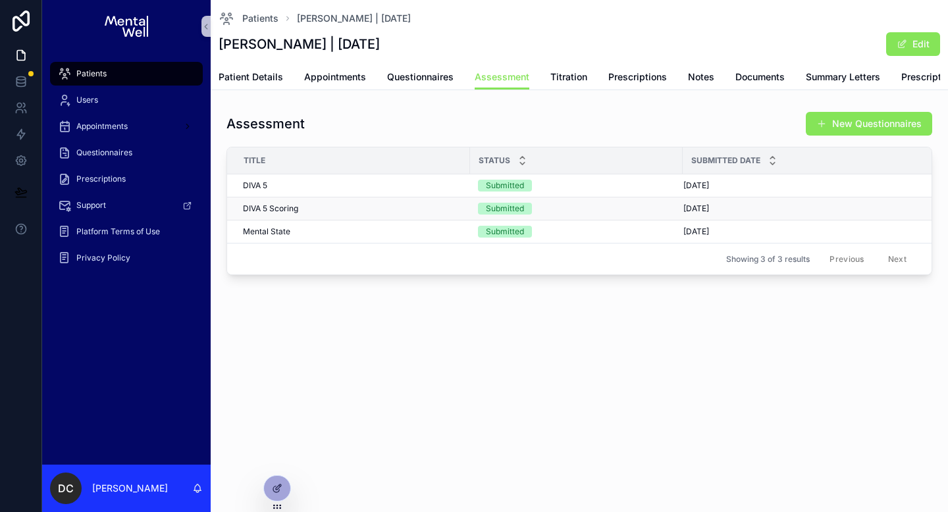
click at [278, 214] on span "DIVA 5 Scoring" at bounding box center [270, 208] width 55 height 11
click at [802, 76] on div "Patient Details Appointments Questionnaires Assessment Titration Prescriptions …" at bounding box center [578, 76] width 721 height 25
click at [821, 73] on span "Summary Letters" at bounding box center [842, 76] width 74 height 13
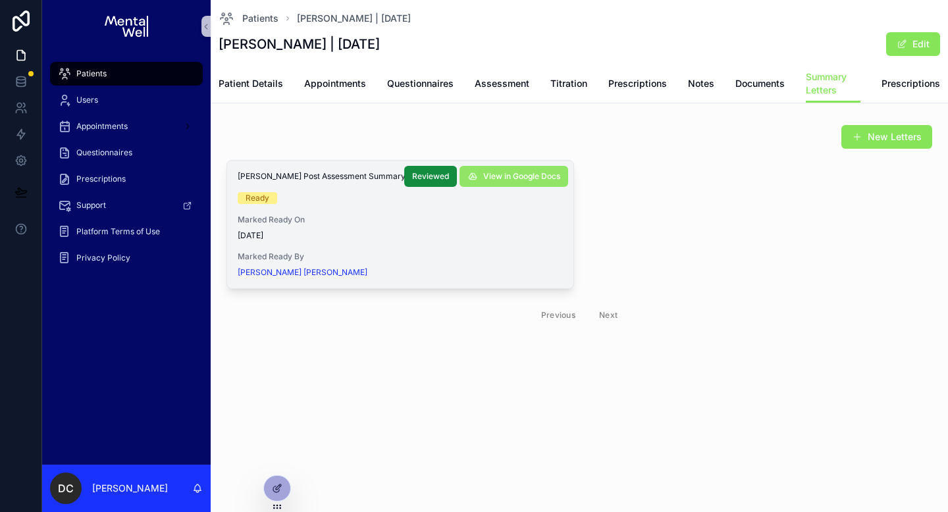
click at [483, 179] on span "View in Google Docs" at bounding box center [521, 176] width 77 height 11
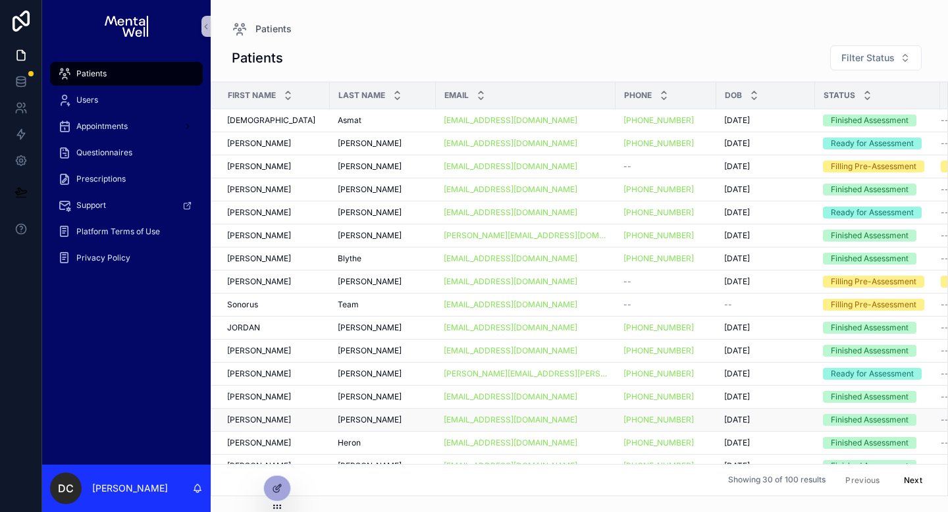
click at [290, 417] on div "[PERSON_NAME]" at bounding box center [274, 420] width 95 height 11
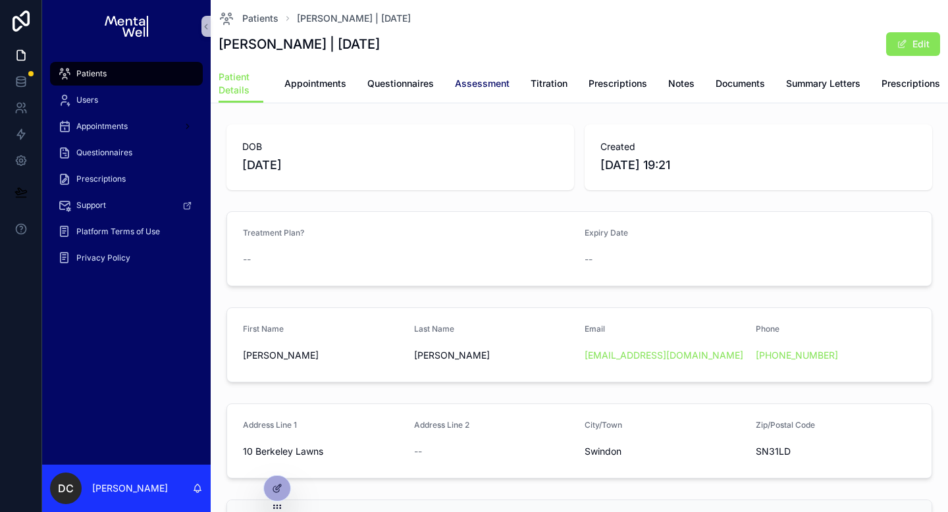
click at [470, 80] on span "Assessment" at bounding box center [482, 83] width 55 height 13
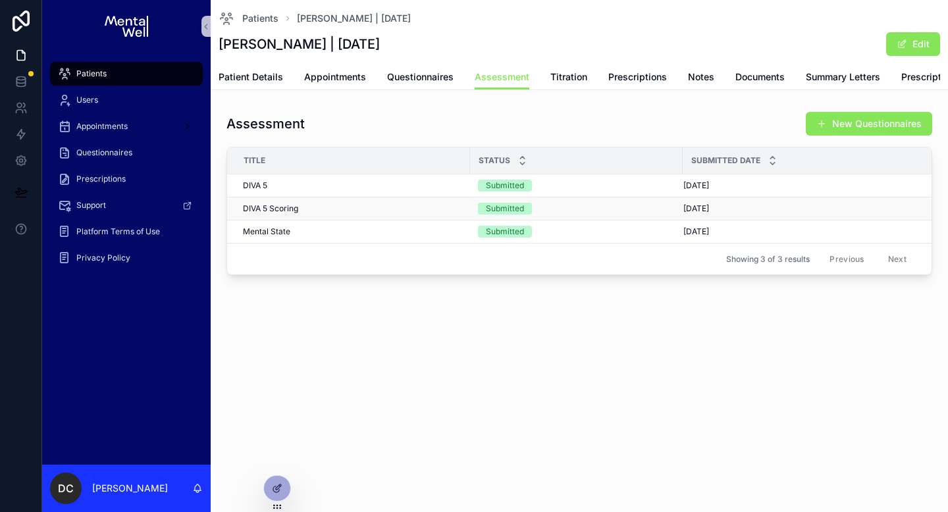
click at [344, 214] on div "DIVA 5 Scoring DIVA 5 Scoring" at bounding box center [352, 208] width 219 height 11
click at [823, 78] on span "Summary Letters" at bounding box center [842, 76] width 74 height 13
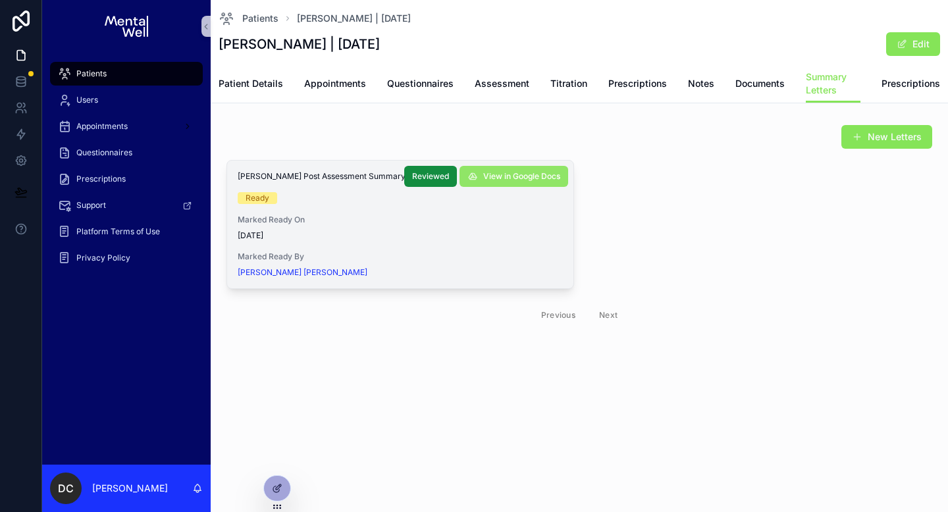
click at [507, 180] on span "View in Google Docs" at bounding box center [521, 176] width 77 height 11
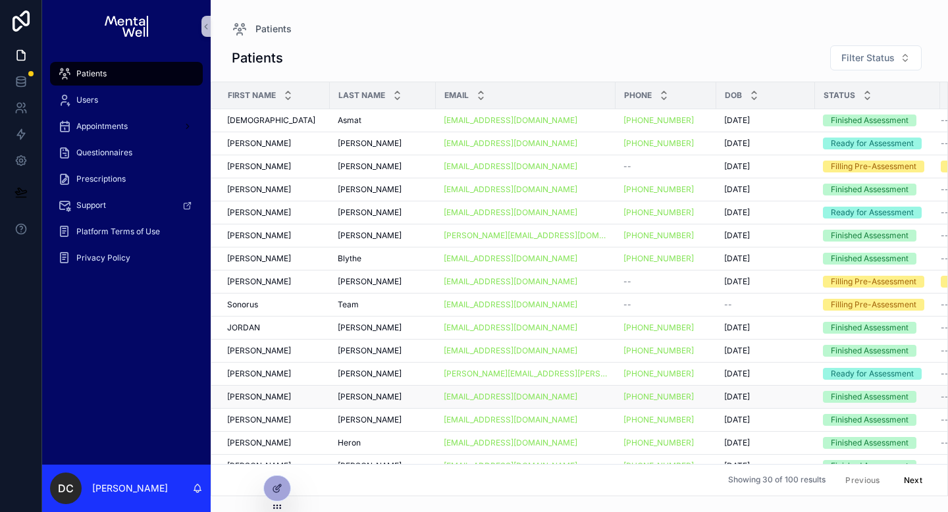
click at [286, 396] on div "[PERSON_NAME]" at bounding box center [274, 397] width 95 height 11
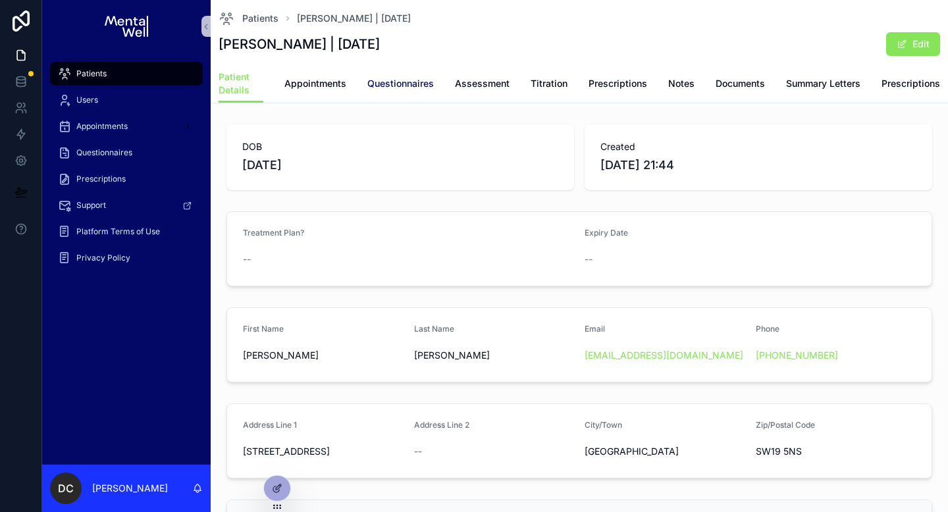
click at [411, 83] on span "Questionnaires" at bounding box center [400, 83] width 66 height 13
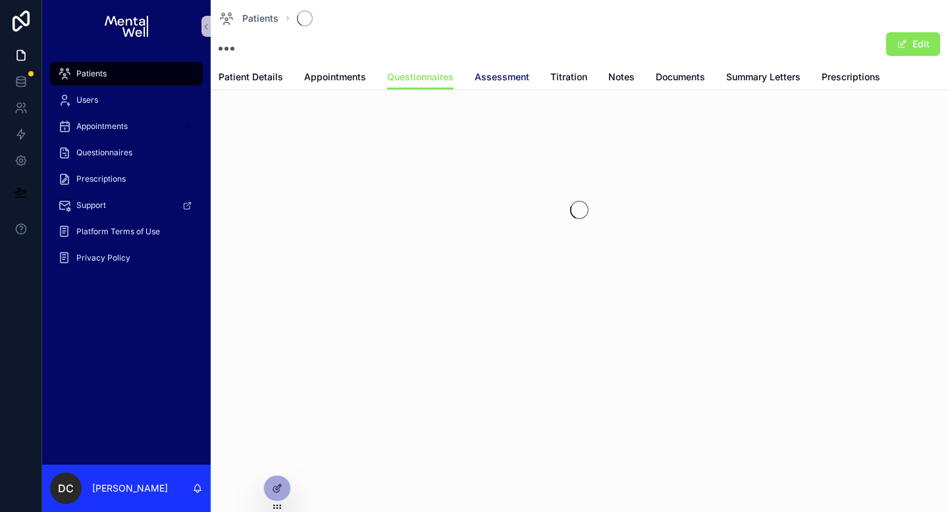
click at [474, 80] on span "Assessment" at bounding box center [501, 76] width 55 height 13
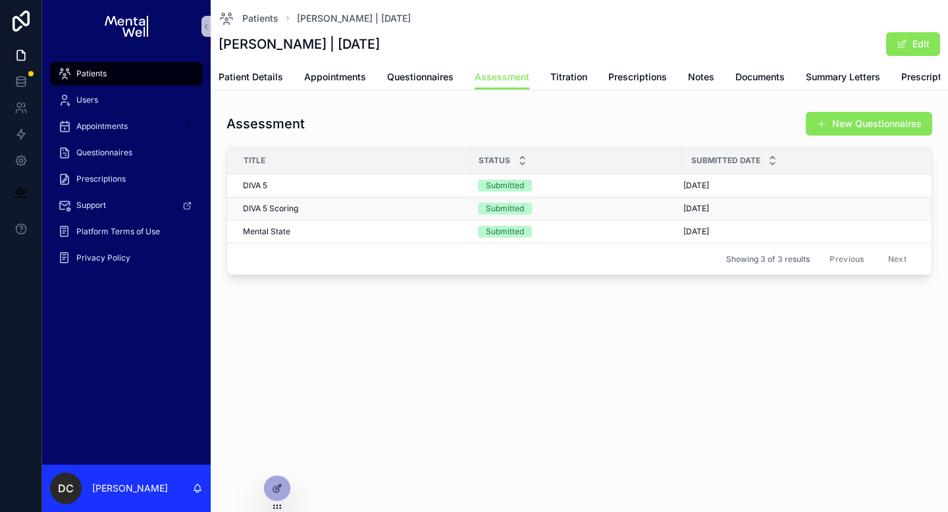
click at [330, 214] on div "DIVA 5 Scoring DIVA 5 Scoring" at bounding box center [352, 208] width 219 height 11
click at [836, 80] on span "Summary Letters" at bounding box center [842, 76] width 74 height 13
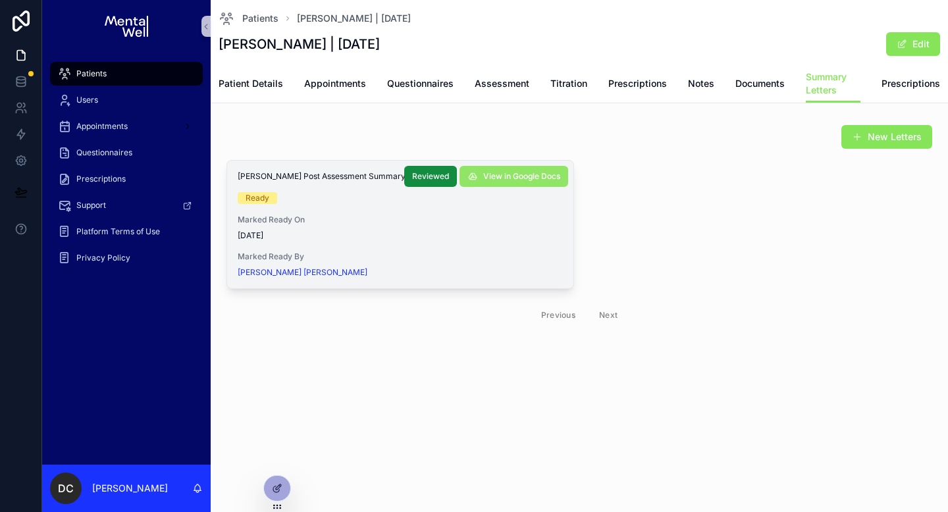
click at [528, 178] on span "View in Google Docs" at bounding box center [521, 176] width 77 height 11
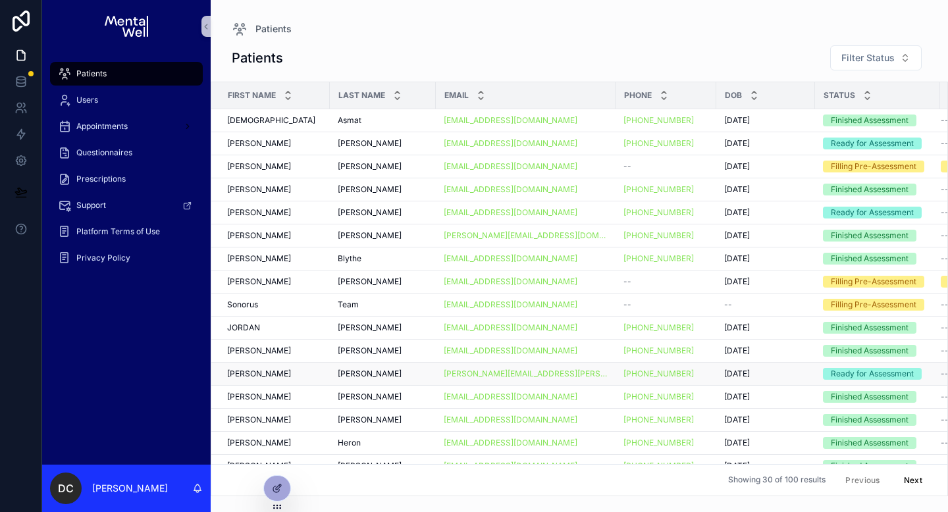
click at [371, 371] on div "[PERSON_NAME]" at bounding box center [383, 374] width 90 height 11
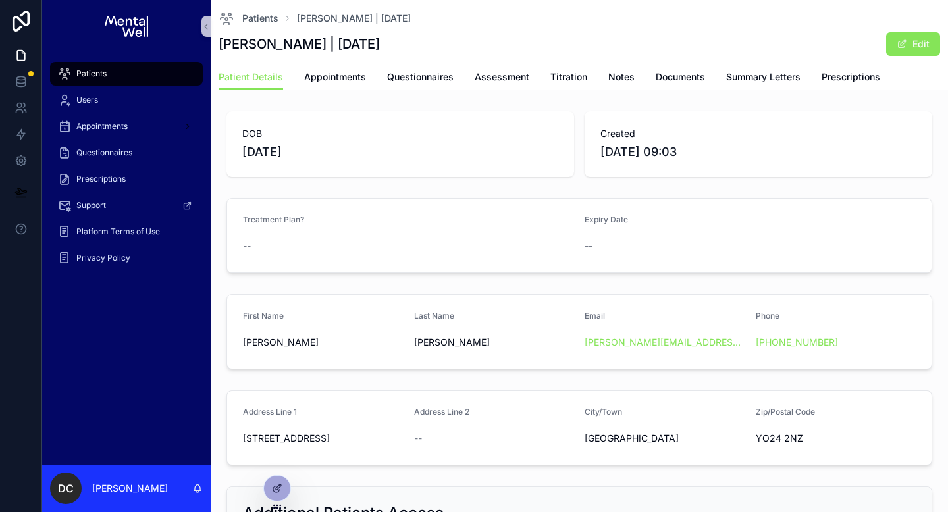
click at [453, 76] on div "Patient Details Appointments Questionnaires Assessment Titration Notes Document…" at bounding box center [578, 76] width 721 height 25
click at [485, 76] on span "Assessment" at bounding box center [501, 76] width 55 height 13
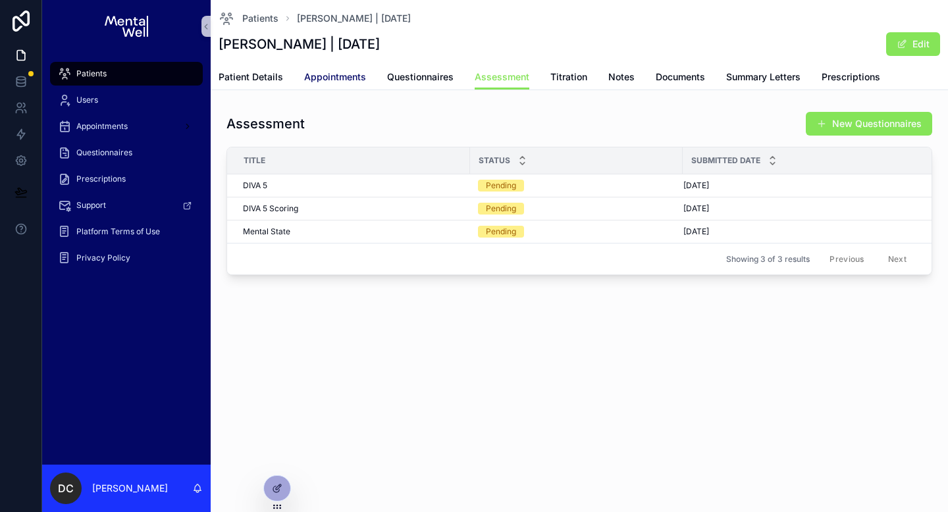
click at [358, 78] on span "Appointments" at bounding box center [335, 76] width 62 height 13
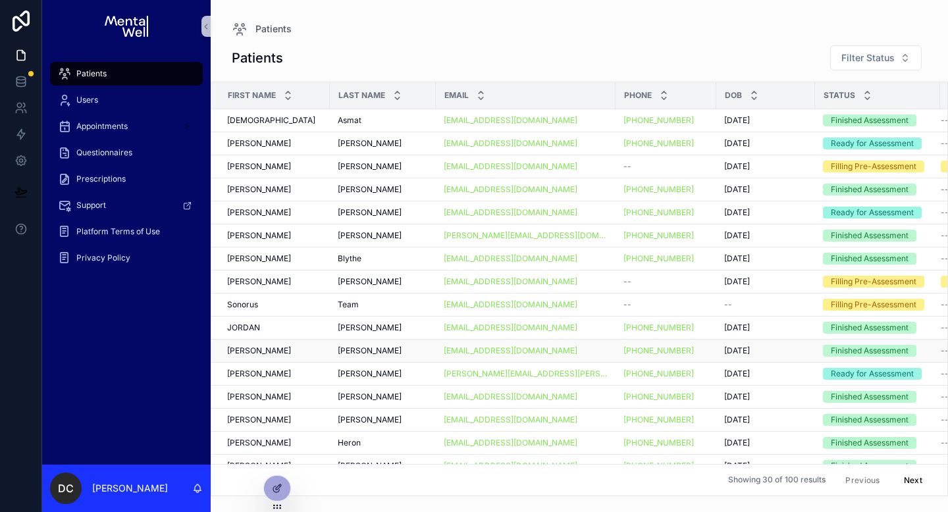
click at [298, 353] on div "[PERSON_NAME] [PERSON_NAME]" at bounding box center [274, 350] width 95 height 11
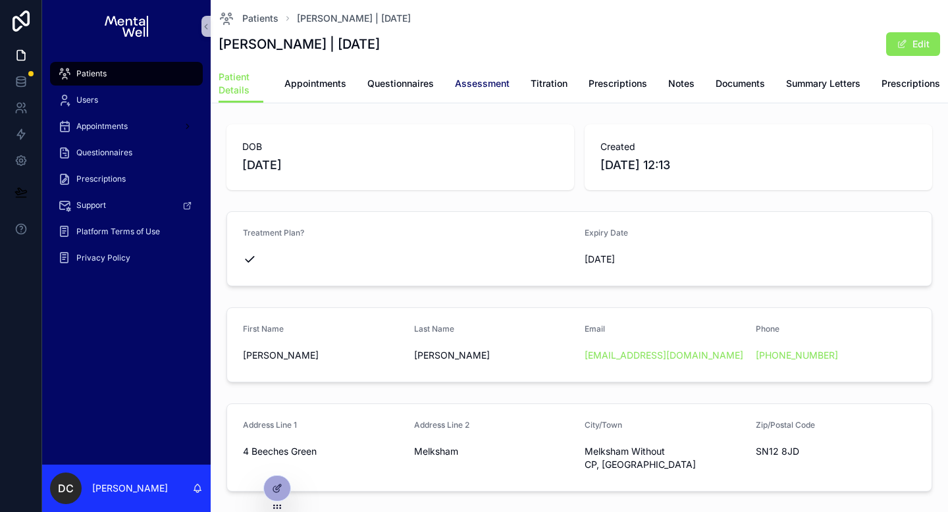
click at [467, 88] on span "Assessment" at bounding box center [482, 83] width 55 height 13
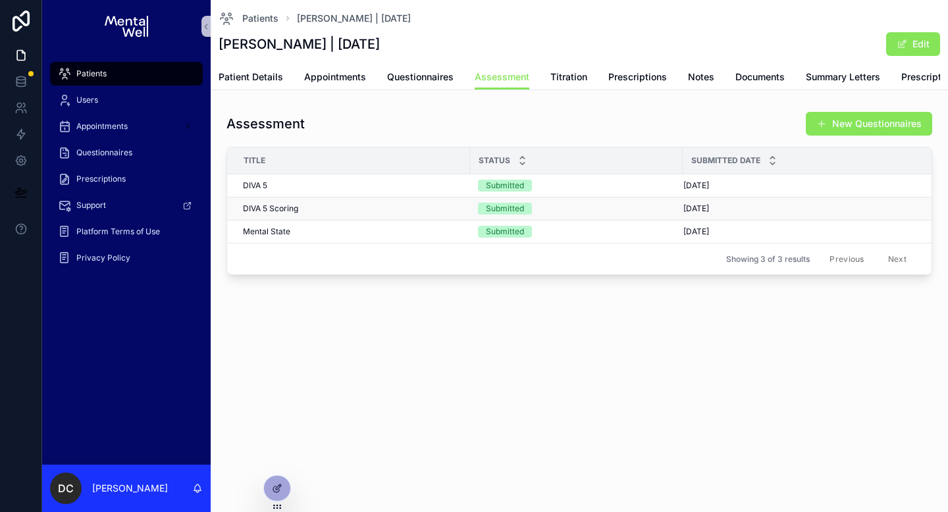
click at [357, 214] on div "DIVA 5 Scoring DIVA 5 Scoring" at bounding box center [352, 208] width 219 height 11
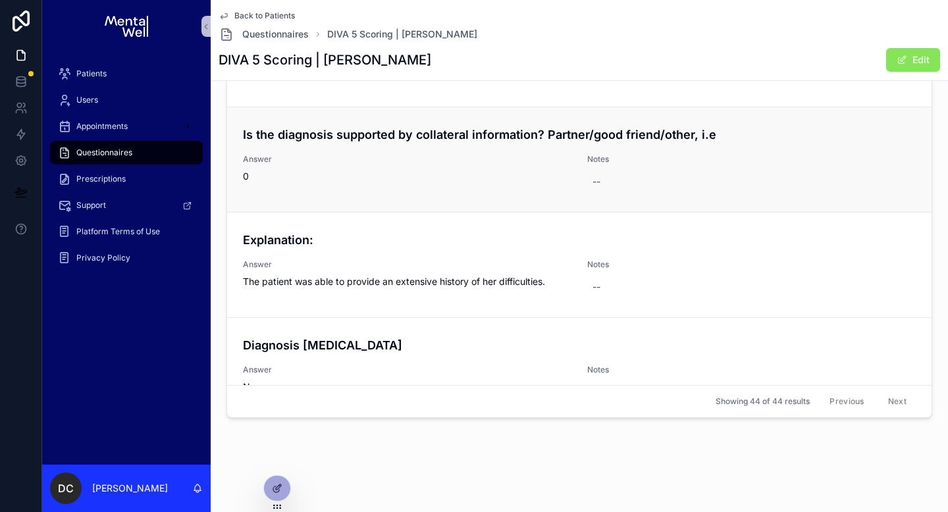
scroll to position [4415, 0]
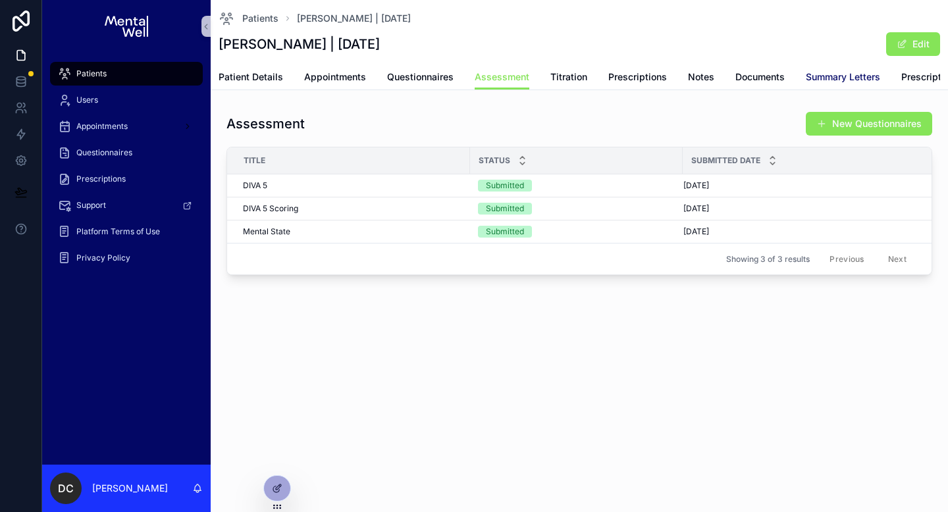
click at [844, 73] on span "Summary Letters" at bounding box center [842, 76] width 74 height 13
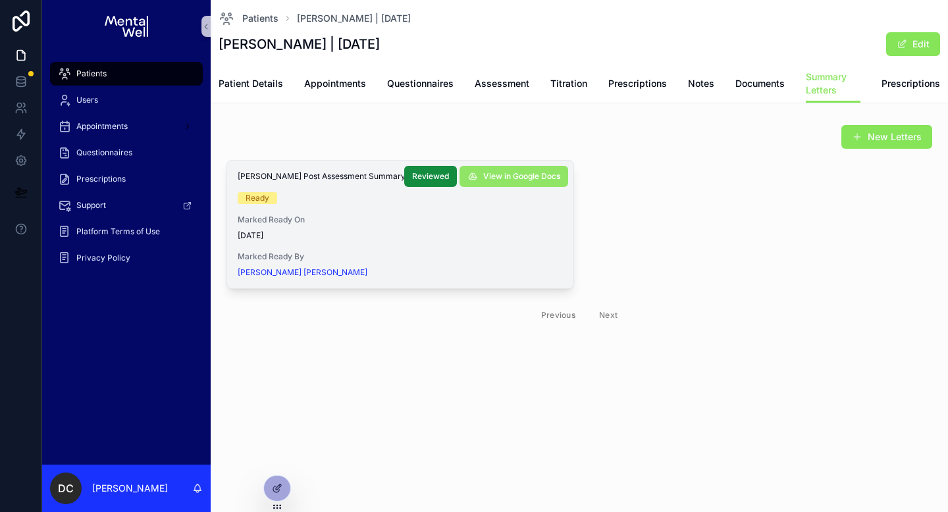
click at [517, 184] on button "View in Google Docs" at bounding box center [513, 176] width 109 height 21
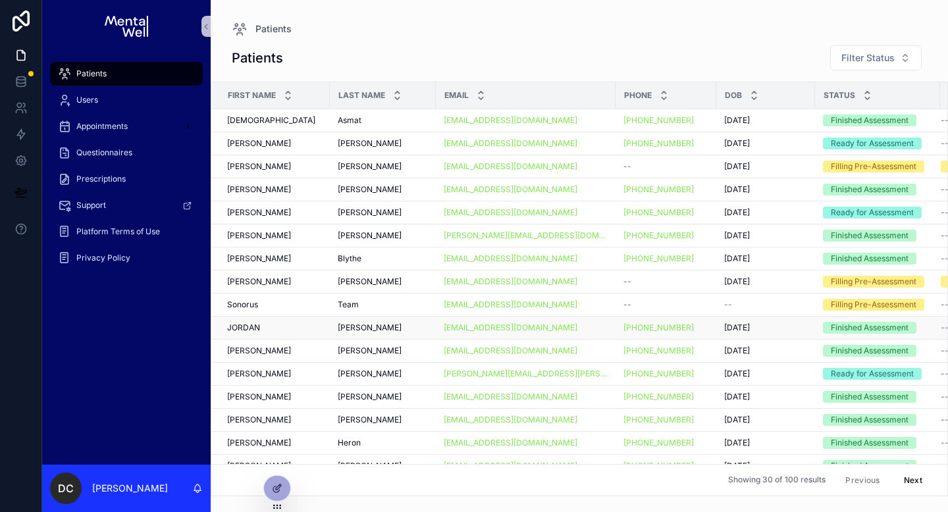
click at [304, 320] on td "[PERSON_NAME]" at bounding box center [270, 328] width 118 height 23
click at [305, 332] on div "[PERSON_NAME]" at bounding box center [274, 327] width 95 height 11
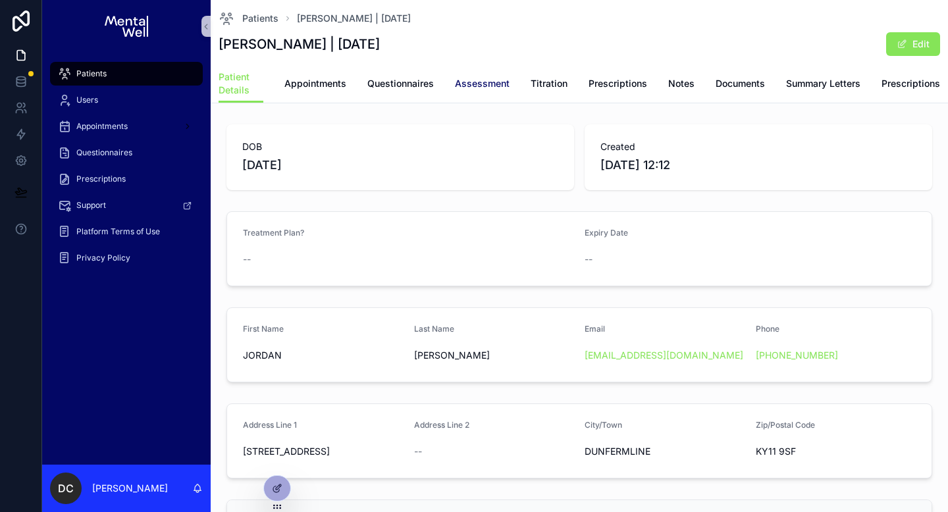
click at [462, 85] on span "Assessment" at bounding box center [482, 83] width 55 height 13
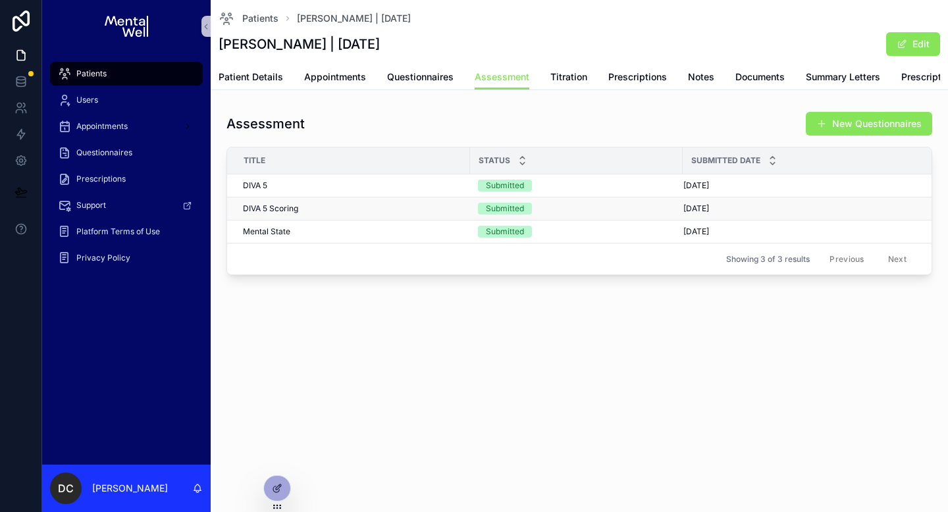
click at [303, 214] on div "DIVA 5 Scoring DIVA 5 Scoring" at bounding box center [352, 208] width 219 height 11
click at [838, 82] on span "Summary Letters" at bounding box center [842, 76] width 74 height 13
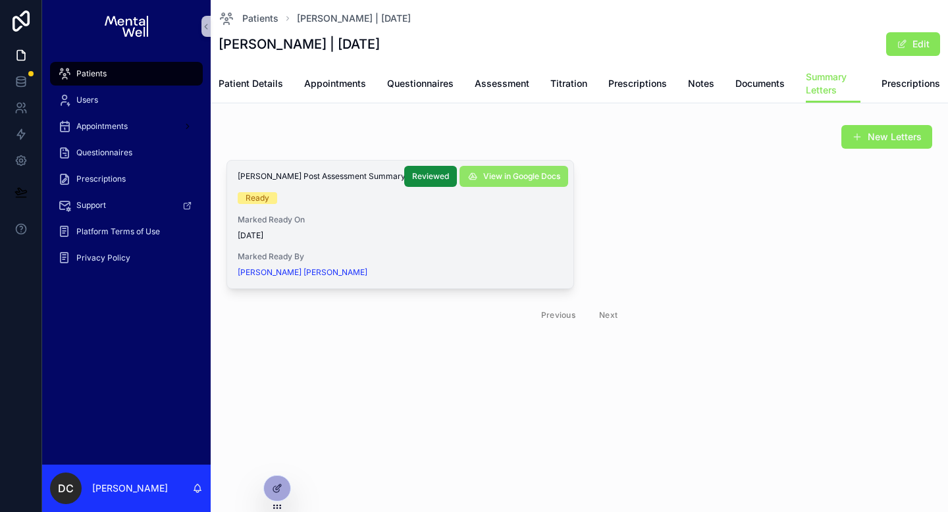
click at [496, 182] on button "View in Google Docs" at bounding box center [513, 176] width 109 height 21
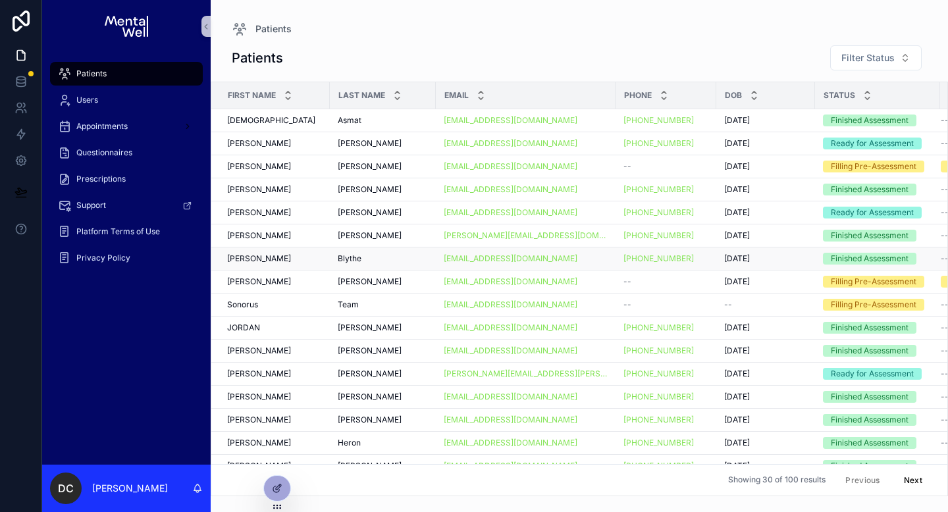
click at [273, 259] on div "[PERSON_NAME] [PERSON_NAME]" at bounding box center [274, 258] width 95 height 11
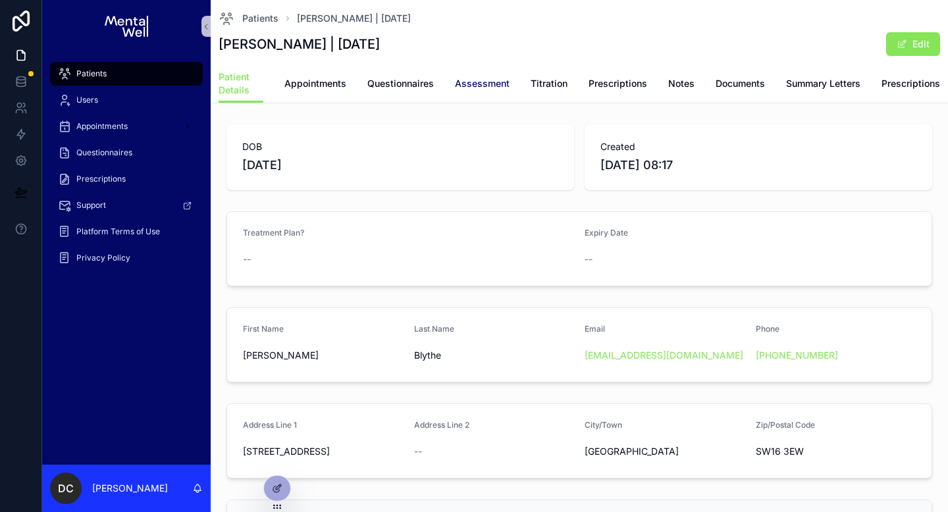
click at [480, 81] on span "Assessment" at bounding box center [482, 83] width 55 height 13
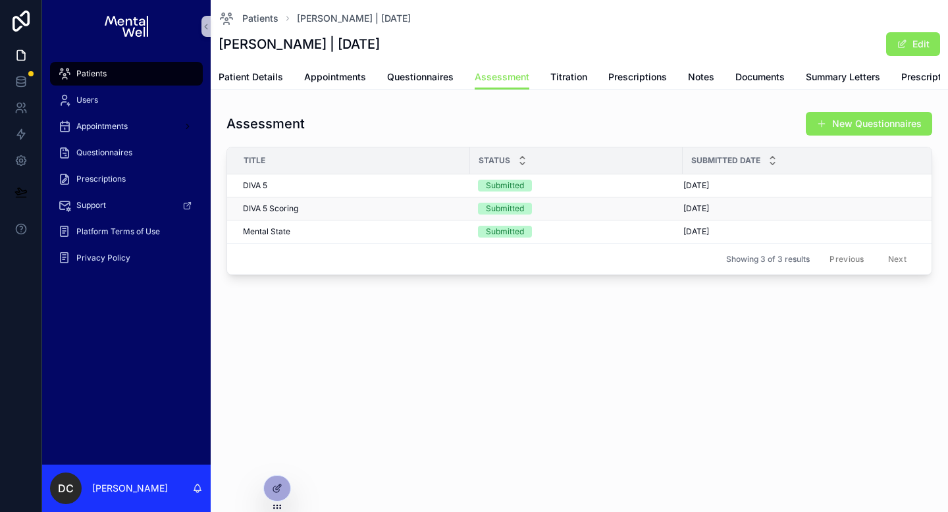
click at [313, 214] on div "DIVA 5 Scoring DIVA 5 Scoring" at bounding box center [352, 208] width 219 height 11
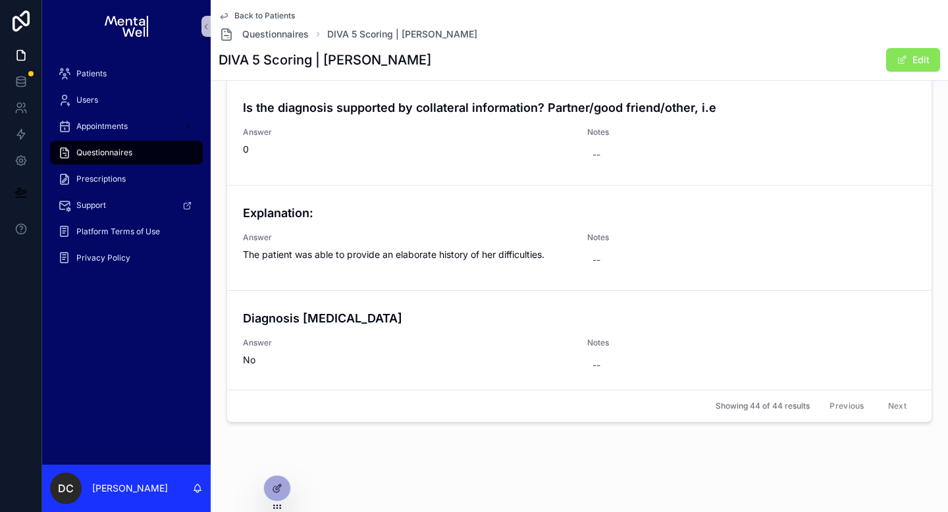
scroll to position [4418, 0]
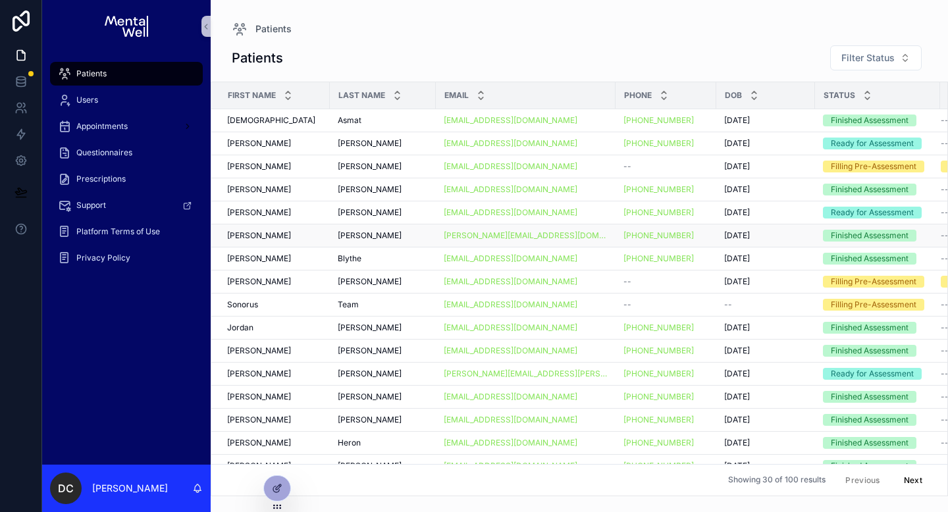
click at [286, 231] on div "[PERSON_NAME]" at bounding box center [274, 235] width 95 height 11
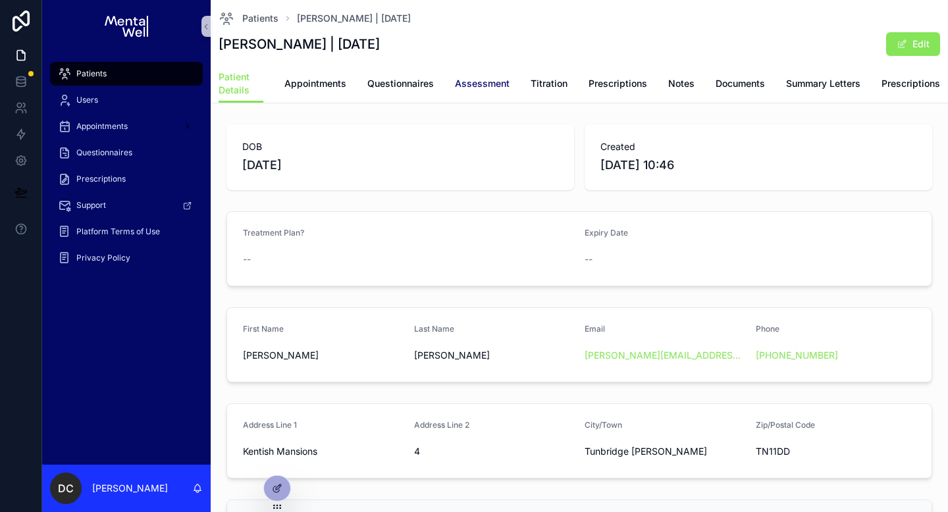
click at [478, 94] on link "Assessment" at bounding box center [482, 85] width 55 height 26
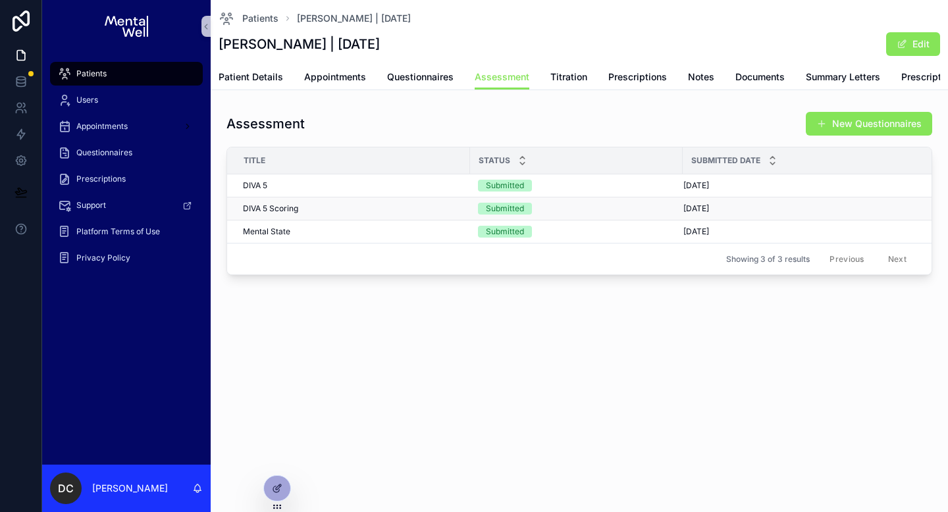
click at [310, 214] on div "DIVA 5 Scoring DIVA 5 Scoring" at bounding box center [352, 208] width 219 height 11
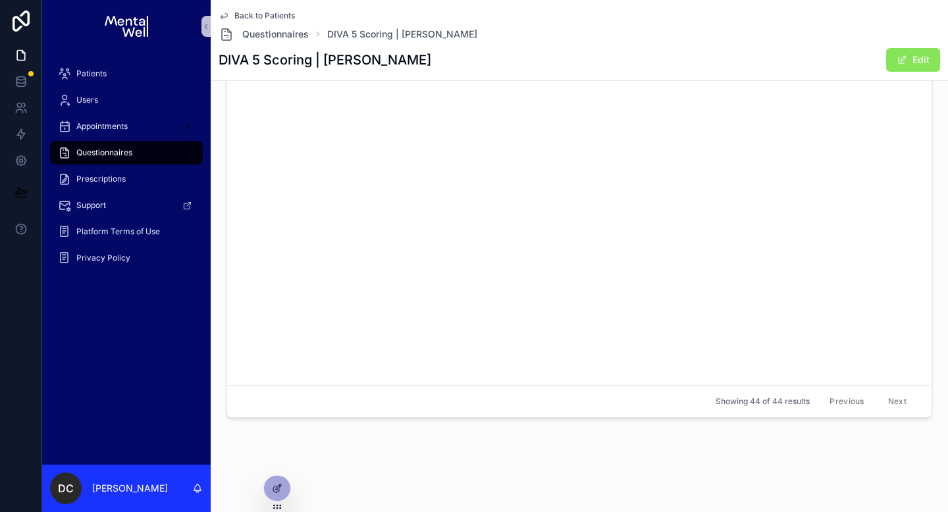
scroll to position [4415, 0]
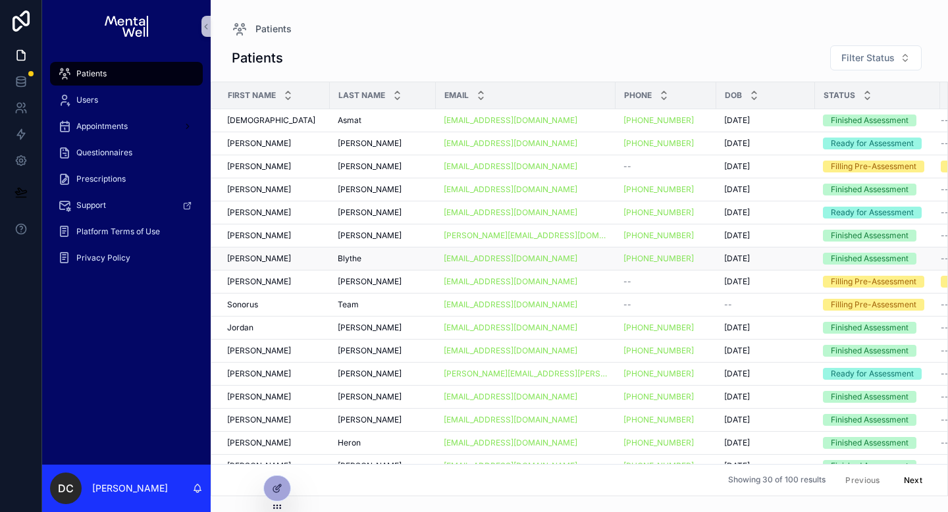
click at [267, 259] on div "[PERSON_NAME] [PERSON_NAME]" at bounding box center [274, 258] width 95 height 11
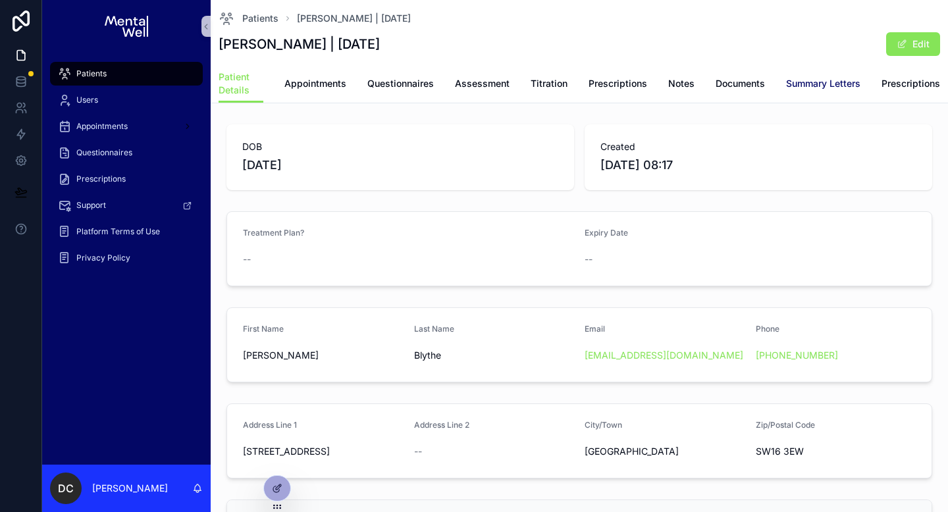
click at [789, 87] on span "Summary Letters" at bounding box center [823, 83] width 74 height 13
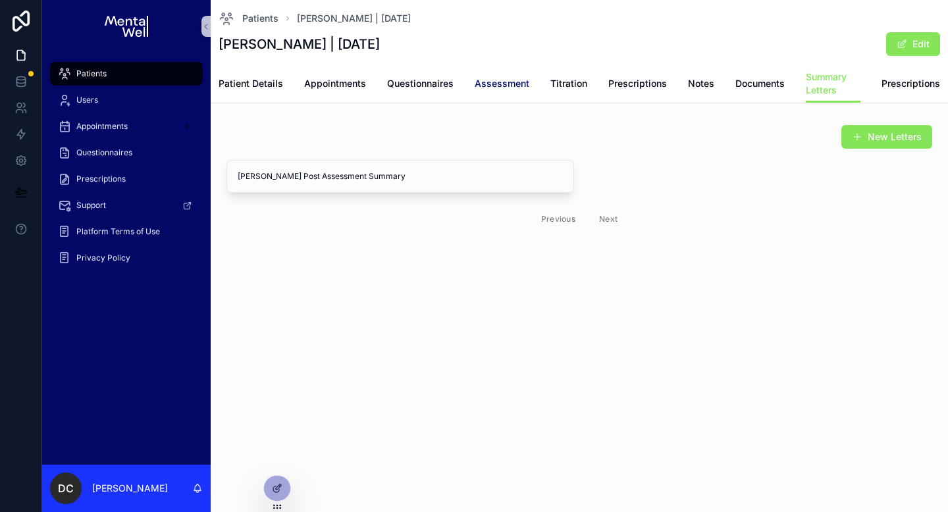
click at [505, 86] on span "Assessment" at bounding box center [501, 83] width 55 height 13
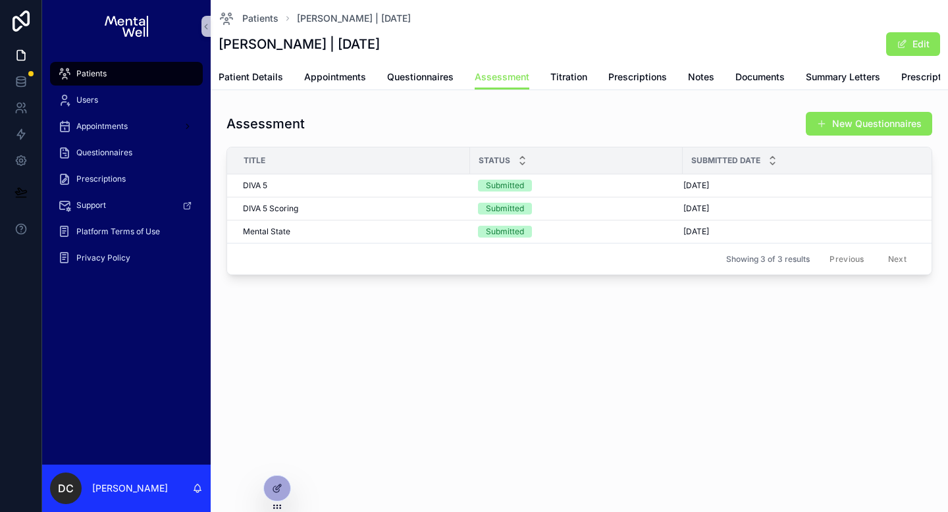
click at [798, 77] on div "Patient Details Appointments Questionnaires Assessment Titration Prescriptions …" at bounding box center [578, 76] width 721 height 25
click at [802, 76] on div "Patient Details Appointments Questionnaires Assessment Titration Prescriptions …" at bounding box center [578, 76] width 721 height 25
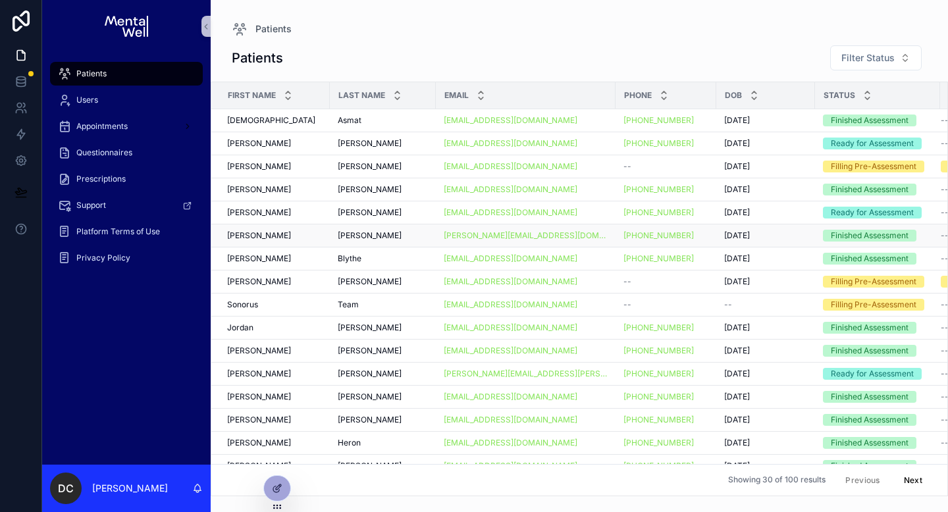
click at [303, 238] on div "[PERSON_NAME]" at bounding box center [274, 235] width 95 height 11
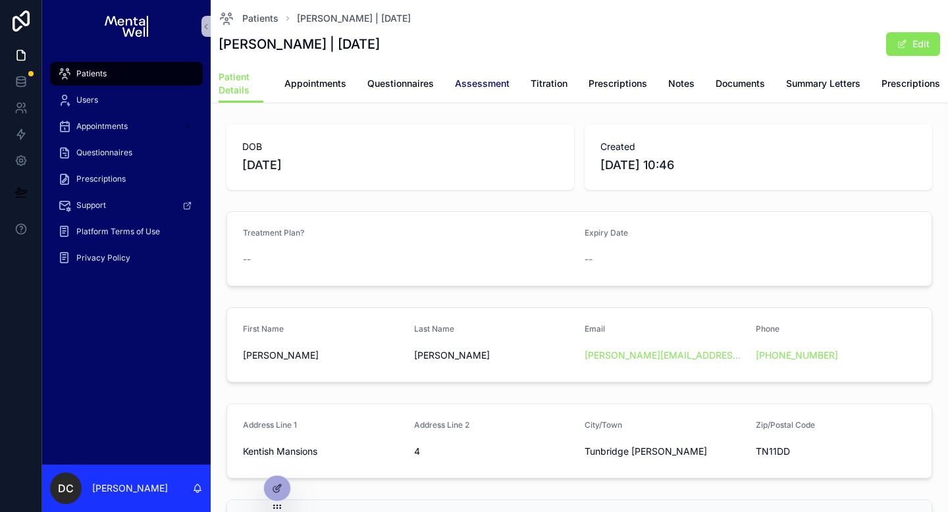
click at [469, 89] on span "Assessment" at bounding box center [482, 83] width 55 height 13
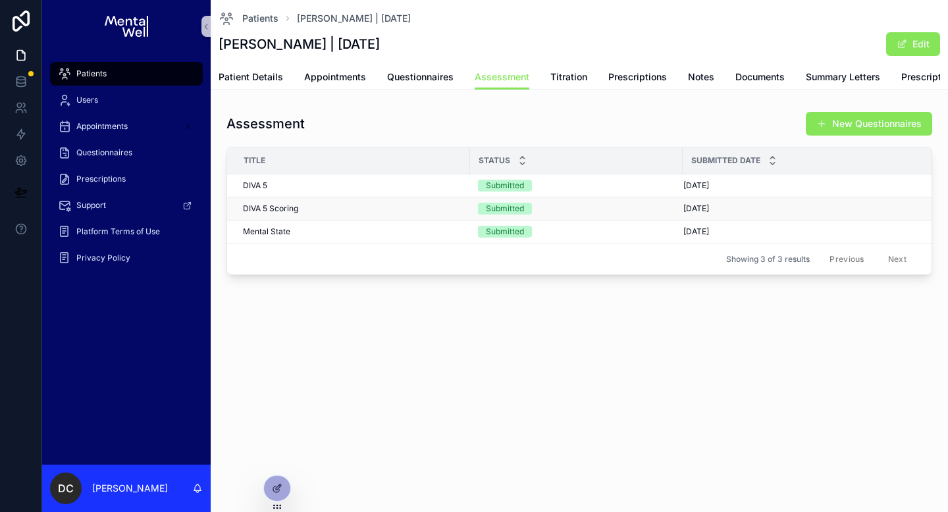
click at [288, 214] on span "DIVA 5 Scoring" at bounding box center [270, 208] width 55 height 11
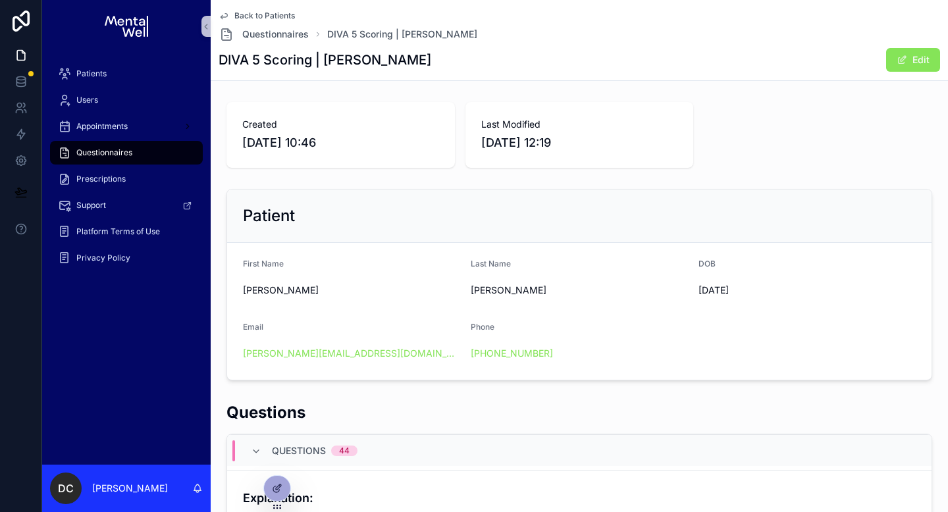
click at [826, 187] on div "Patient First Name [PERSON_NAME] Name [PERSON_NAME] [DEMOGRAPHIC_DATA] Email [P…" at bounding box center [579, 285] width 726 height 202
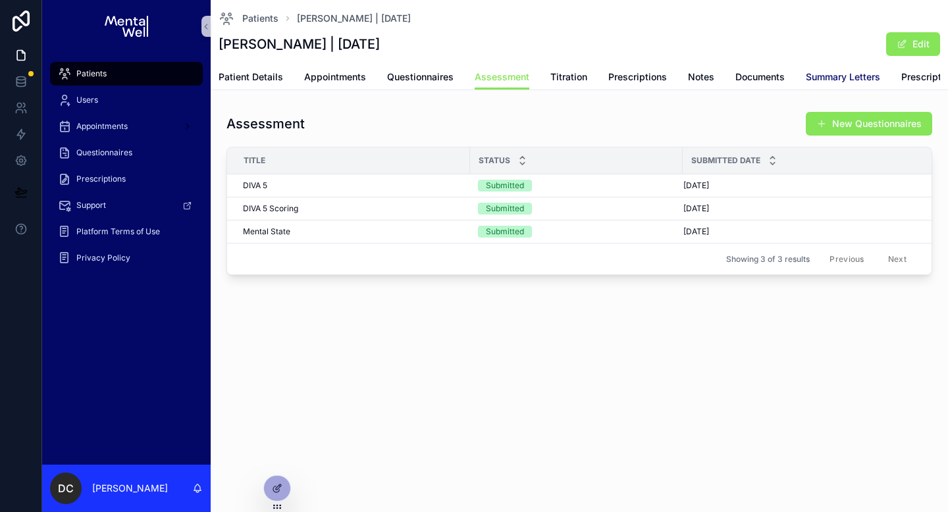
click at [838, 77] on span "Summary Letters" at bounding box center [842, 76] width 74 height 13
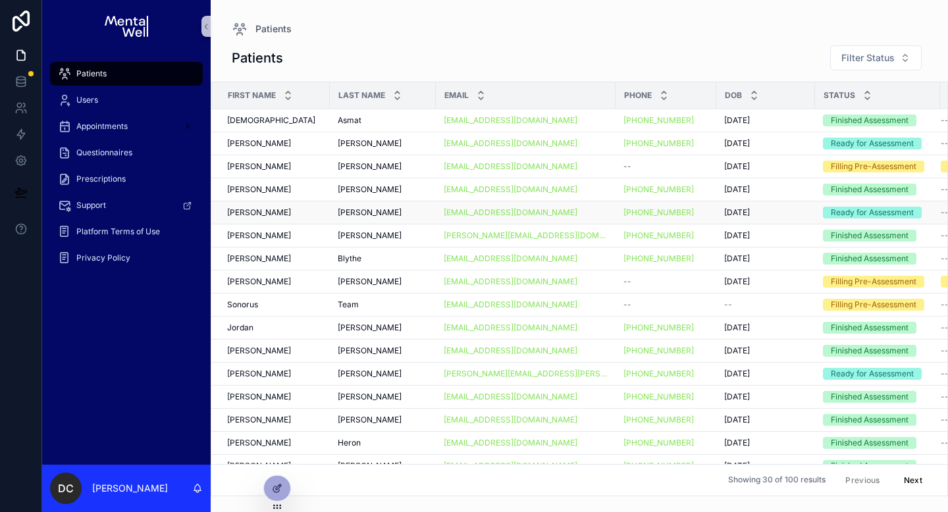
click at [309, 211] on div "[PERSON_NAME] [PERSON_NAME]" at bounding box center [274, 212] width 95 height 11
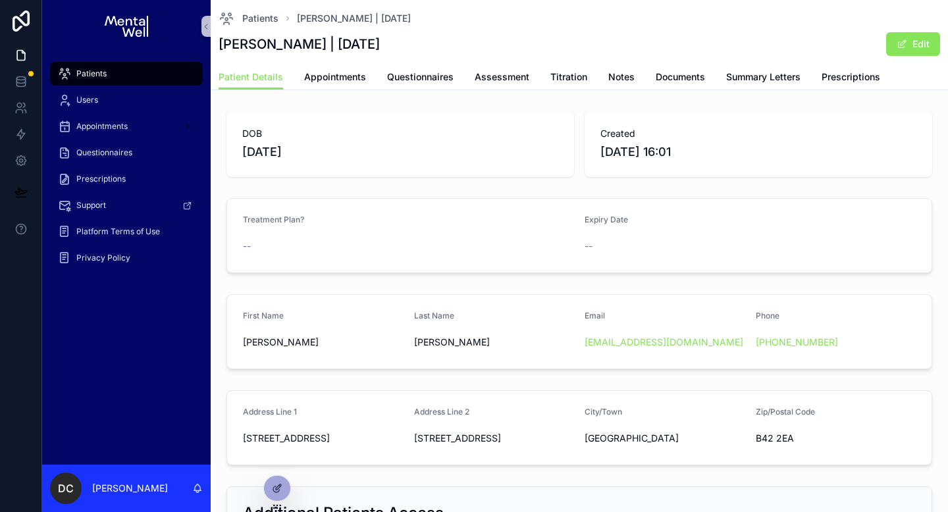
drag, startPoint x: 295, startPoint y: 43, endPoint x: 365, endPoint y: 44, distance: 69.1
click at [365, 44] on h1 "[PERSON_NAME] | [DATE]" at bounding box center [298, 44] width 161 height 18
copy h1 "[DATE]"
click at [330, 76] on span "Appointments" at bounding box center [335, 76] width 62 height 13
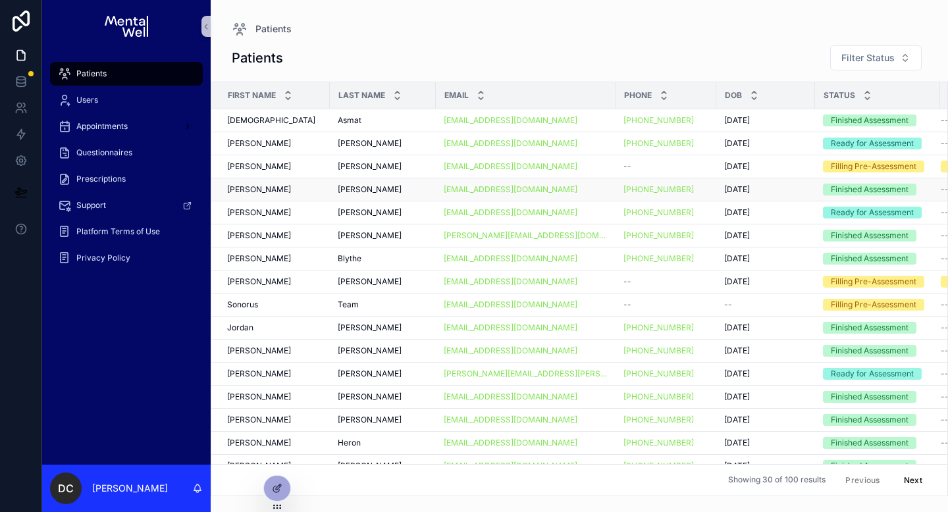
click at [282, 188] on div "[PERSON_NAME] [PERSON_NAME]" at bounding box center [274, 189] width 95 height 11
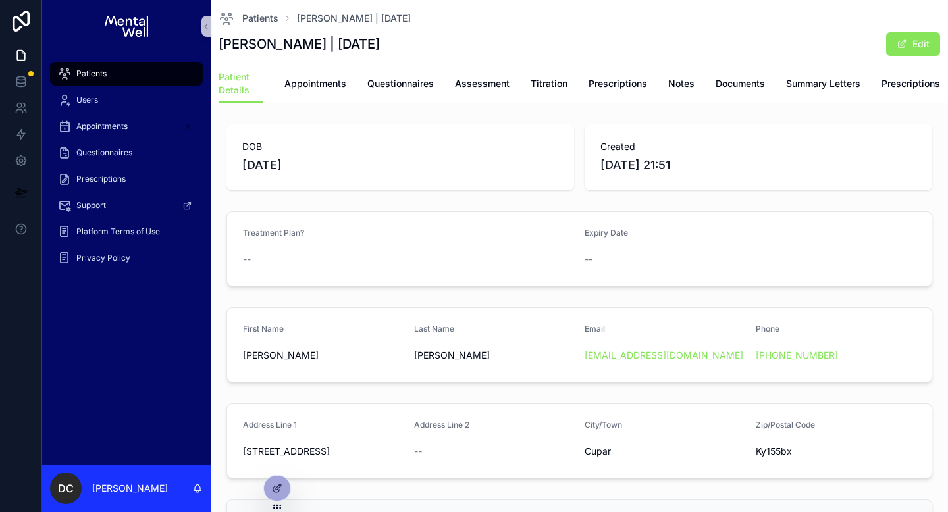
drag, startPoint x: 220, startPoint y: 46, endPoint x: 424, endPoint y: 48, distance: 204.7
click at [380, 48] on h1 "[PERSON_NAME] | [DATE]" at bounding box center [298, 44] width 161 height 18
copy h1 "[PERSON_NAME] | [DATE]"
click at [334, 86] on span "Appointments" at bounding box center [315, 83] width 62 height 13
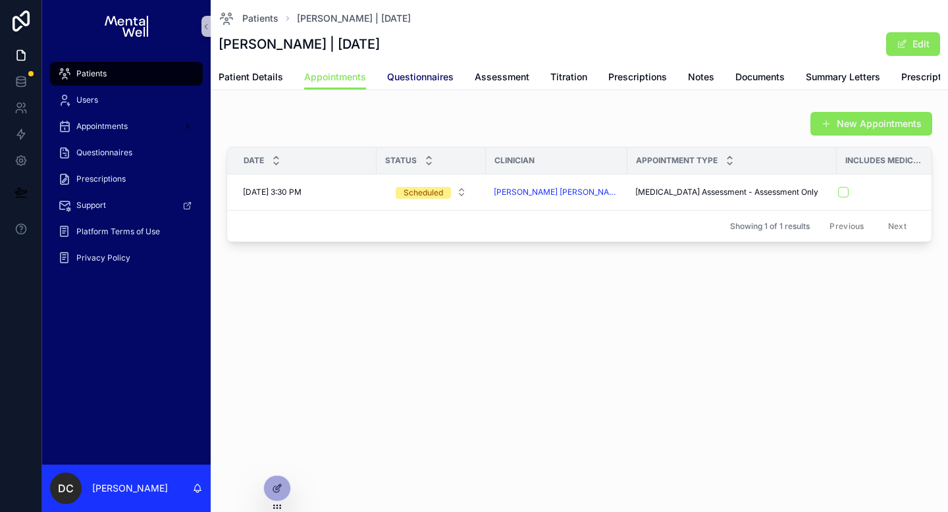
click at [413, 72] on span "Questionnaires" at bounding box center [420, 76] width 66 height 13
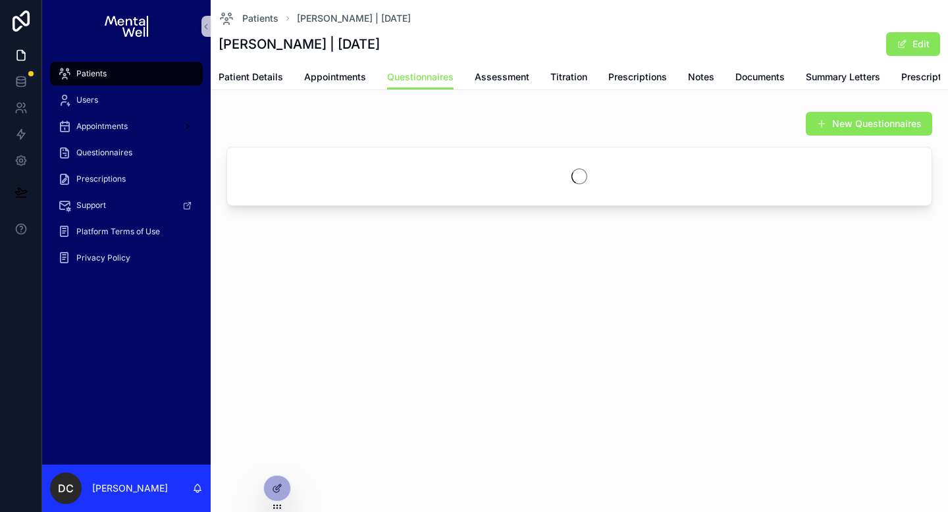
click at [468, 77] on div "Patient Details Appointments Questionnaires Assessment Titration Prescriptions …" at bounding box center [578, 76] width 721 height 25
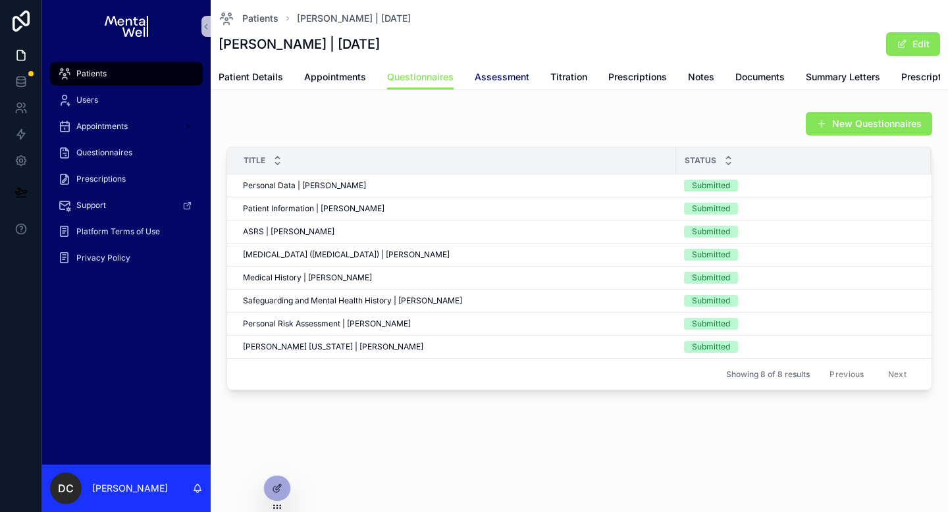
click at [493, 79] on span "Assessment" at bounding box center [501, 76] width 55 height 13
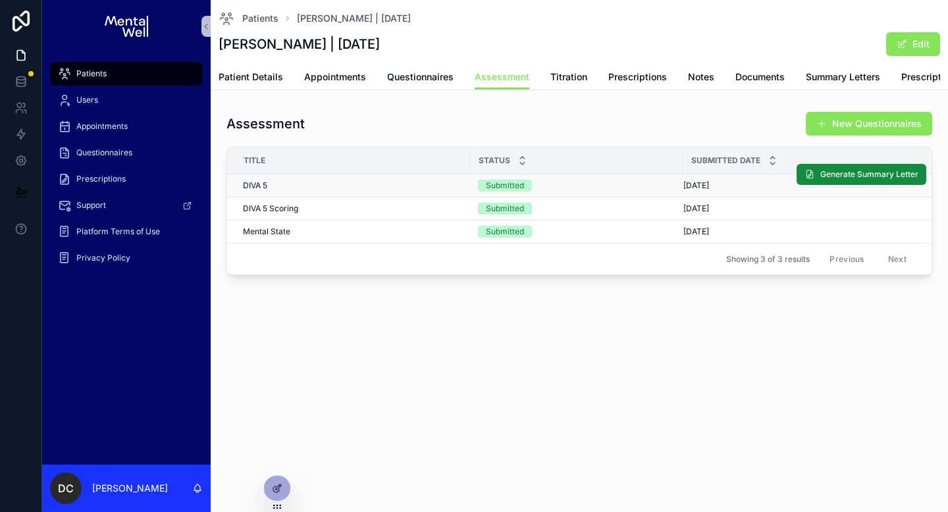
click at [261, 197] on td "DIVA 5 DIVA 5" at bounding box center [348, 185] width 243 height 23
click at [266, 214] on span "DIVA 5 Scoring" at bounding box center [270, 208] width 55 height 11
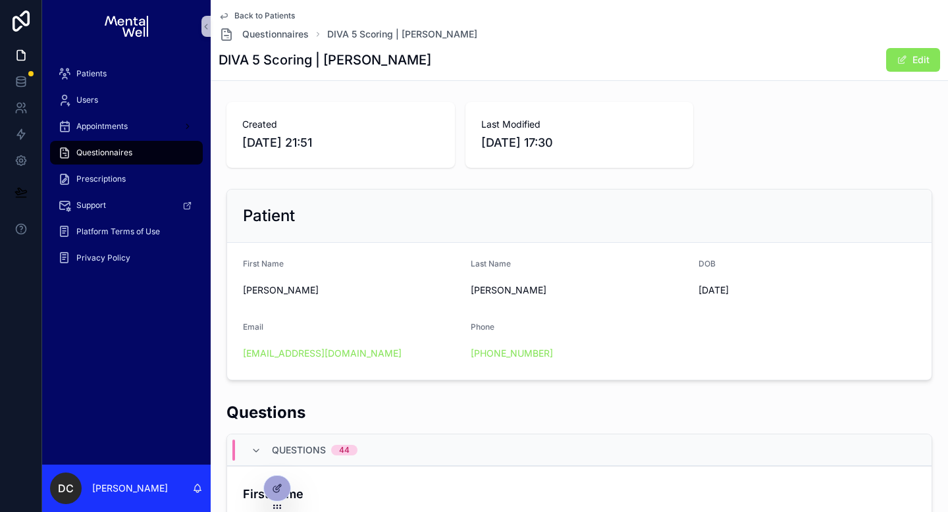
click at [700, 133] on div "Created [DATE] 21:51 Last Modified [DATE] 17:30" at bounding box center [578, 135] width 705 height 66
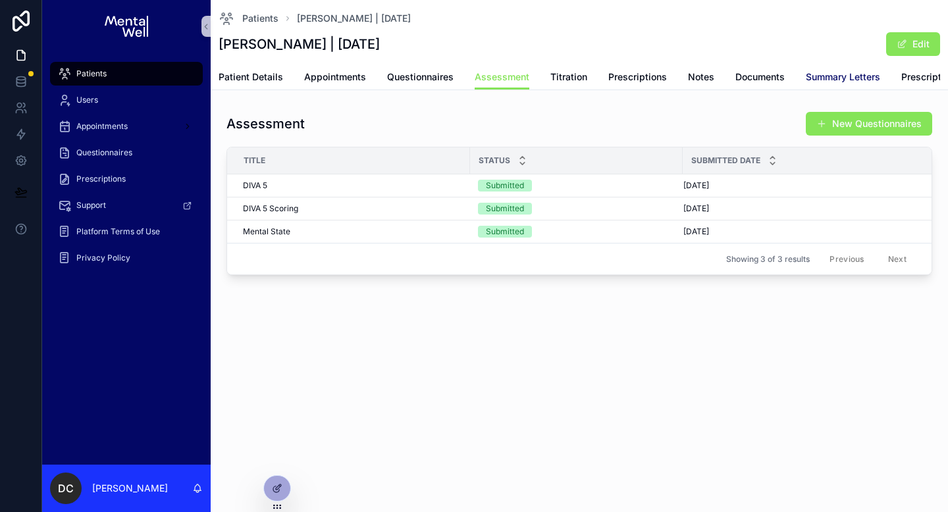
click at [822, 80] on span "Summary Letters" at bounding box center [842, 76] width 74 height 13
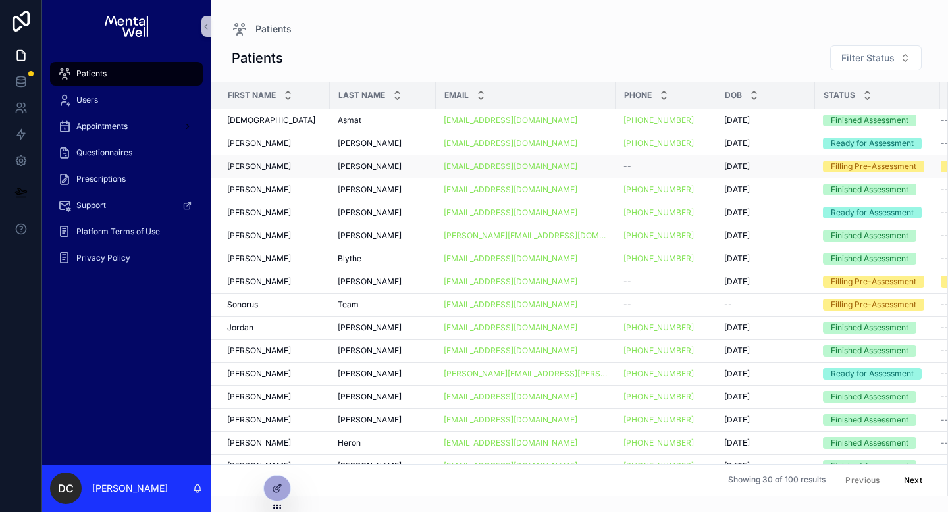
click at [278, 166] on div "[PERSON_NAME] [PERSON_NAME]" at bounding box center [274, 166] width 95 height 11
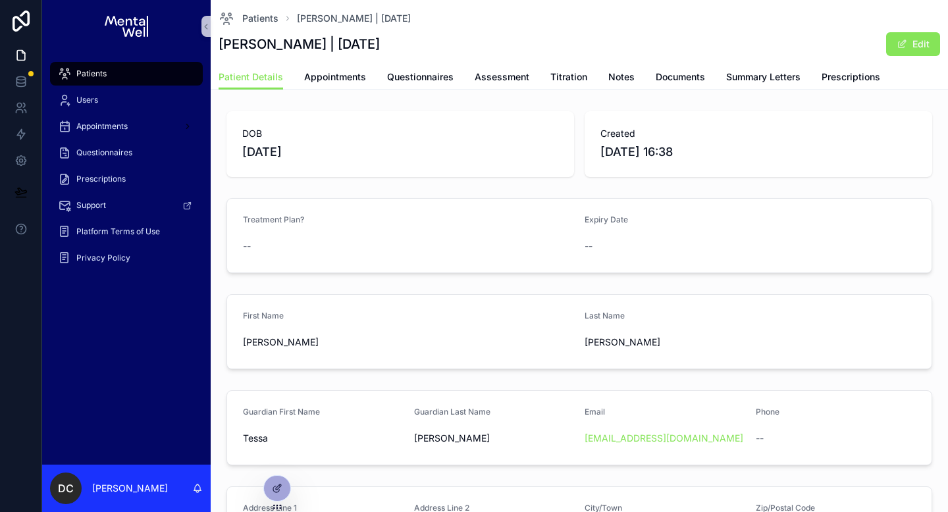
drag, startPoint x: 220, startPoint y: 43, endPoint x: 419, endPoint y: 43, distance: 199.4
click at [419, 43] on div "[PERSON_NAME] | [DATE] Edit" at bounding box center [578, 44] width 721 height 25
copy h1 "[PERSON_NAME] | [DATE]"
click at [342, 76] on span "Appointments" at bounding box center [335, 76] width 62 height 13
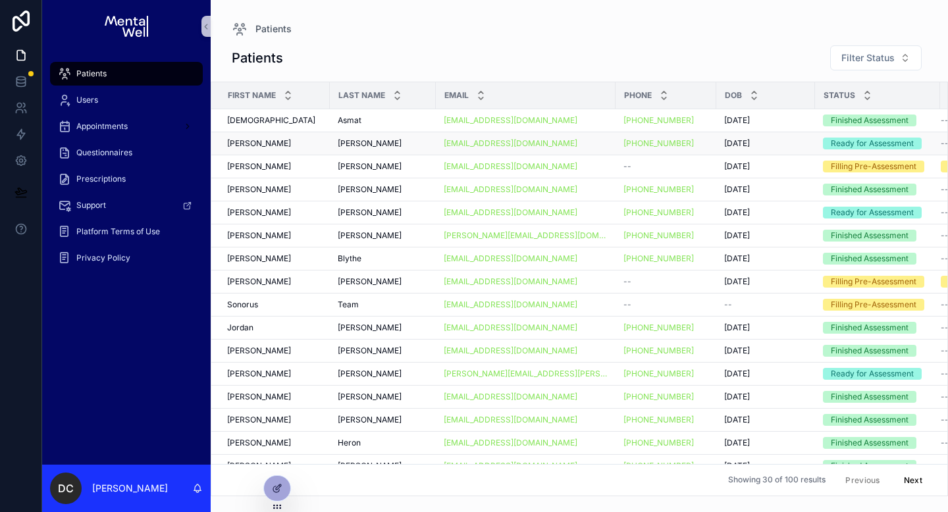
click at [276, 146] on div "[PERSON_NAME]" at bounding box center [274, 143] width 95 height 11
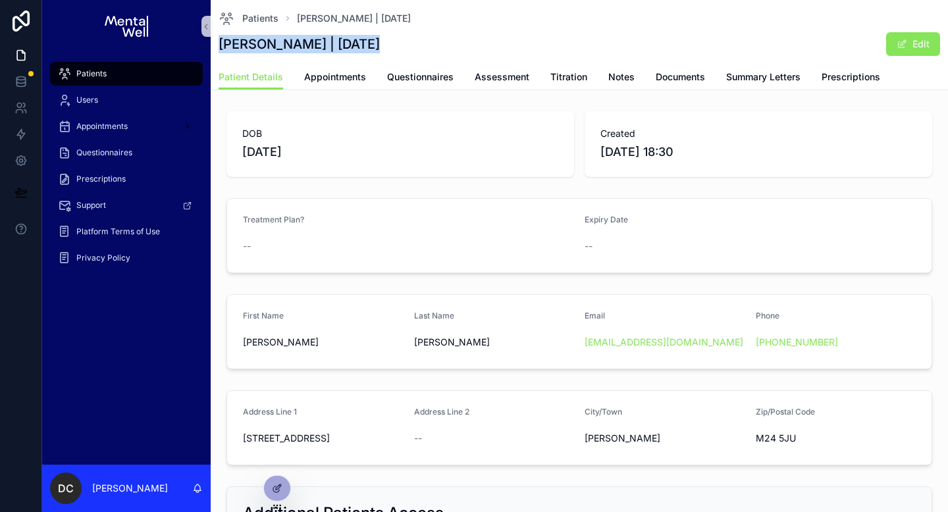
drag, startPoint x: 220, startPoint y: 43, endPoint x: 369, endPoint y: 41, distance: 148.7
click at [369, 41] on h1 "[PERSON_NAME] | [DATE]" at bounding box center [298, 44] width 161 height 18
copy h1 "[PERSON_NAME] | [DATE]"
click at [332, 76] on span "Appointments" at bounding box center [335, 76] width 62 height 13
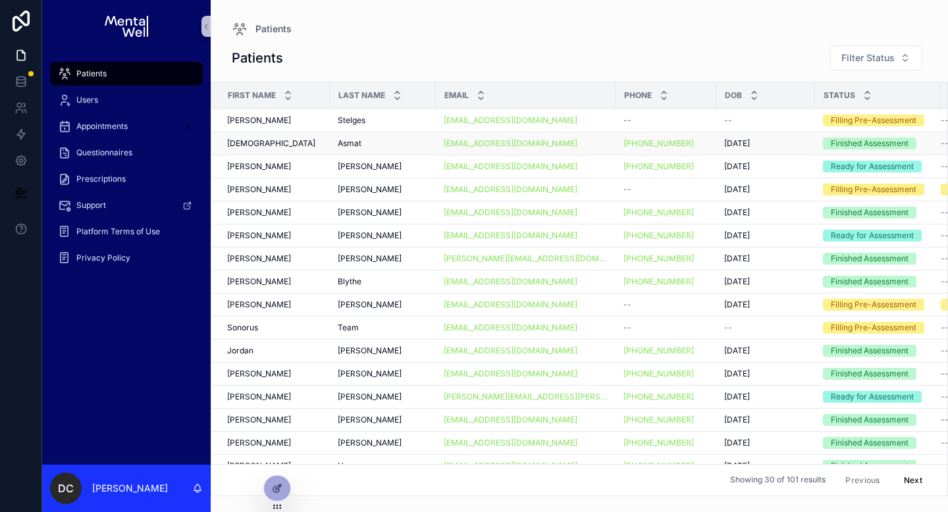
click at [259, 138] on div "Hafsah Hafsah" at bounding box center [274, 143] width 95 height 11
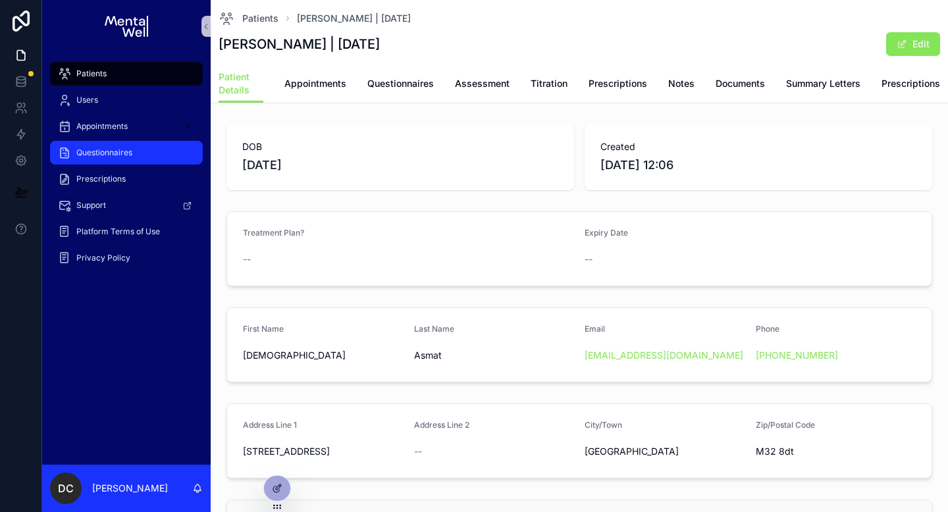
click at [122, 147] on span "Questionnaires" at bounding box center [104, 152] width 56 height 11
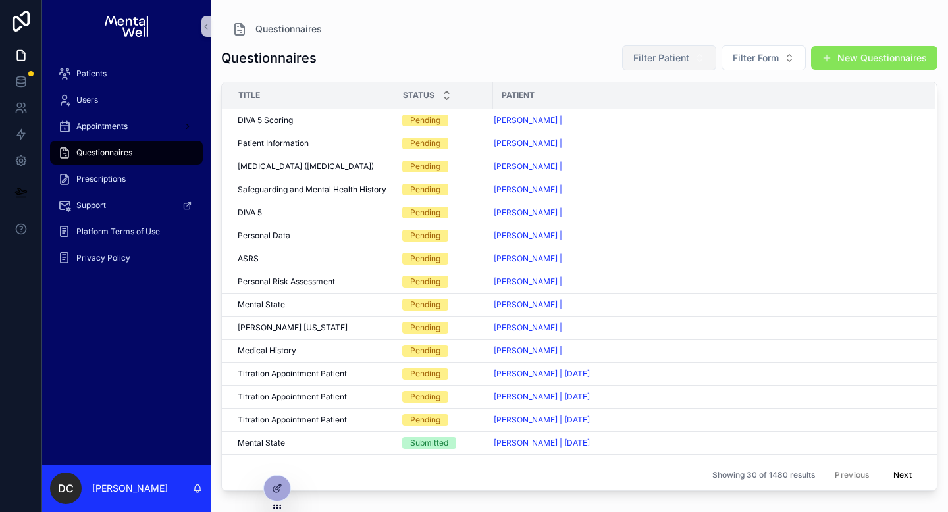
click at [680, 62] on span "Filter Patient" at bounding box center [661, 57] width 56 height 13
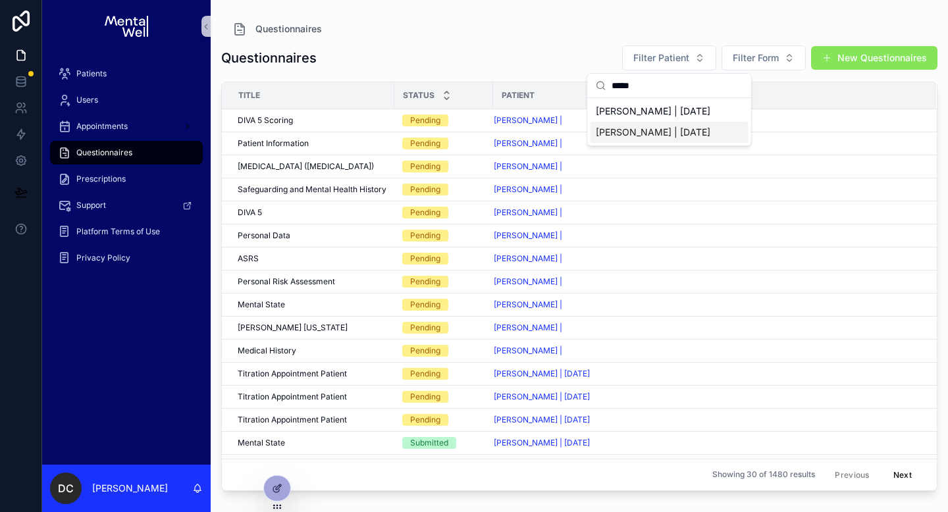
type input "*****"
click at [660, 131] on span "[PERSON_NAME] | [DATE]" at bounding box center [653, 132] width 115 height 13
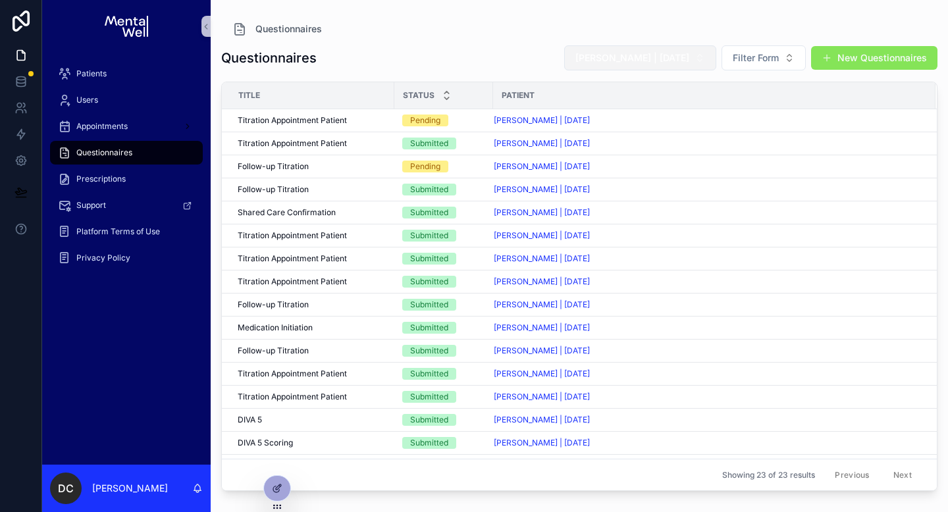
click at [687, 57] on span "[PERSON_NAME] | [DATE]" at bounding box center [632, 57] width 114 height 13
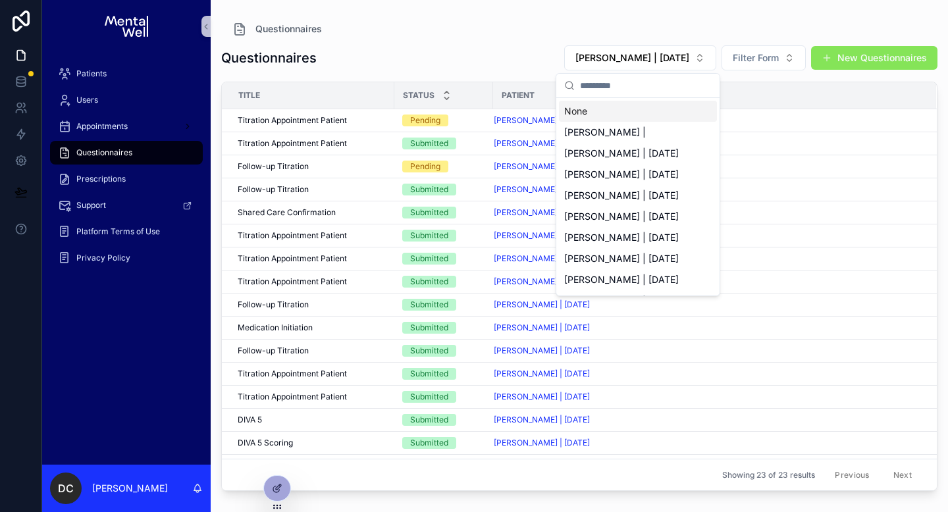
click at [505, 62] on div "Questionnaires [PERSON_NAME] | [DATE] Filter Form New Questionnaires" at bounding box center [579, 58] width 716 height 26
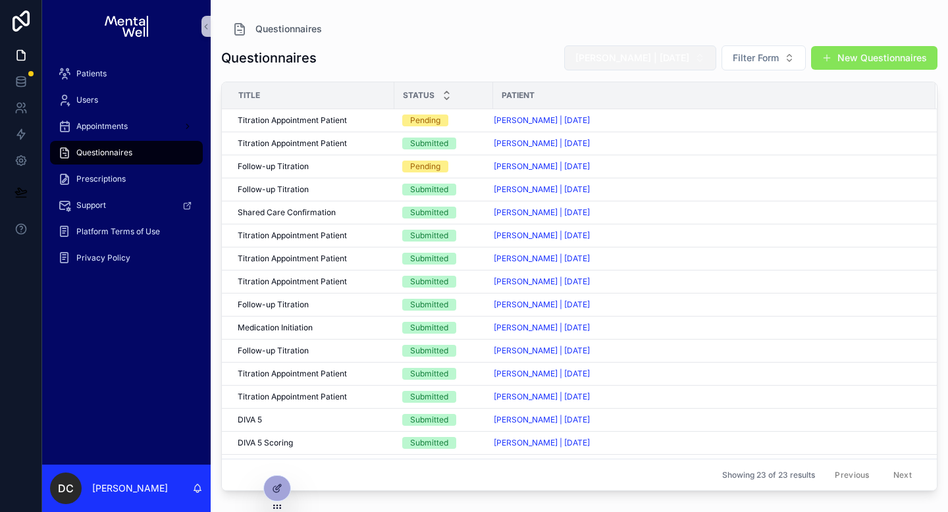
click at [694, 63] on button "[PERSON_NAME] | [DATE]" at bounding box center [640, 57] width 152 height 25
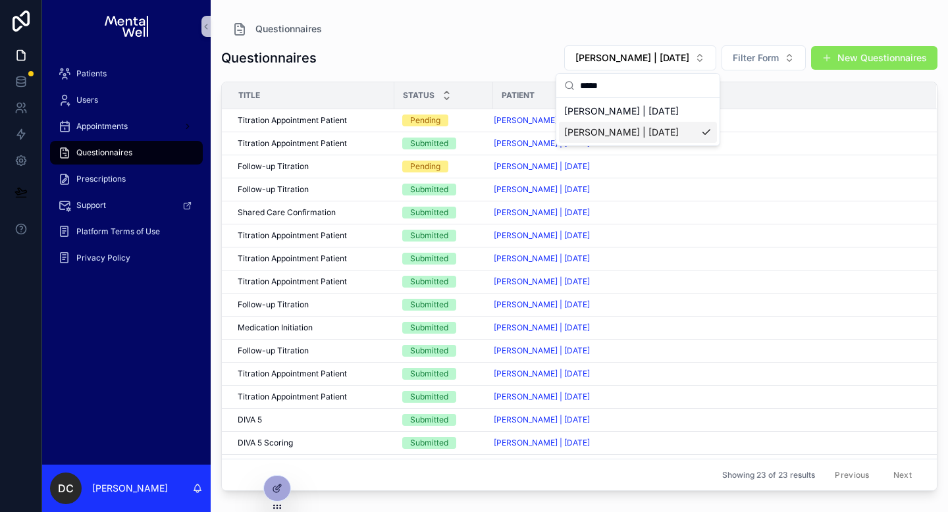
type input "*****"
click at [649, 129] on span "[PERSON_NAME] | [DATE]" at bounding box center [621, 132] width 115 height 13
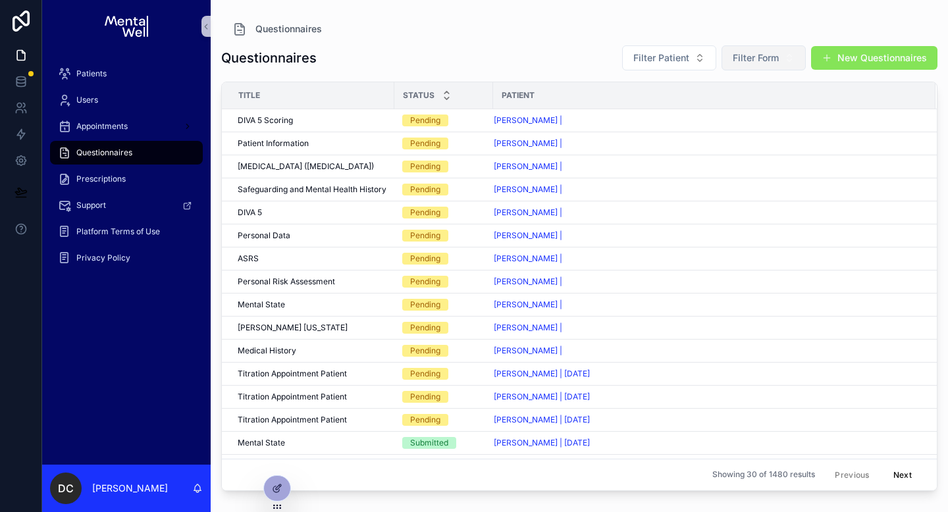
click at [757, 66] on button "Filter Form" at bounding box center [763, 57] width 84 height 25
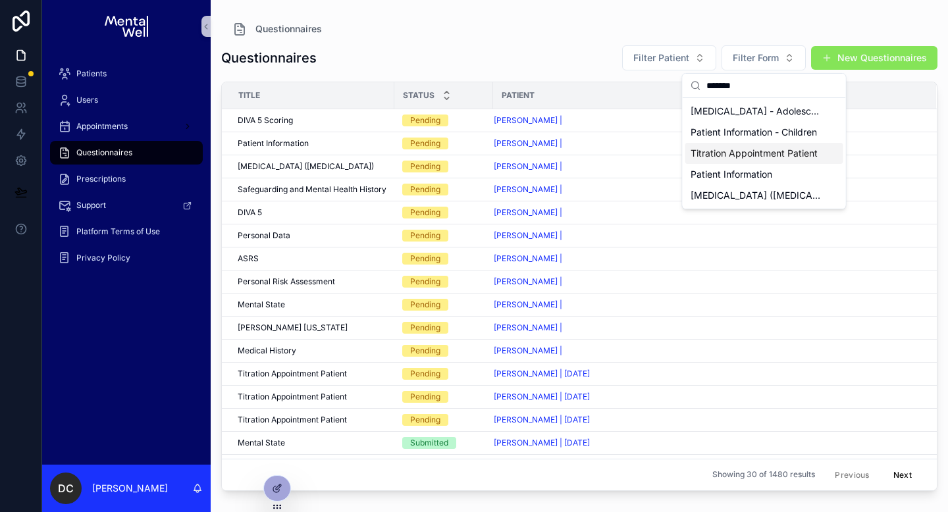
type input "*******"
click at [753, 149] on span "Titration Appointment Patient" at bounding box center [753, 153] width 127 height 13
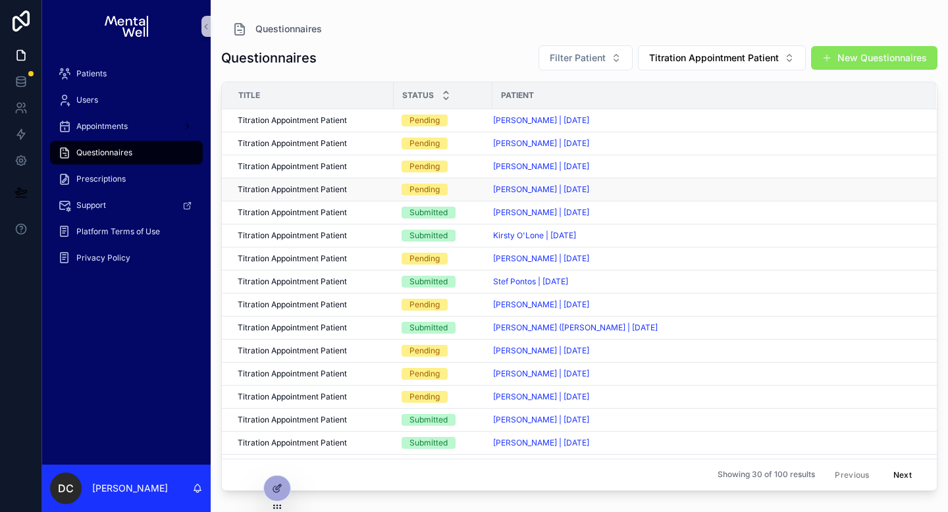
click at [379, 193] on div "Titration Appointment Patient Titration Appointment Patient" at bounding box center [312, 189] width 148 height 11
click at [118, 74] on div "Patients" at bounding box center [126, 73] width 137 height 21
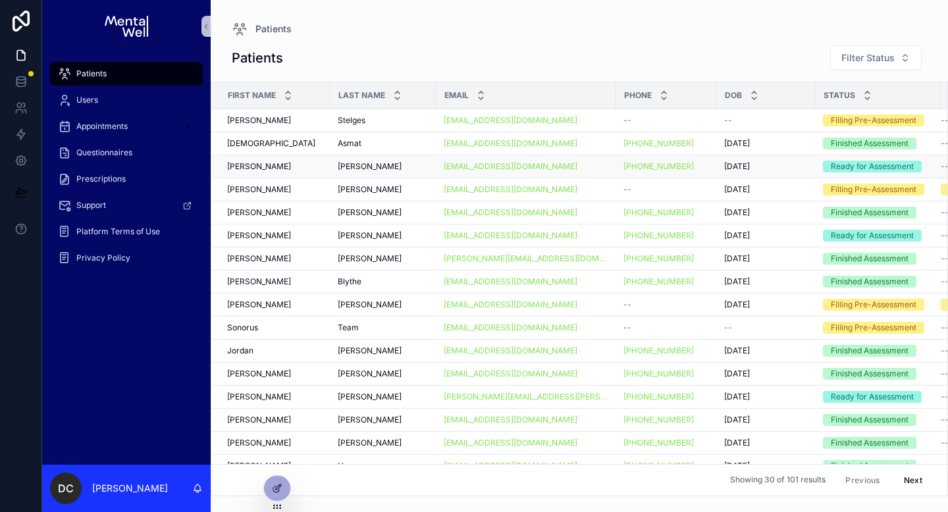
click at [266, 173] on td "[PERSON_NAME]" at bounding box center [270, 166] width 118 height 23
click at [273, 188] on div "[PERSON_NAME] [PERSON_NAME]" at bounding box center [274, 189] width 95 height 11
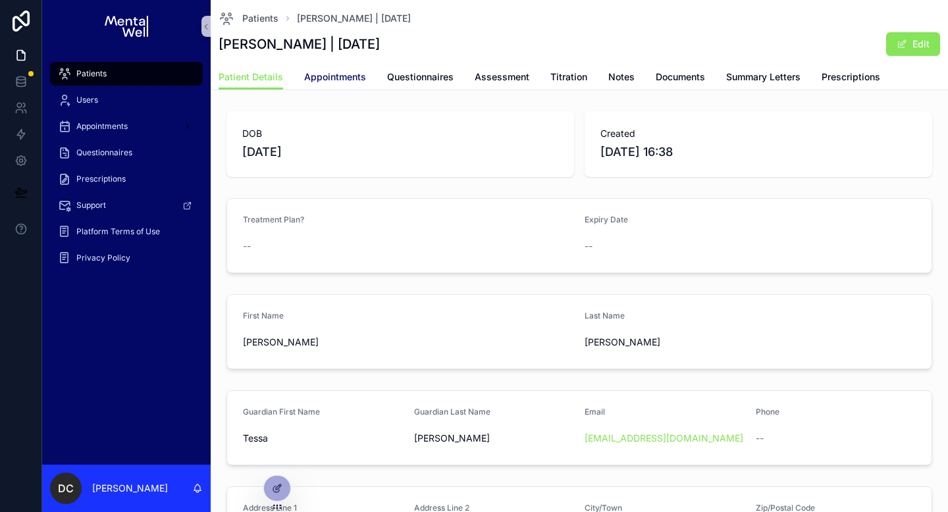
click at [342, 74] on span "Appointments" at bounding box center [335, 76] width 62 height 13
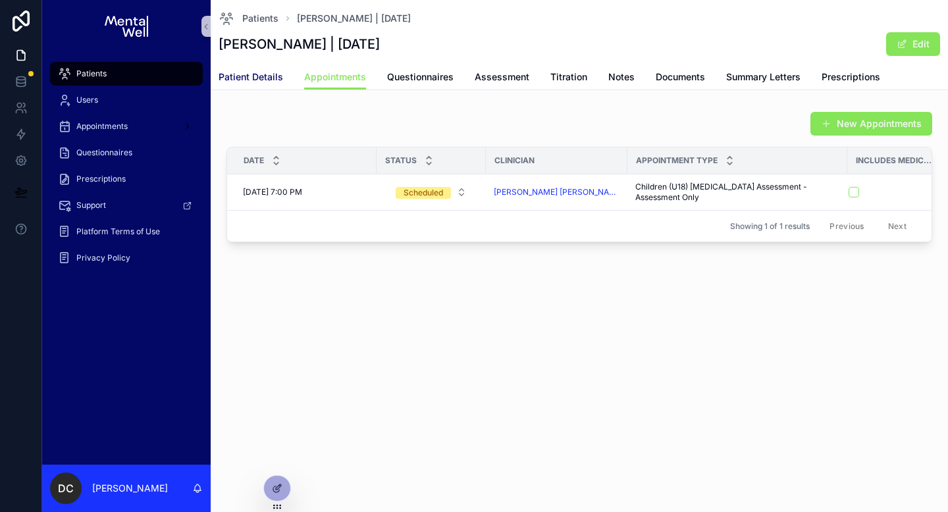
click at [244, 72] on span "Patient Details" at bounding box center [250, 76] width 64 height 13
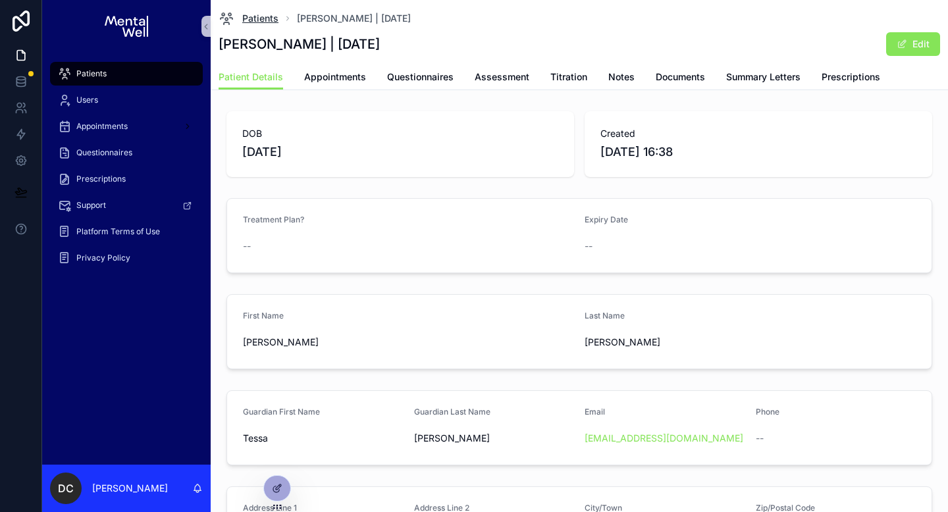
click at [260, 23] on span "Patients" at bounding box center [260, 18] width 36 height 13
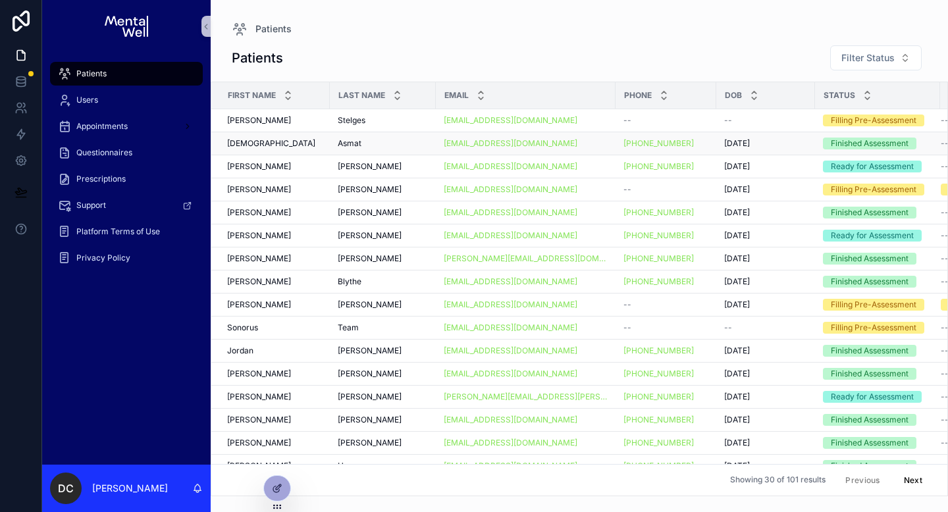
click at [278, 147] on div "Hafsah Hafsah" at bounding box center [274, 143] width 95 height 11
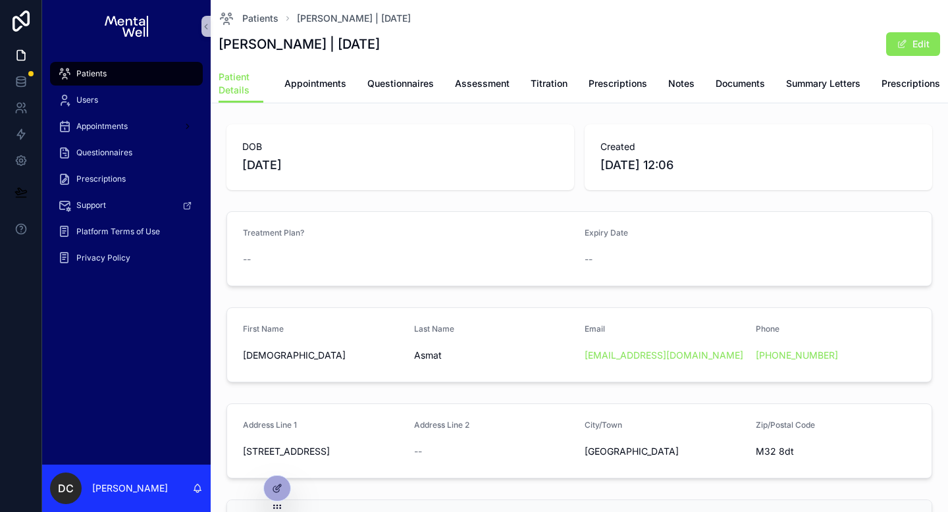
drag, startPoint x: 220, startPoint y: 45, endPoint x: 391, endPoint y: 46, distance: 171.1
click at [391, 46] on div "[PERSON_NAME] | [DATE] Edit" at bounding box center [578, 44] width 721 height 25
copy h1 "[PERSON_NAME] | [DATE]"
click at [324, 81] on span "Appointments" at bounding box center [315, 83] width 62 height 13
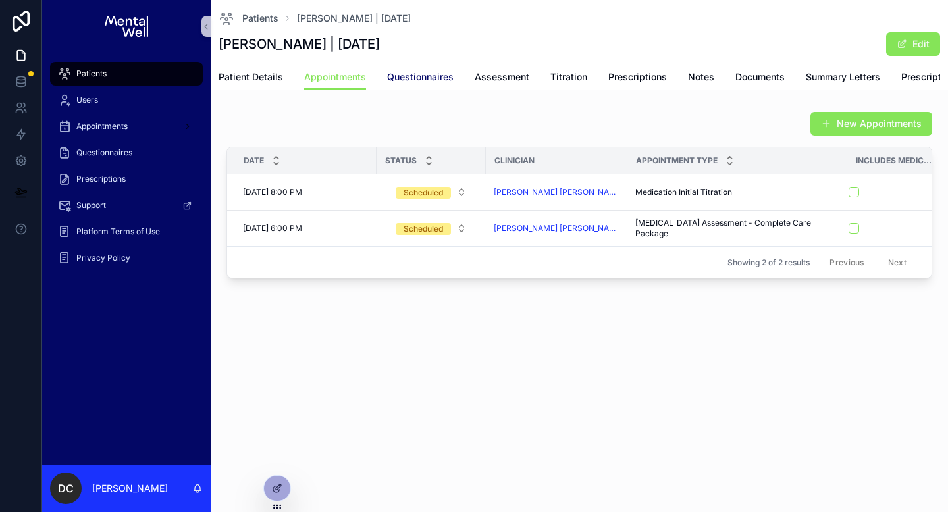
click at [411, 76] on span "Questionnaires" at bounding box center [420, 76] width 66 height 13
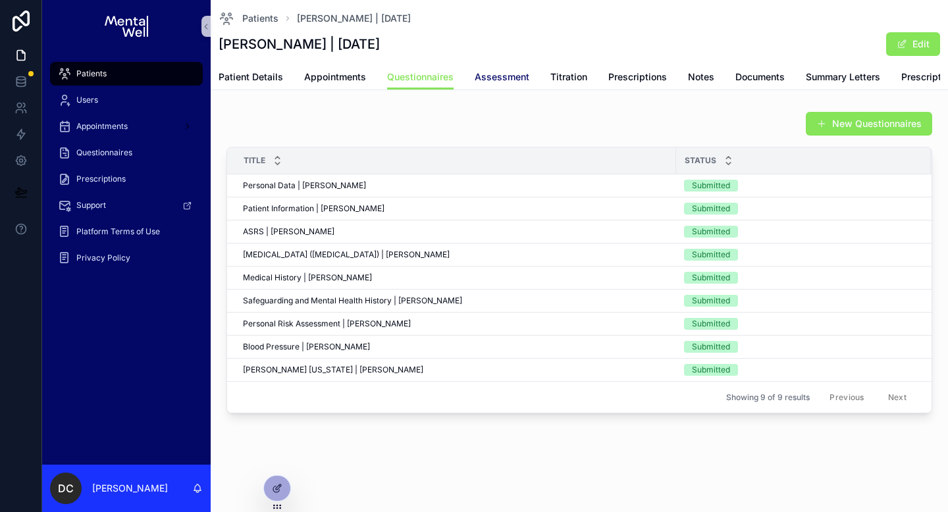
click at [497, 78] on span "Assessment" at bounding box center [501, 76] width 55 height 13
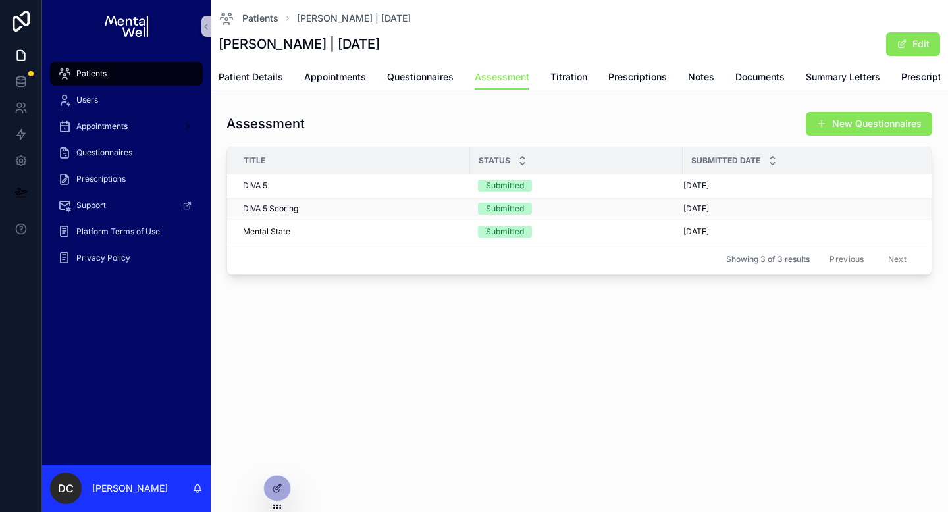
click at [330, 210] on td "DIVA 5 Scoring DIVA 5 Scoring" at bounding box center [348, 208] width 243 height 23
click at [330, 213] on div "DIVA 5 Scoring DIVA 5 Scoring" at bounding box center [352, 208] width 219 height 11
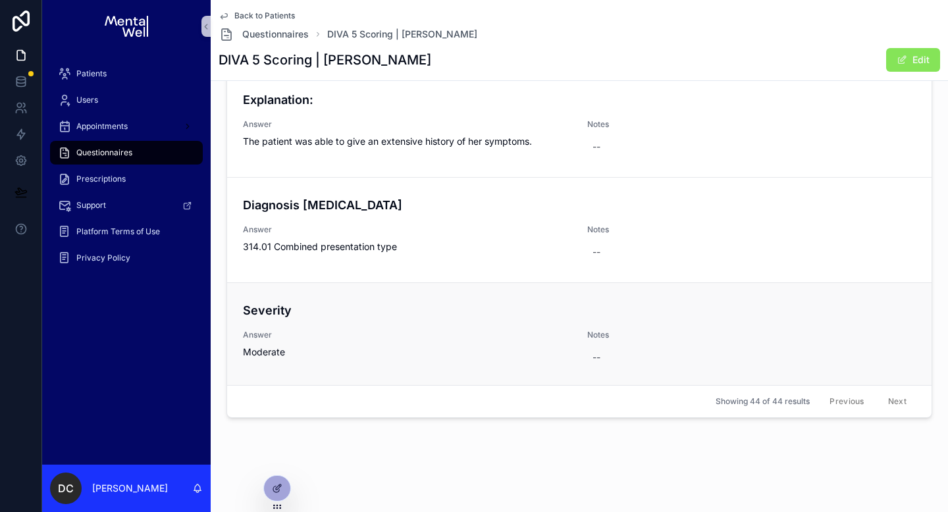
scroll to position [4413, 0]
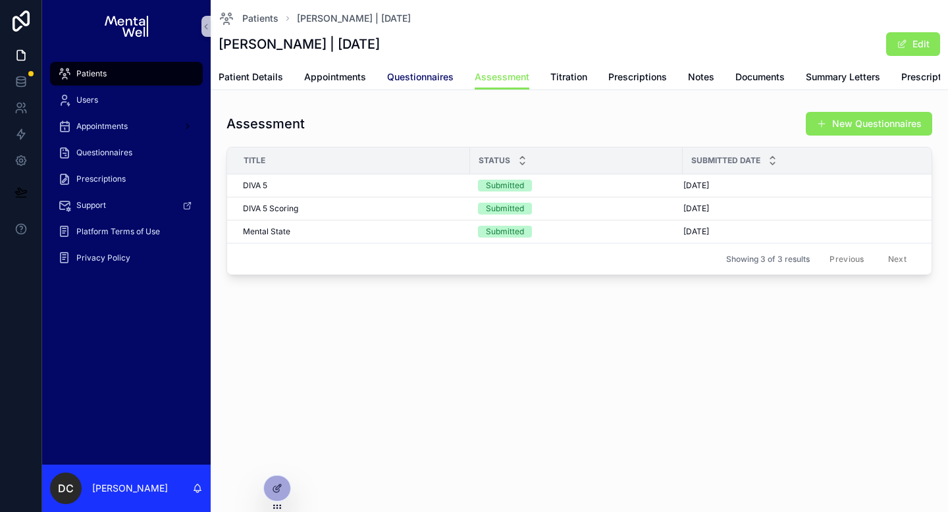
click at [434, 77] on span "Questionnaires" at bounding box center [420, 76] width 66 height 13
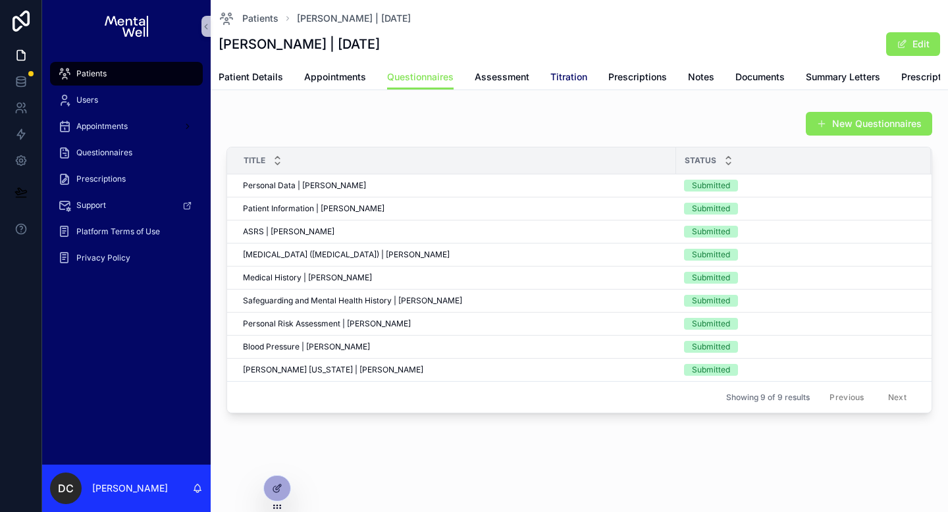
click at [569, 76] on span "Titration" at bounding box center [568, 76] width 37 height 13
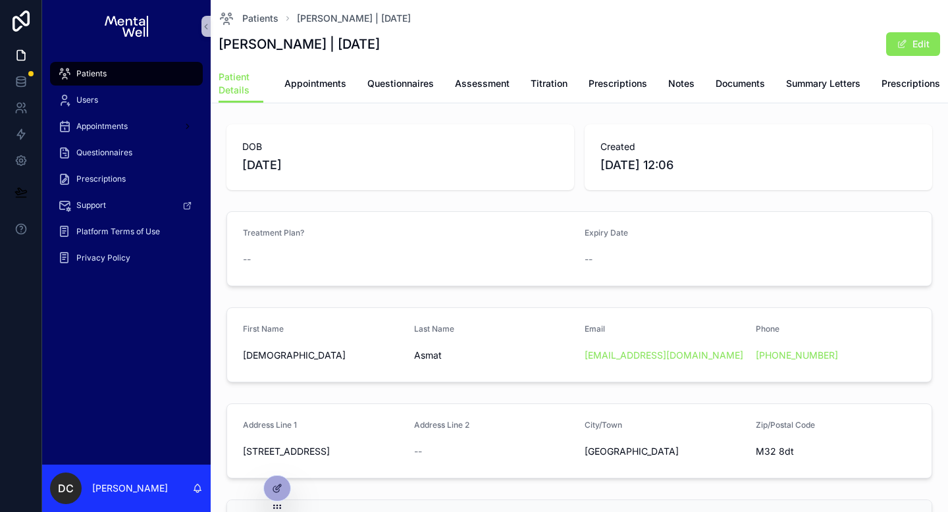
click at [101, 76] on span "Patients" at bounding box center [91, 73] width 30 height 11
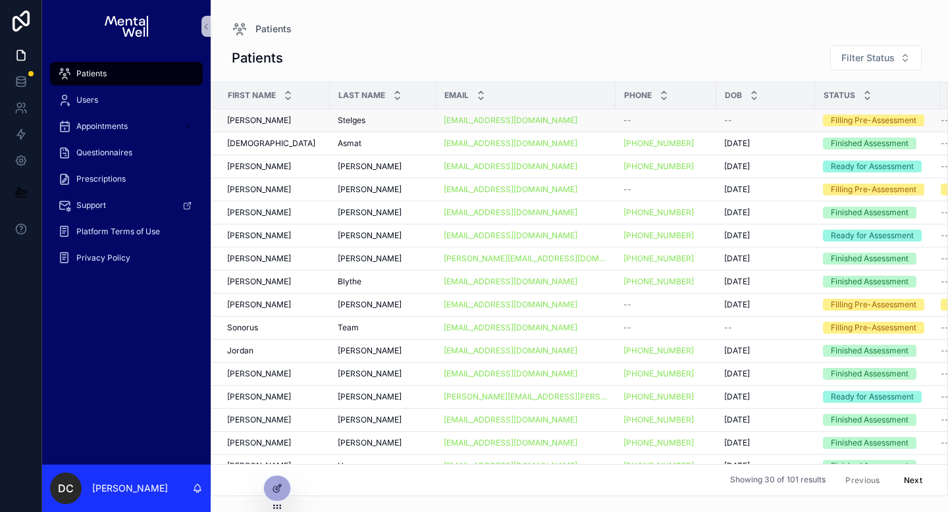
click at [287, 120] on div "[PERSON_NAME]" at bounding box center [274, 120] width 95 height 11
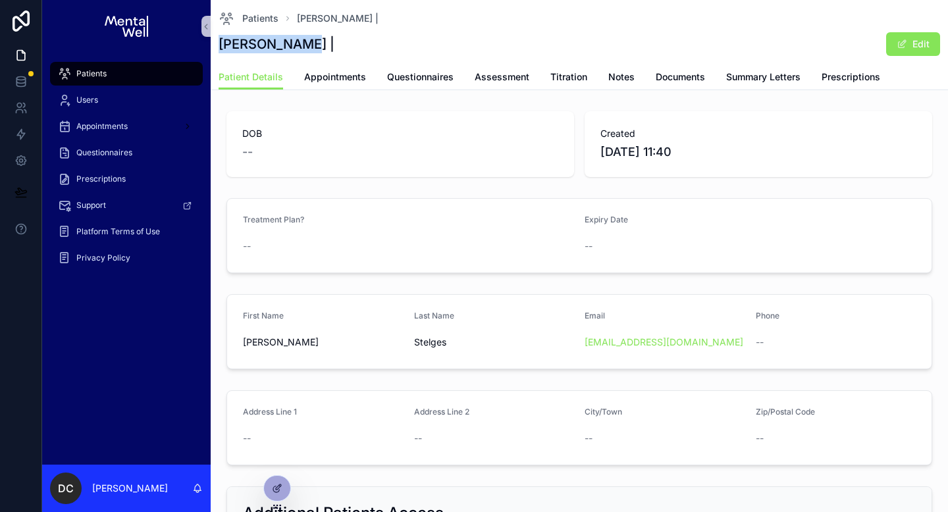
drag, startPoint x: 220, startPoint y: 47, endPoint x: 293, endPoint y: 44, distance: 72.4
click at [293, 44] on h1 "[PERSON_NAME] |" at bounding box center [276, 44] width 116 height 18
copy h1 "[PERSON_NAME]"
click at [309, 71] on span "Appointments" at bounding box center [335, 76] width 62 height 13
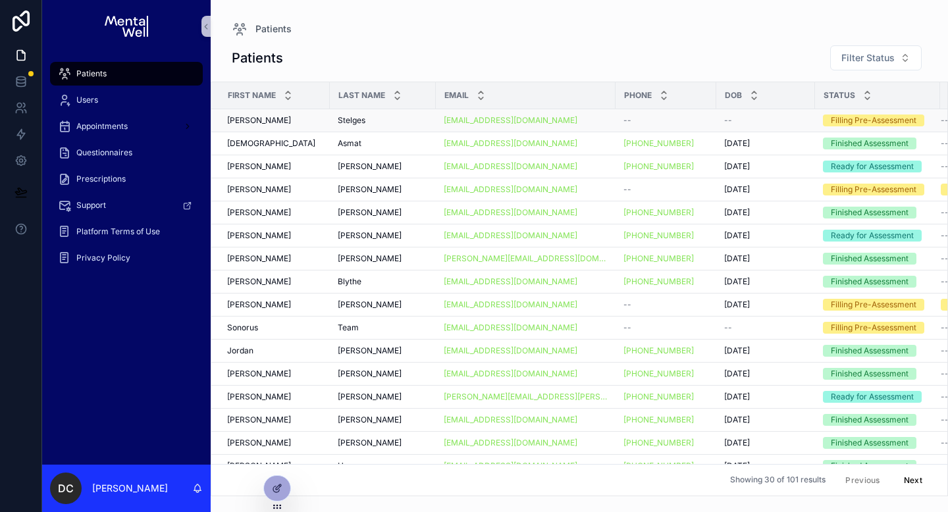
scroll to position [9, 0]
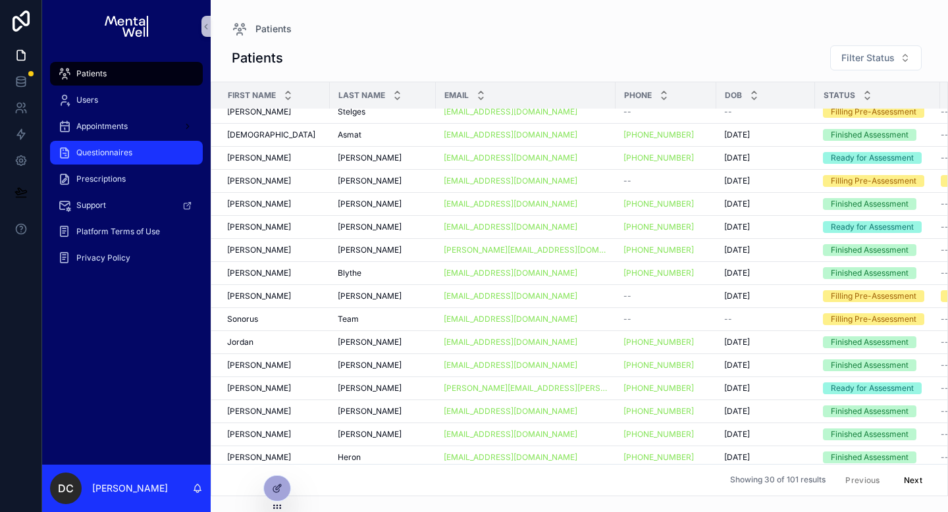
click at [131, 151] on span "Questionnaires" at bounding box center [104, 152] width 56 height 11
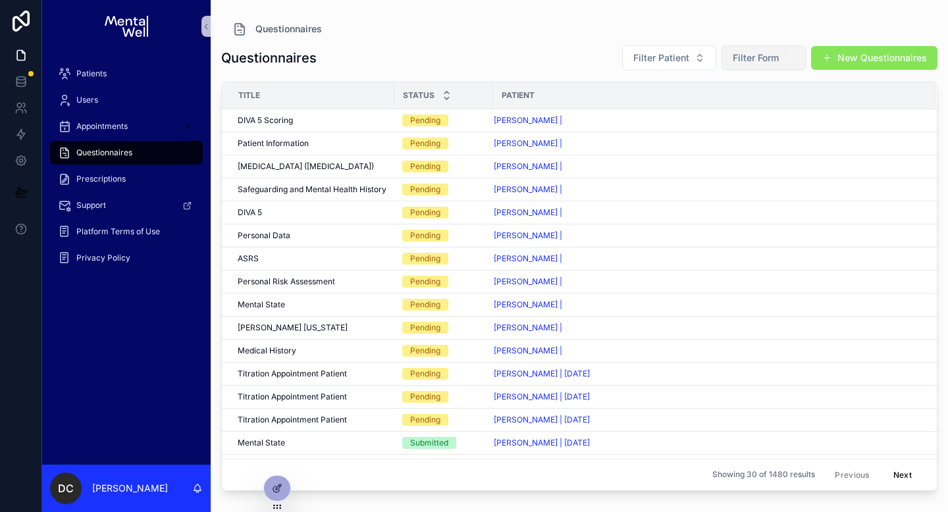
click at [767, 62] on span "Filter Form" at bounding box center [755, 57] width 46 height 13
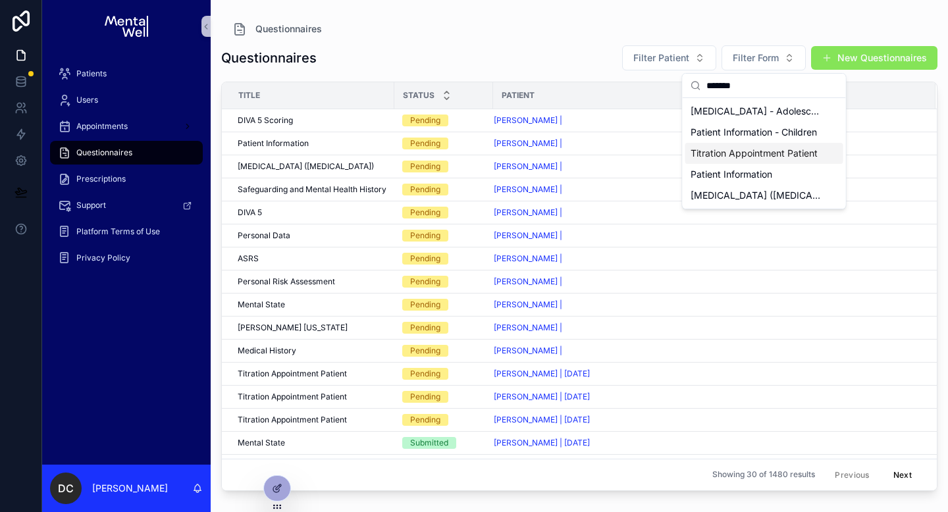
type input "*******"
click at [765, 155] on span "Titration Appointment Patient" at bounding box center [753, 153] width 127 height 13
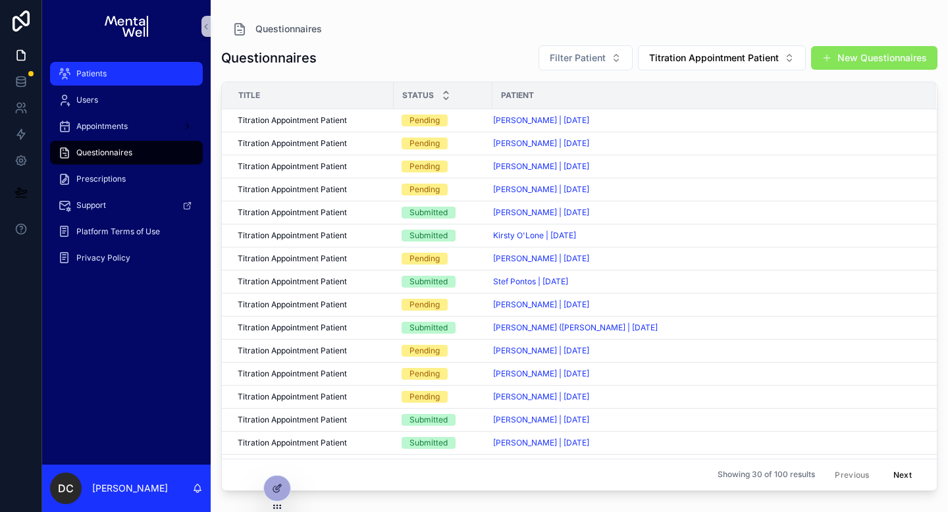
click at [119, 78] on div "Patients" at bounding box center [126, 73] width 137 height 21
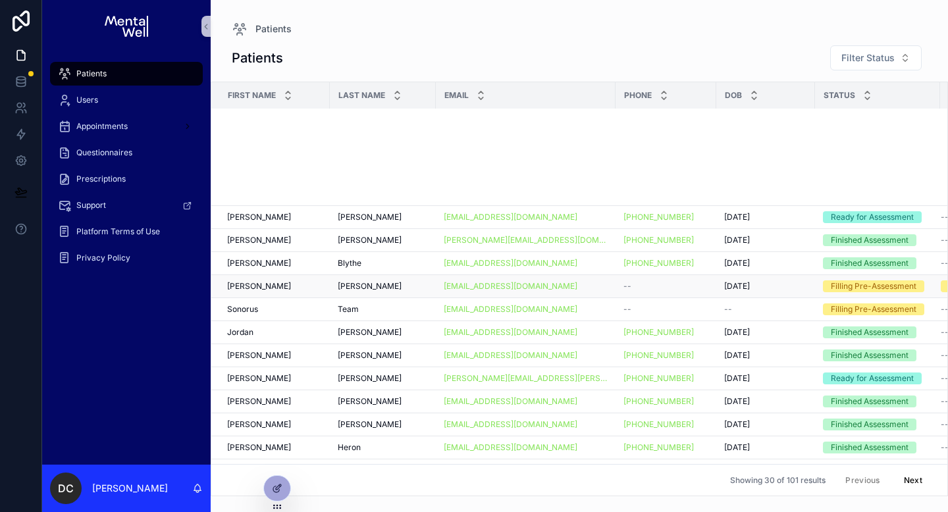
scroll to position [345, 0]
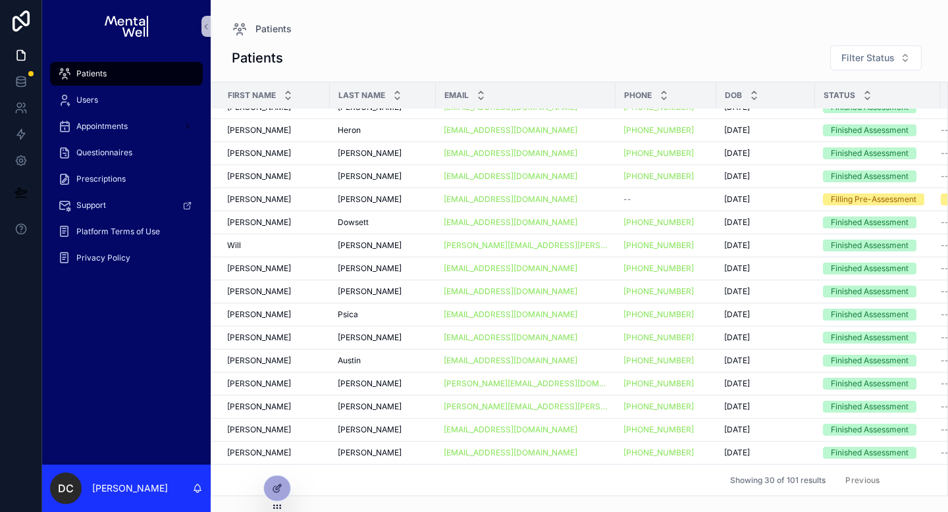
click at [894, 470] on button "Next" at bounding box center [912, 480] width 37 height 20
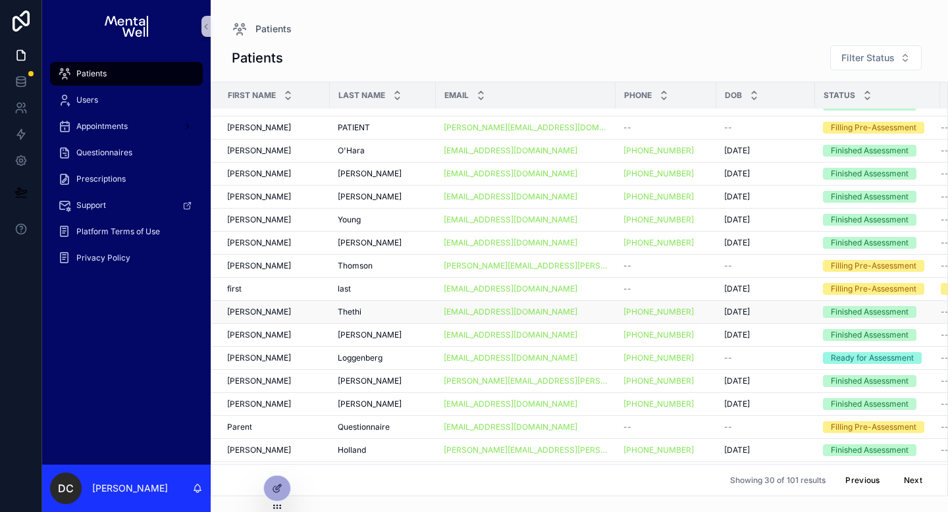
scroll to position [345, 0]
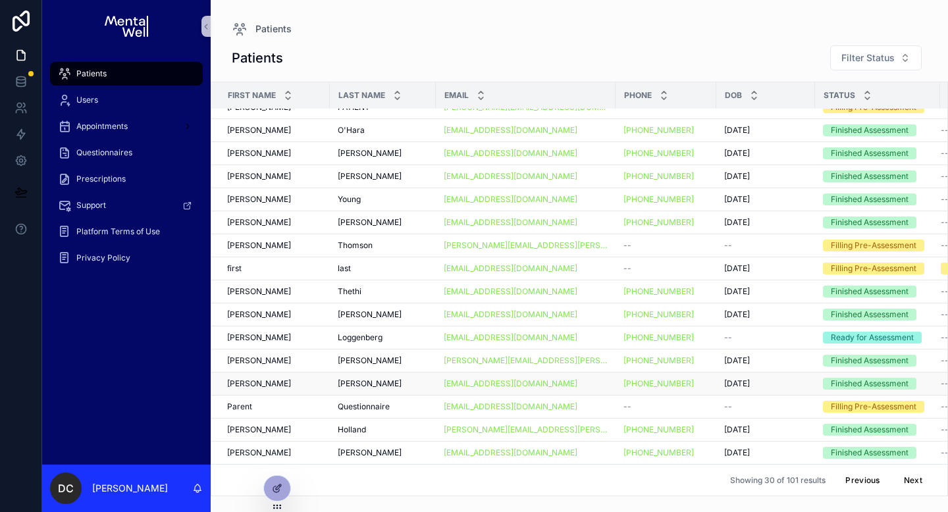
click at [309, 378] on div "[PERSON_NAME] [PERSON_NAME]" at bounding box center [274, 383] width 95 height 11
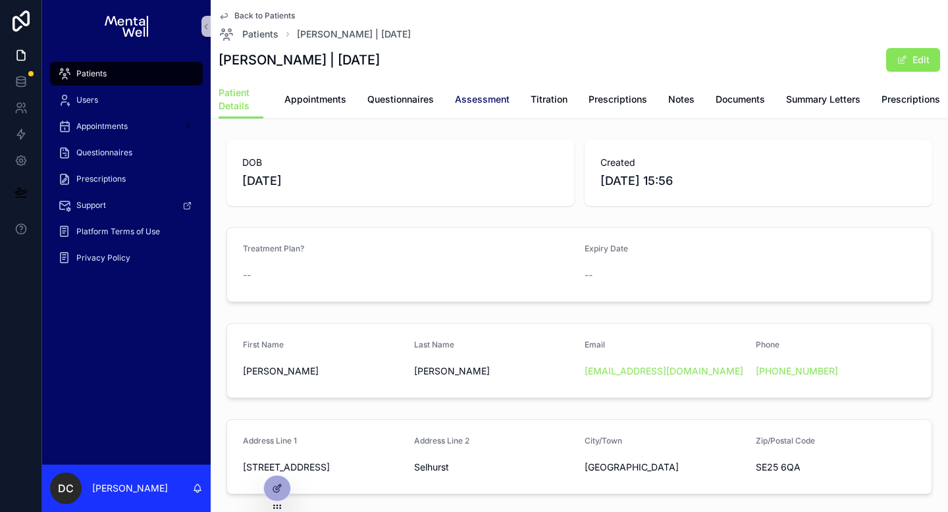
click at [480, 106] on link "Assessment" at bounding box center [482, 101] width 55 height 26
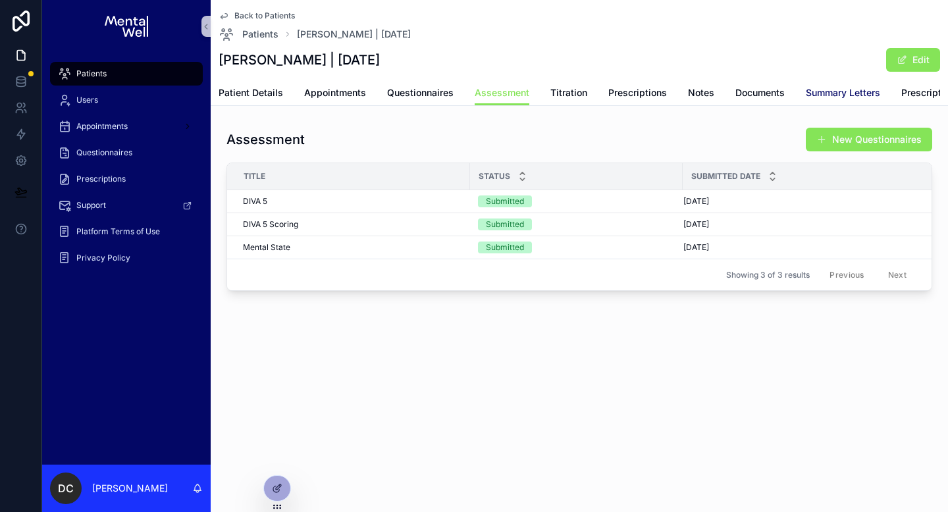
click at [811, 96] on span "Summary Letters" at bounding box center [842, 92] width 74 height 13
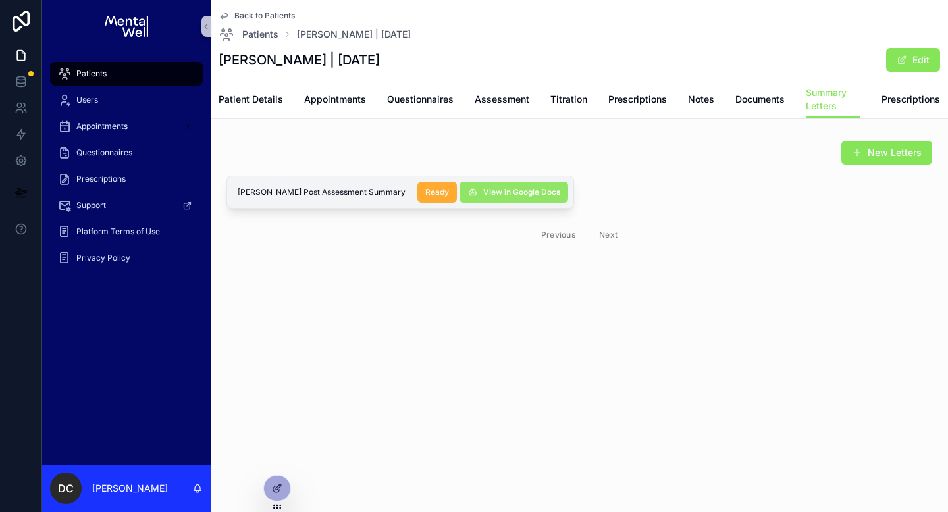
click at [530, 188] on span "View in Google Docs" at bounding box center [521, 192] width 77 height 11
